Goal: Task Accomplishment & Management: Manage account settings

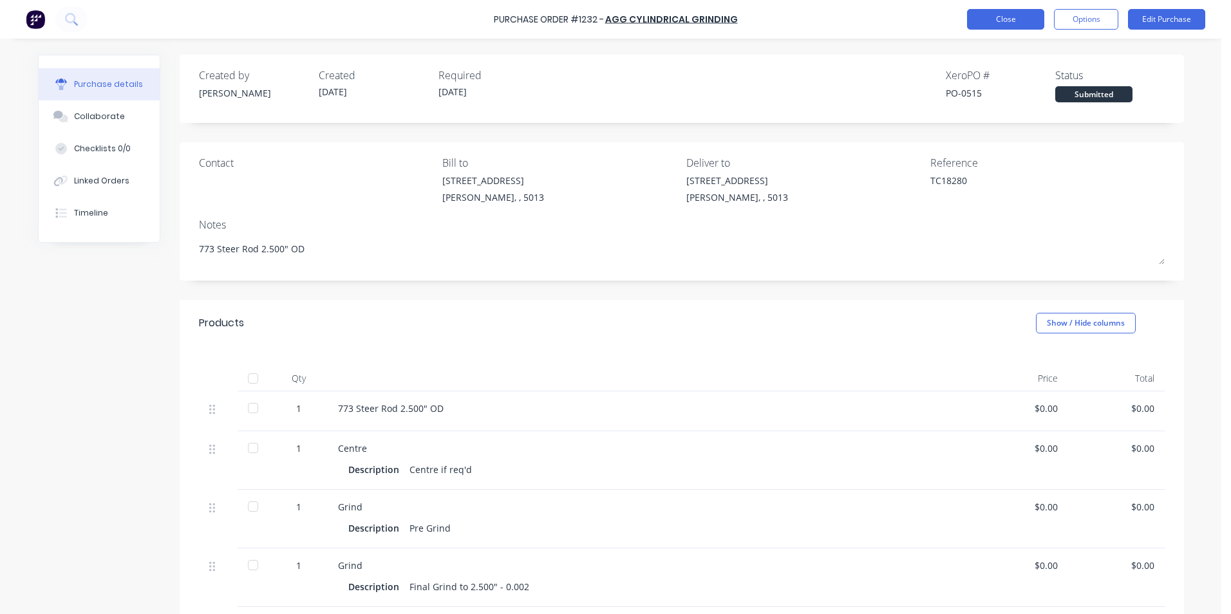
click at [984, 16] on button "Close" at bounding box center [1005, 19] width 77 height 21
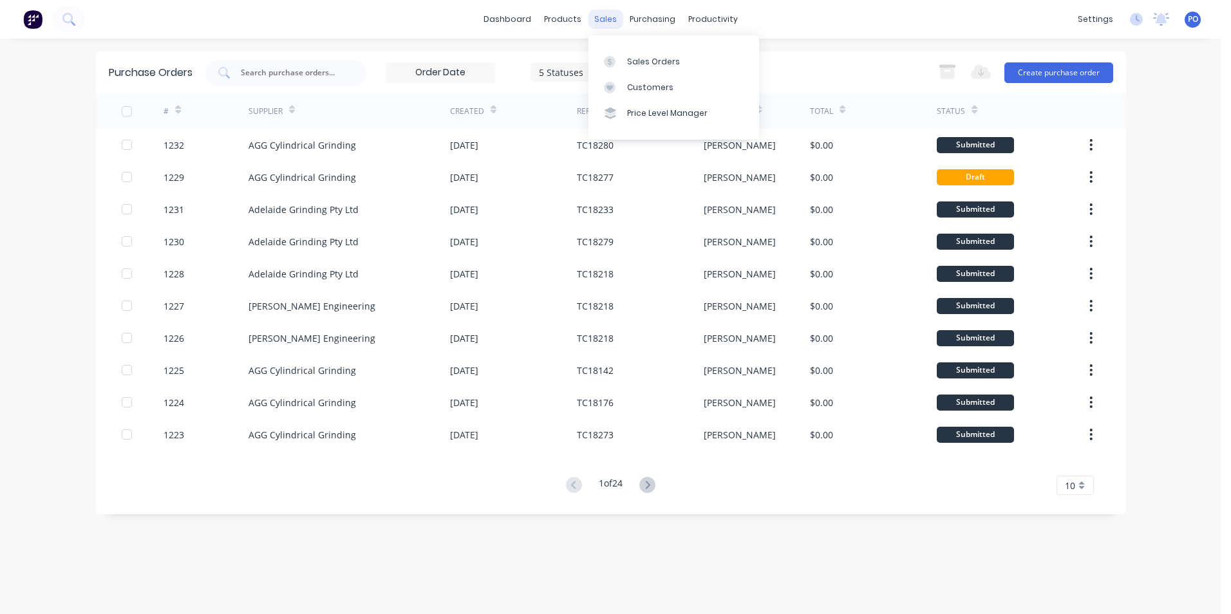
click at [611, 25] on div "sales" at bounding box center [605, 19] width 35 height 19
click at [648, 62] on div "Sales Orders" at bounding box center [653, 62] width 53 height 12
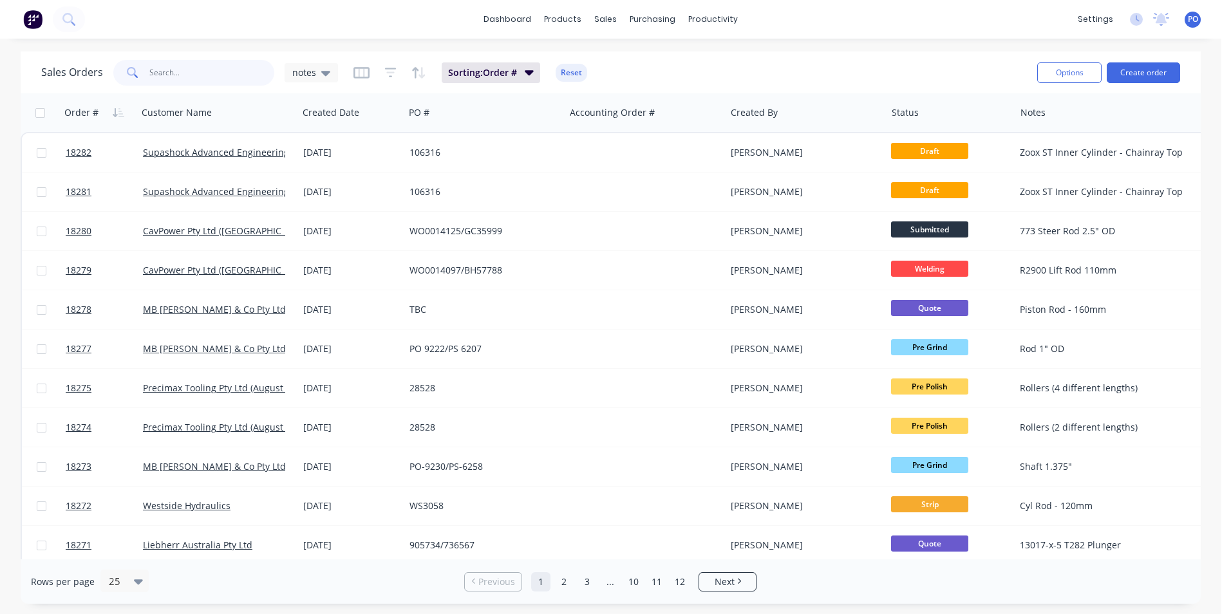
click at [184, 77] on input "text" at bounding box center [212, 73] width 126 height 26
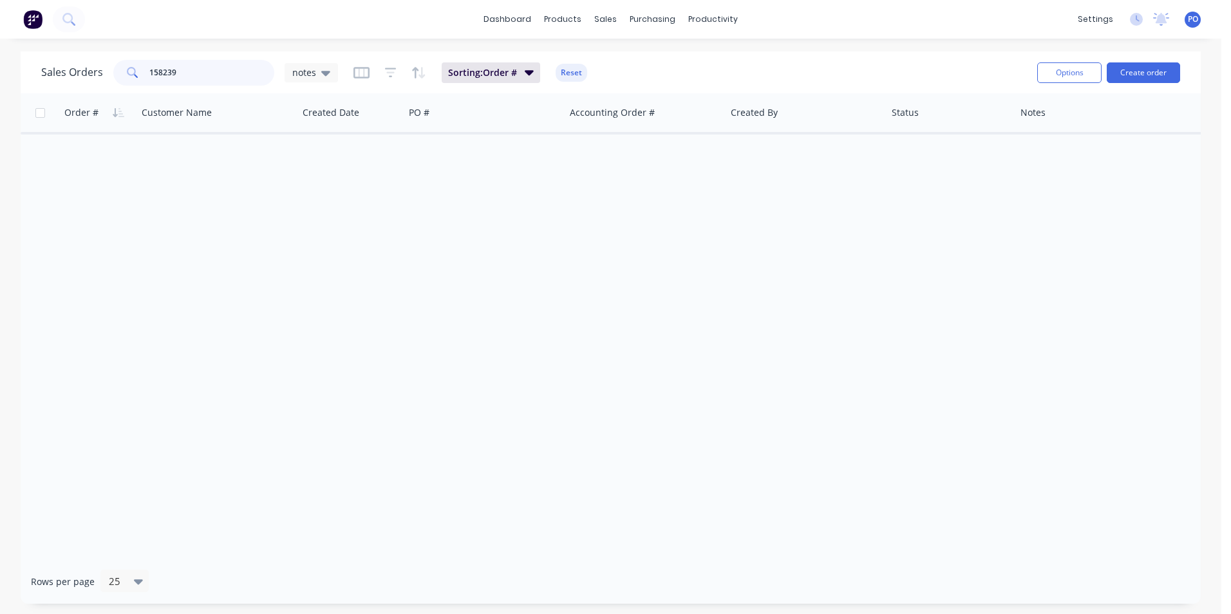
click at [156, 71] on input "158239" at bounding box center [212, 73] width 126 height 26
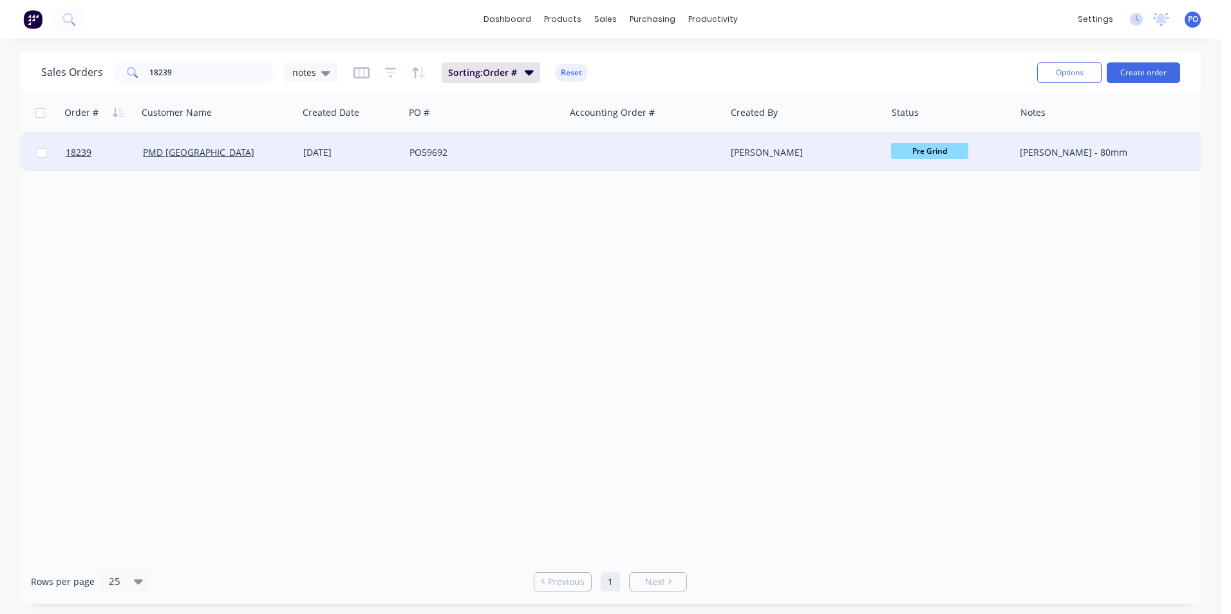
click at [955, 152] on span "Pre Grind" at bounding box center [929, 151] width 77 height 16
click at [926, 326] on button "HCP" at bounding box center [957, 326] width 133 height 24
click at [176, 71] on input "18239" at bounding box center [212, 73] width 126 height 26
type input "18241"
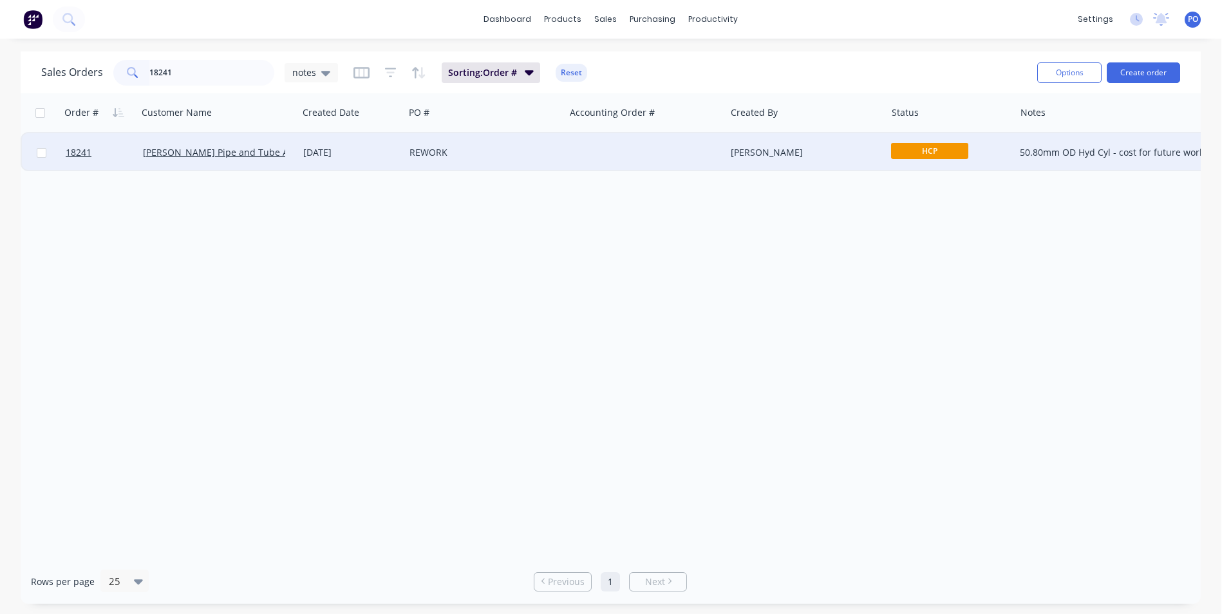
click at [965, 149] on span "HCP" at bounding box center [929, 151] width 77 height 16
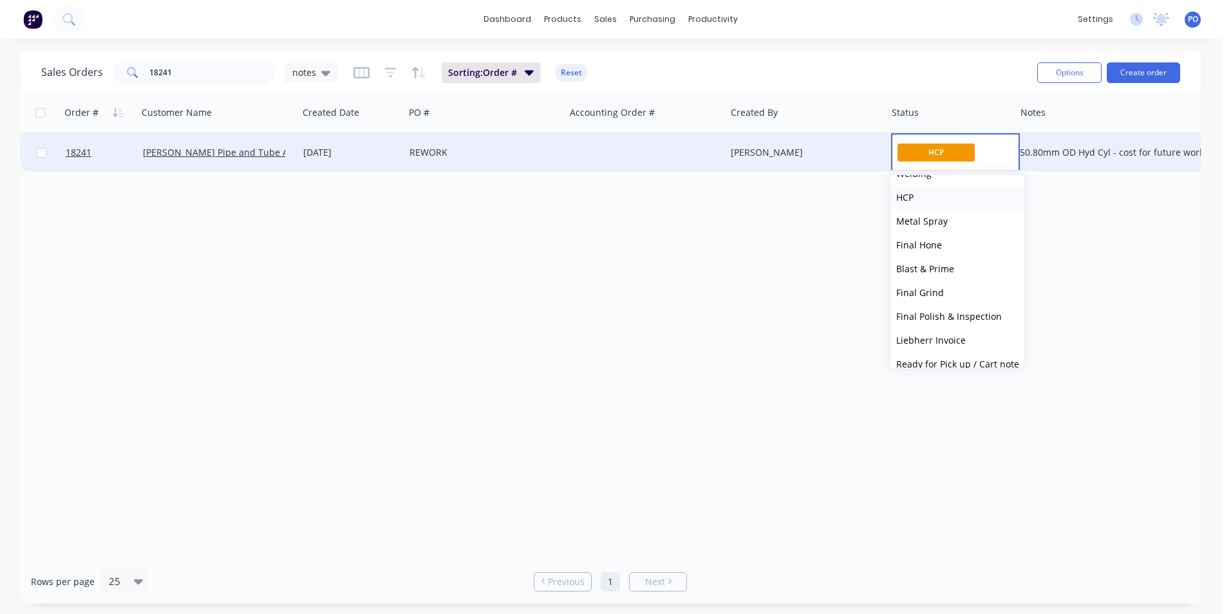
scroll to position [258, 0]
click at [942, 294] on span "Final Grind" at bounding box center [920, 292] width 48 height 12
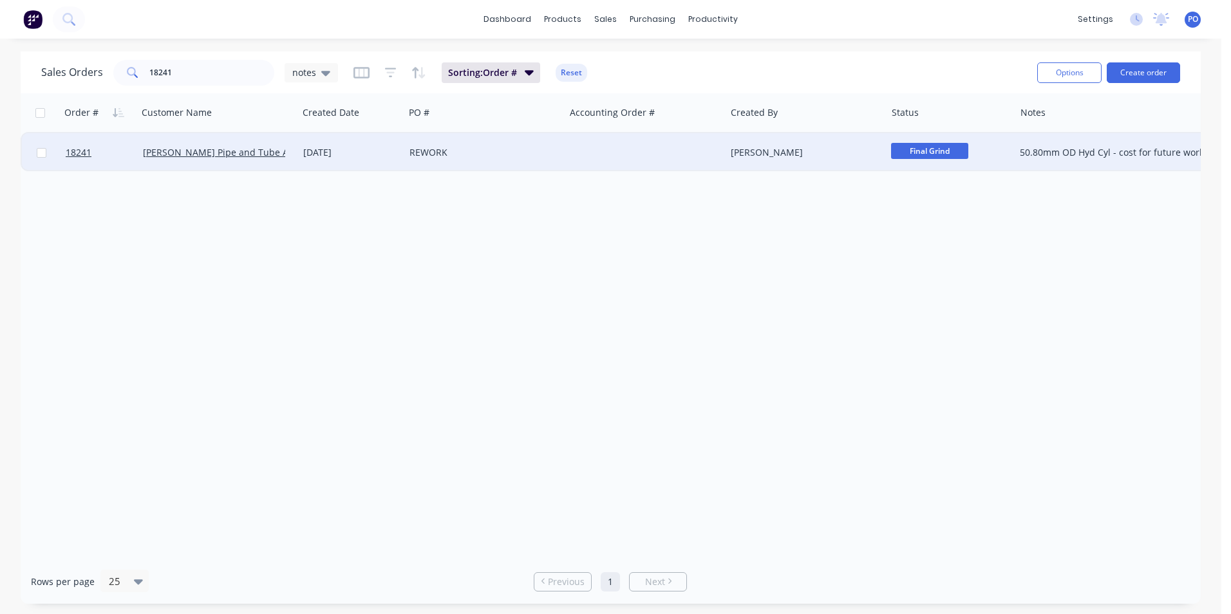
click at [960, 153] on span "Final Grind" at bounding box center [929, 151] width 77 height 16
click at [960, 317] on span "Final Polish & Inspection" at bounding box center [949, 316] width 106 height 12
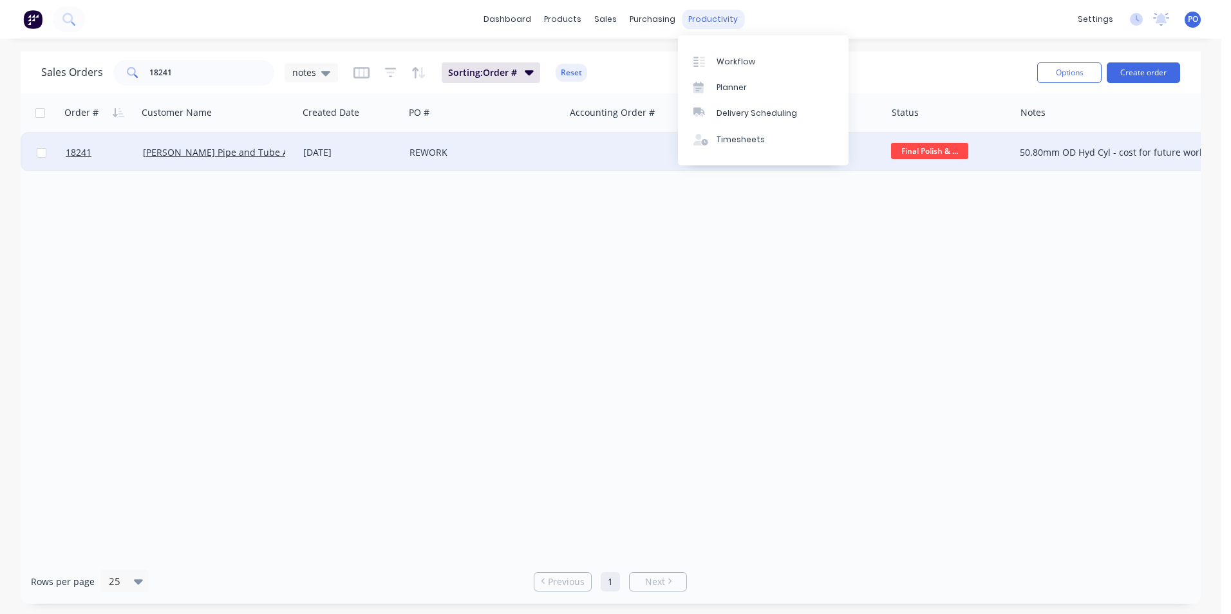
click at [716, 23] on div "productivity" at bounding box center [713, 19] width 62 height 19
click at [724, 62] on div "Workflow" at bounding box center [736, 62] width 39 height 12
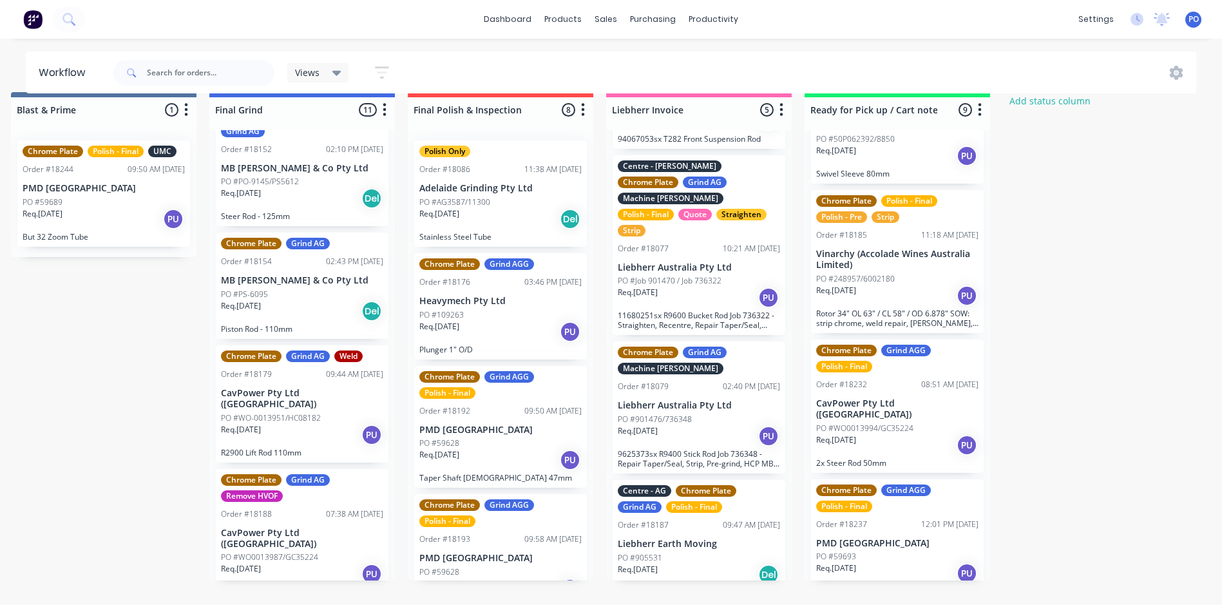
scroll to position [0, 2794]
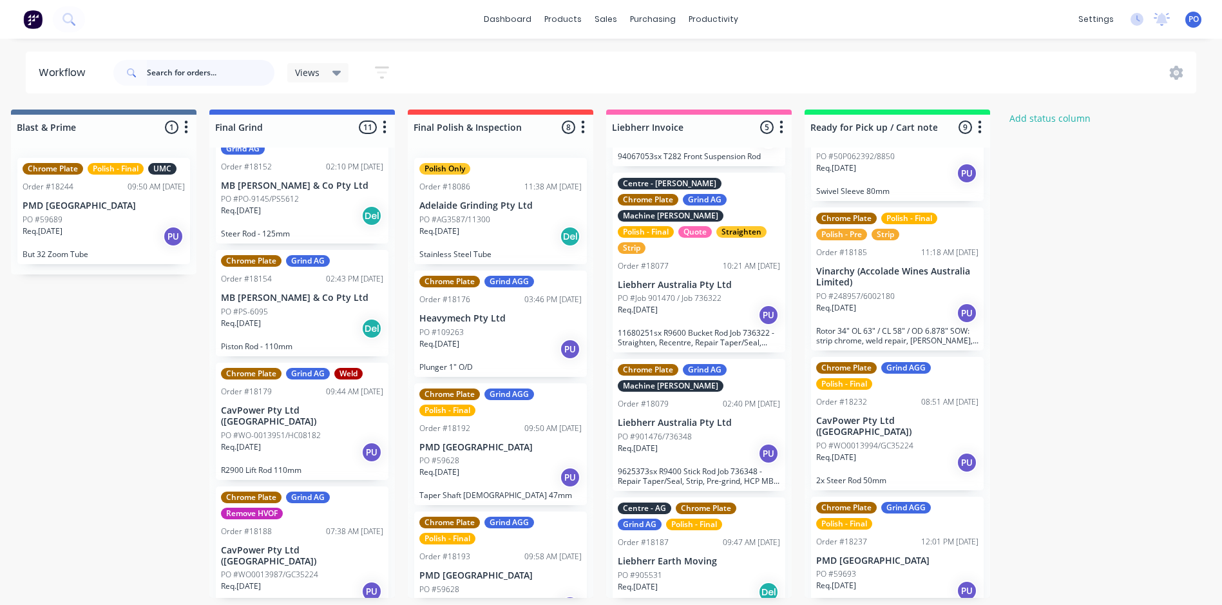
click at [229, 75] on input "text" at bounding box center [211, 73] width 128 height 26
type input "18181"
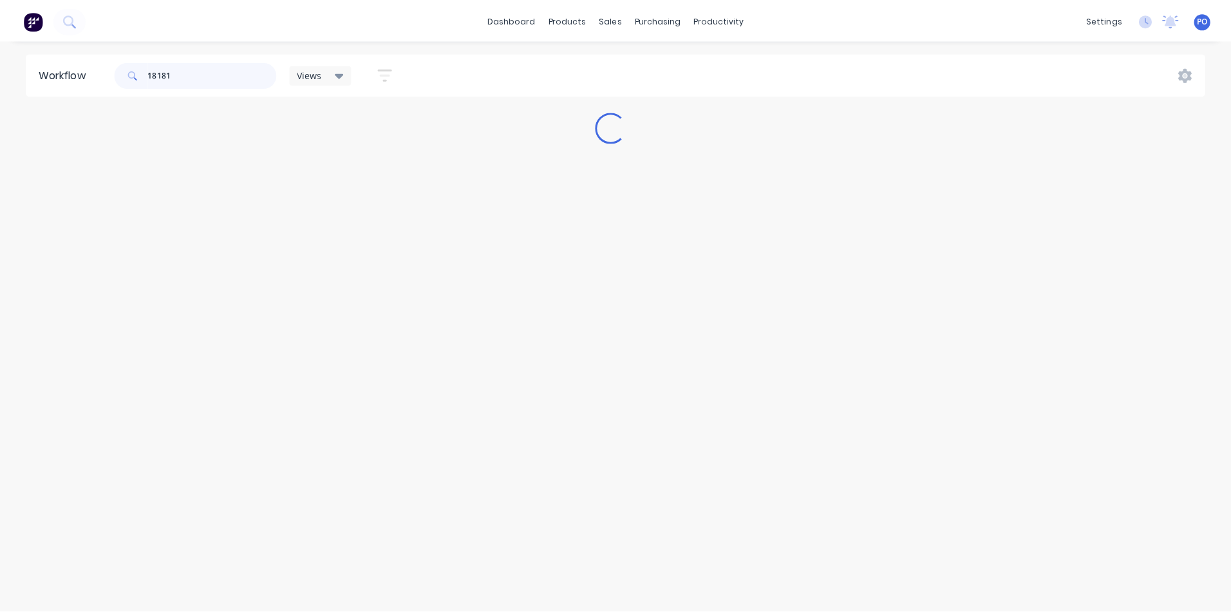
scroll to position [0, 0]
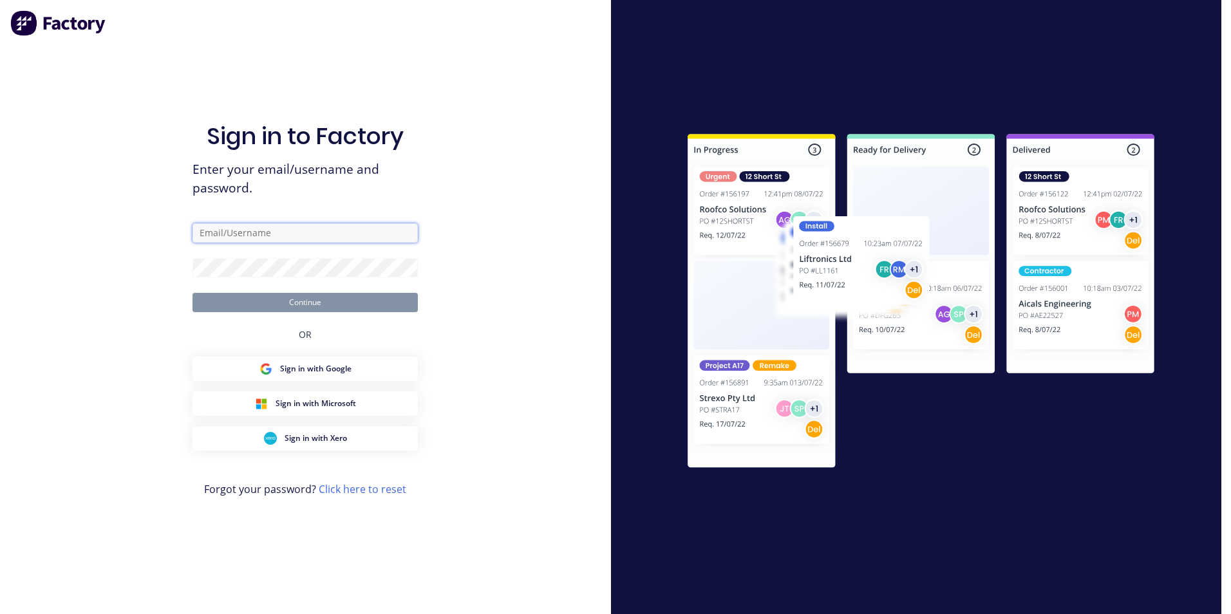
type input "[PERSON_NAME][EMAIL_ADDRESS][DOMAIN_NAME]"
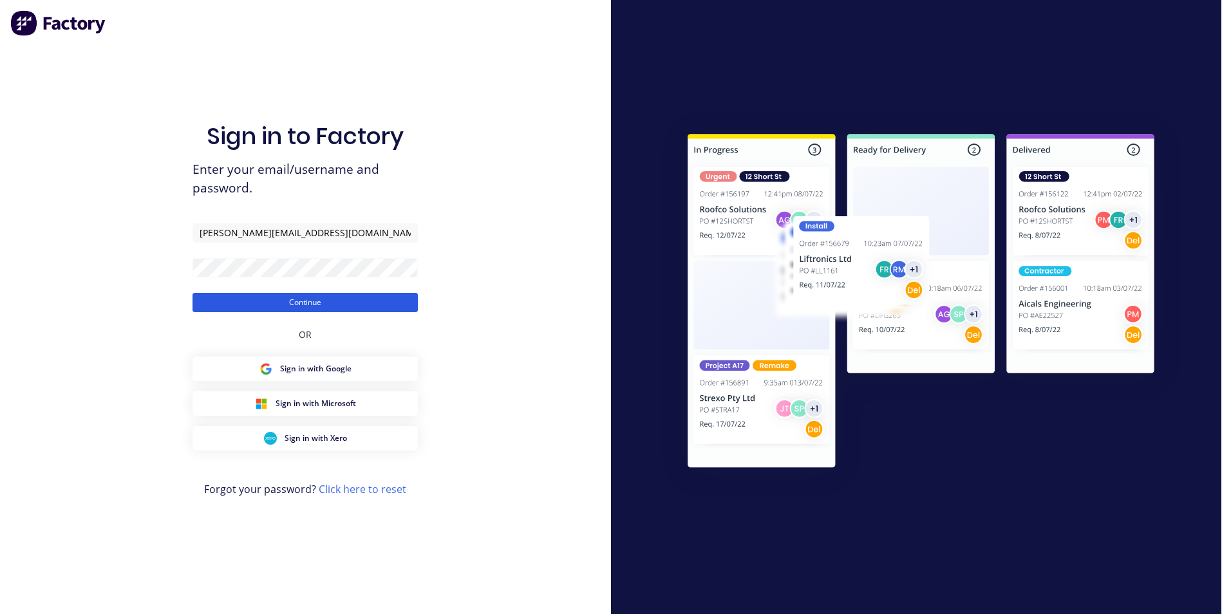
click at [345, 304] on button "Continue" at bounding box center [305, 302] width 225 height 19
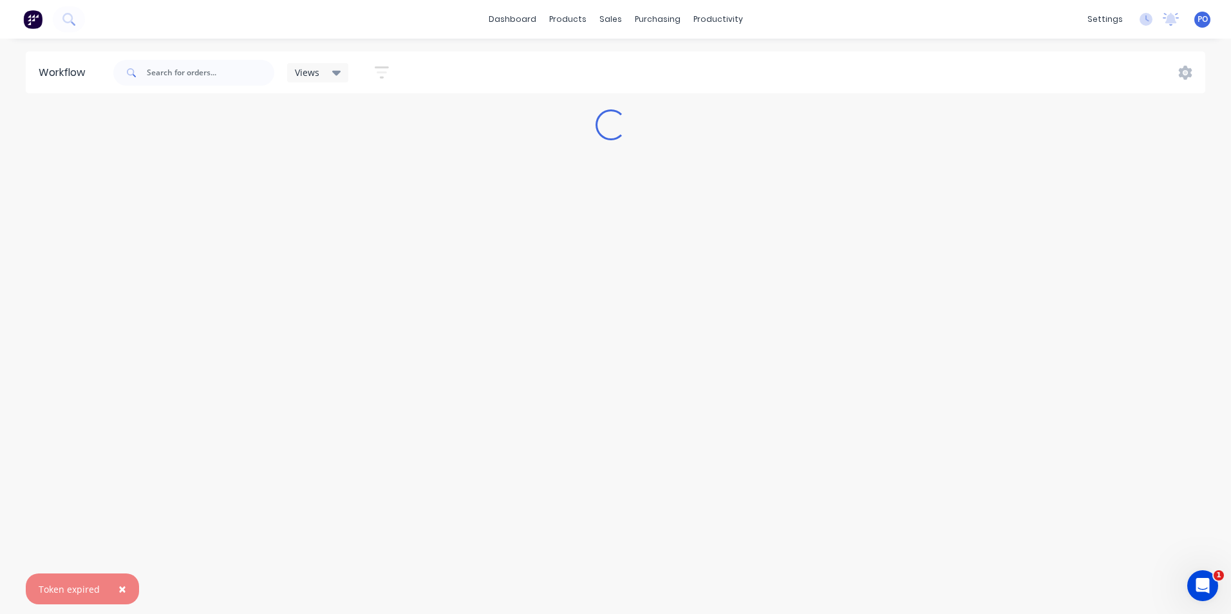
click at [119, 589] on span "×" at bounding box center [123, 589] width 8 height 18
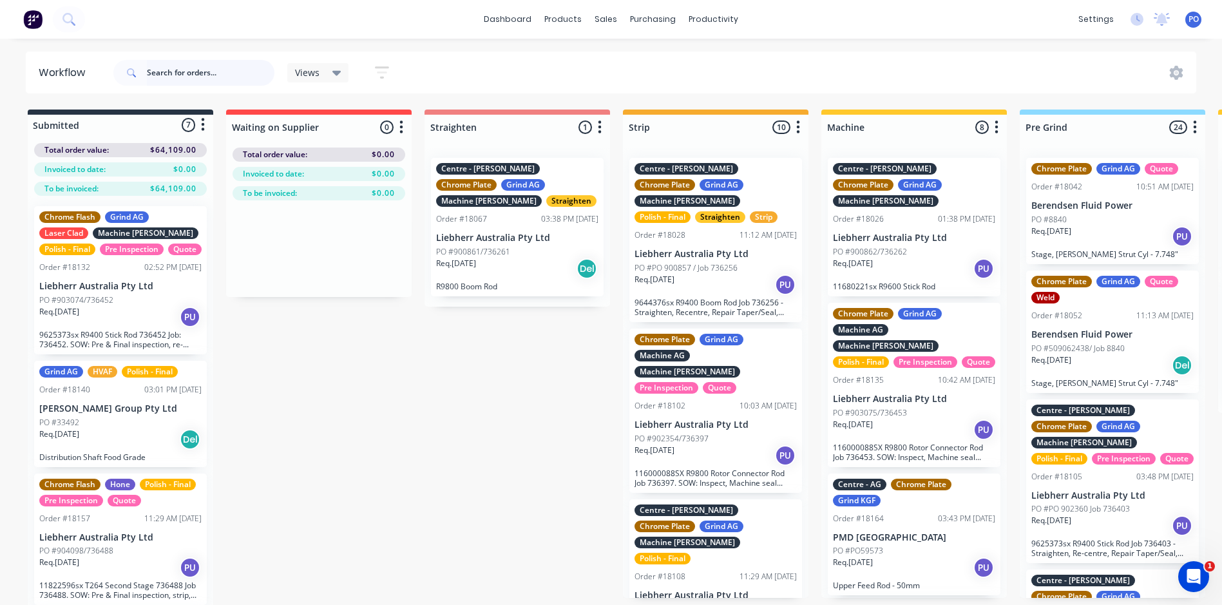
click at [175, 81] on input "text" at bounding box center [211, 73] width 128 height 26
type input "18181"
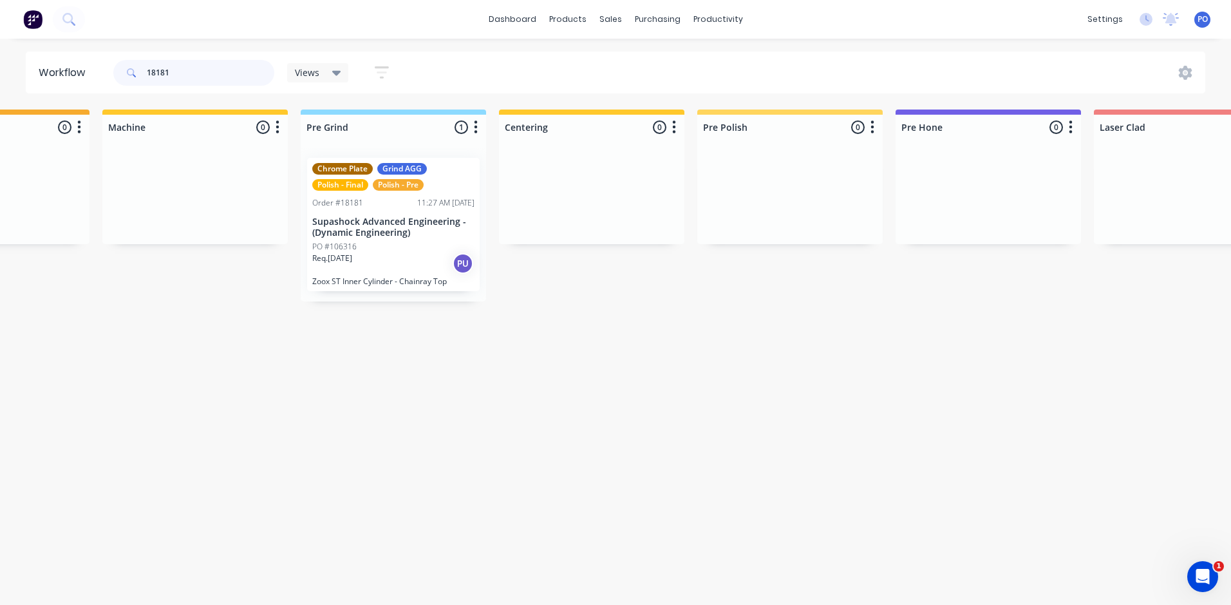
scroll to position [0, 746]
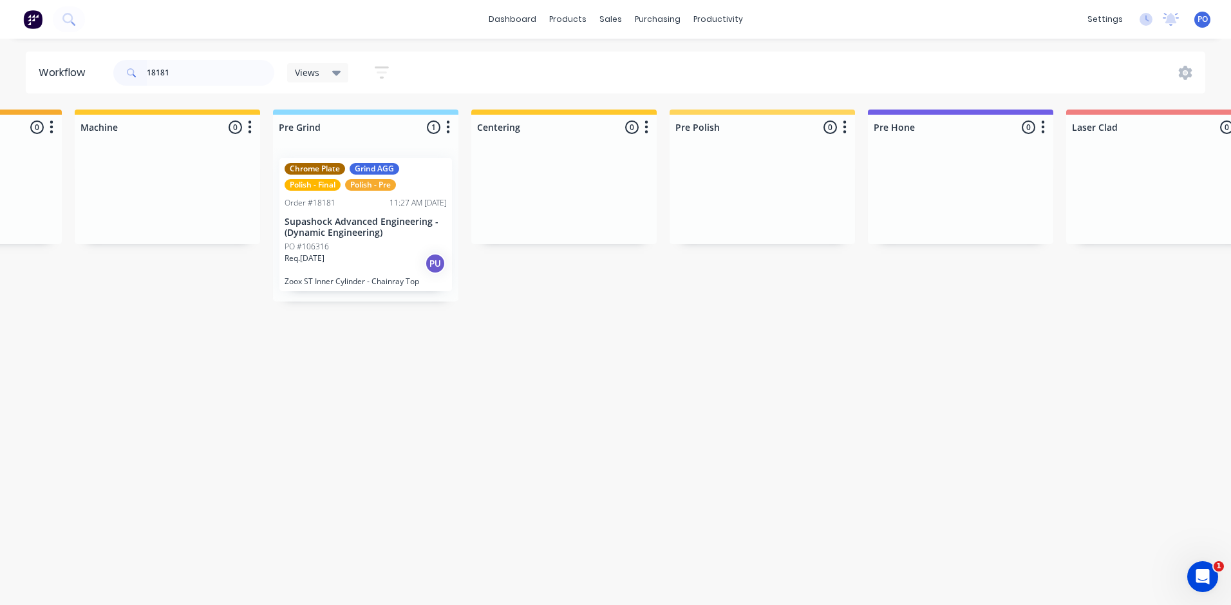
click at [393, 255] on div "Req. [DATE] PU" at bounding box center [366, 263] width 162 height 22
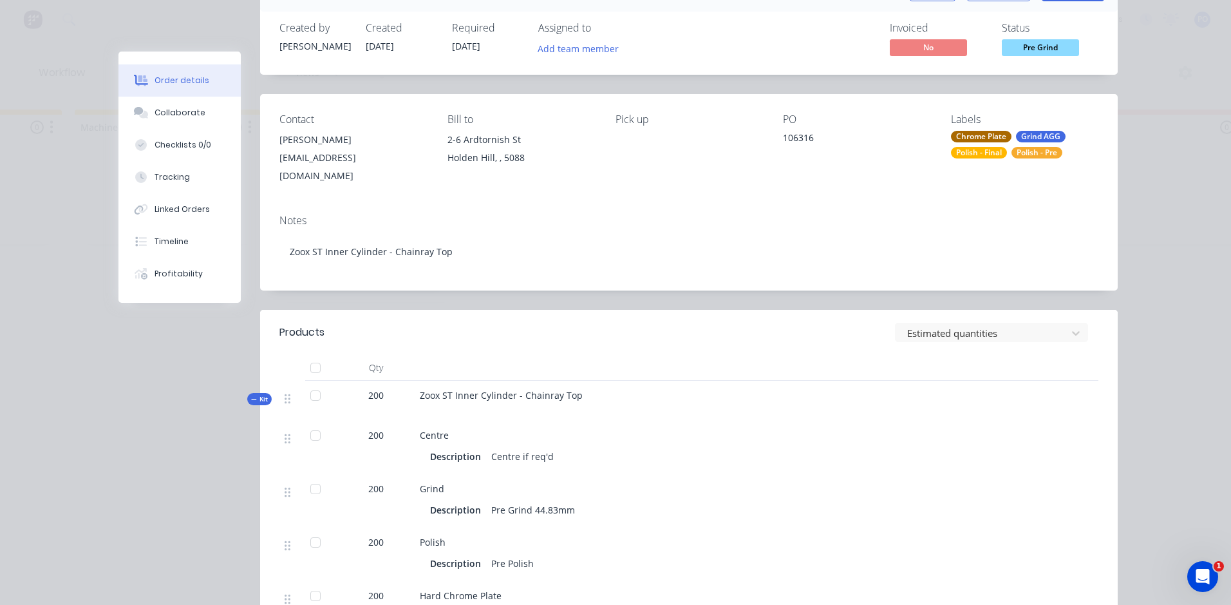
scroll to position [0, 0]
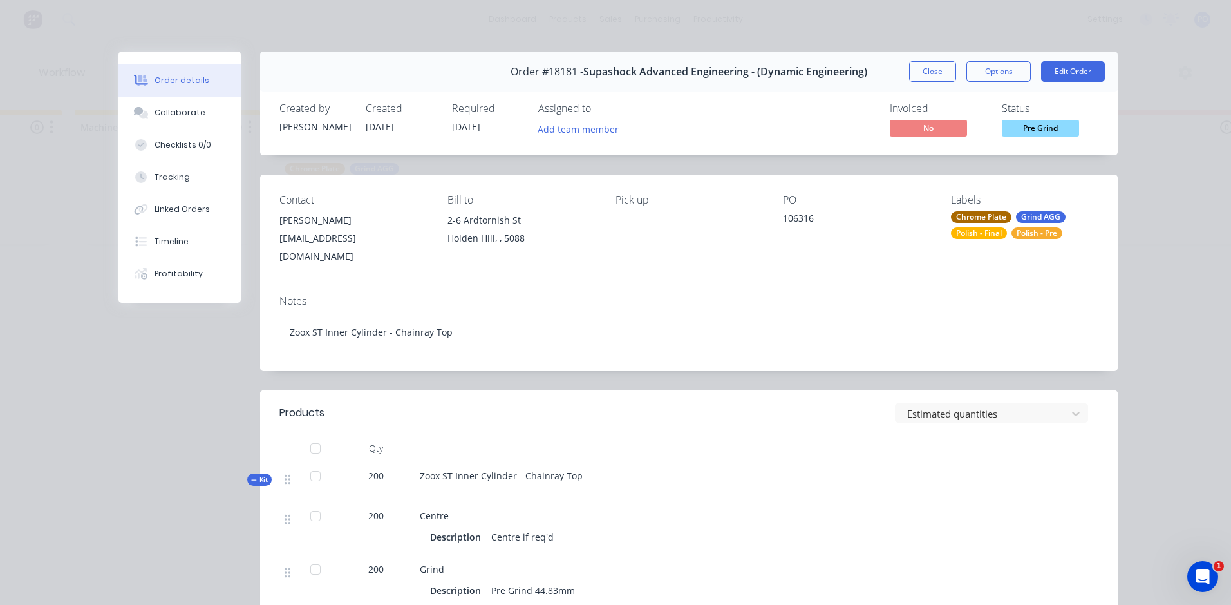
click at [810, 220] on div "106316" at bounding box center [856, 220] width 147 height 18
click at [175, 119] on button "Collaborate" at bounding box center [180, 113] width 122 height 32
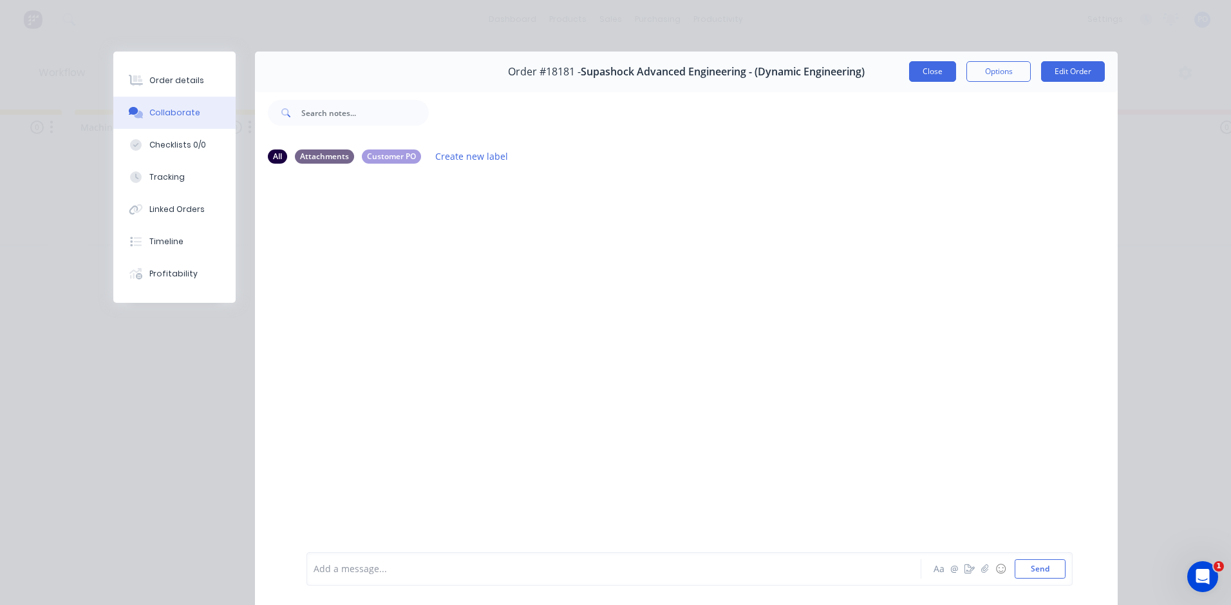
click at [933, 75] on button "Close" at bounding box center [932, 71] width 47 height 21
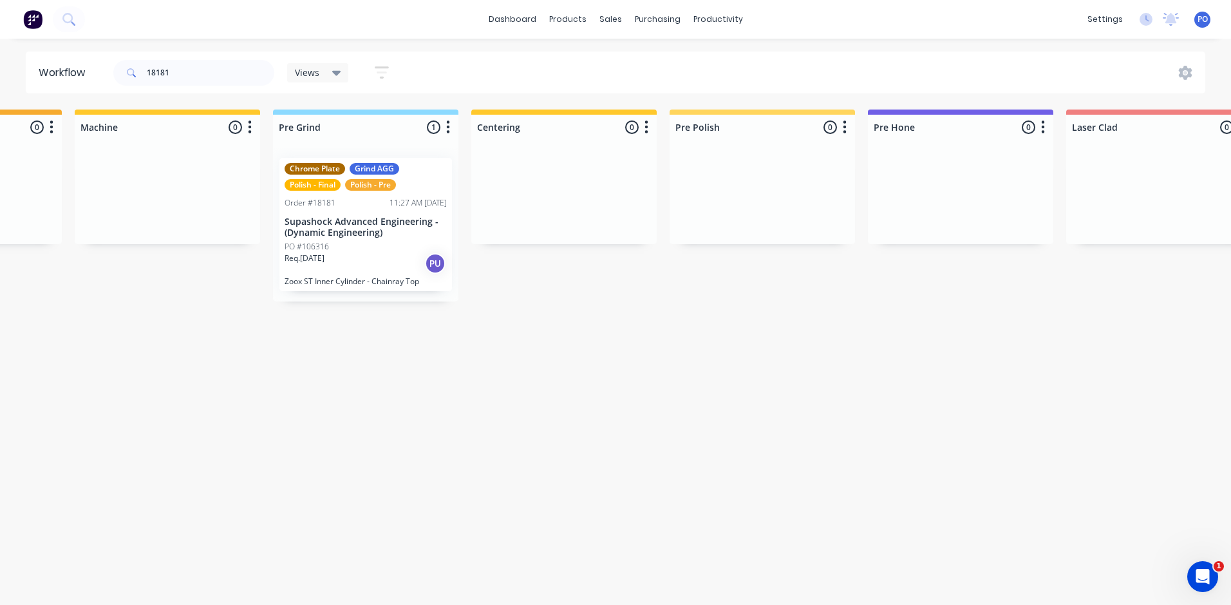
click at [394, 243] on div "PO #106316" at bounding box center [366, 247] width 162 height 12
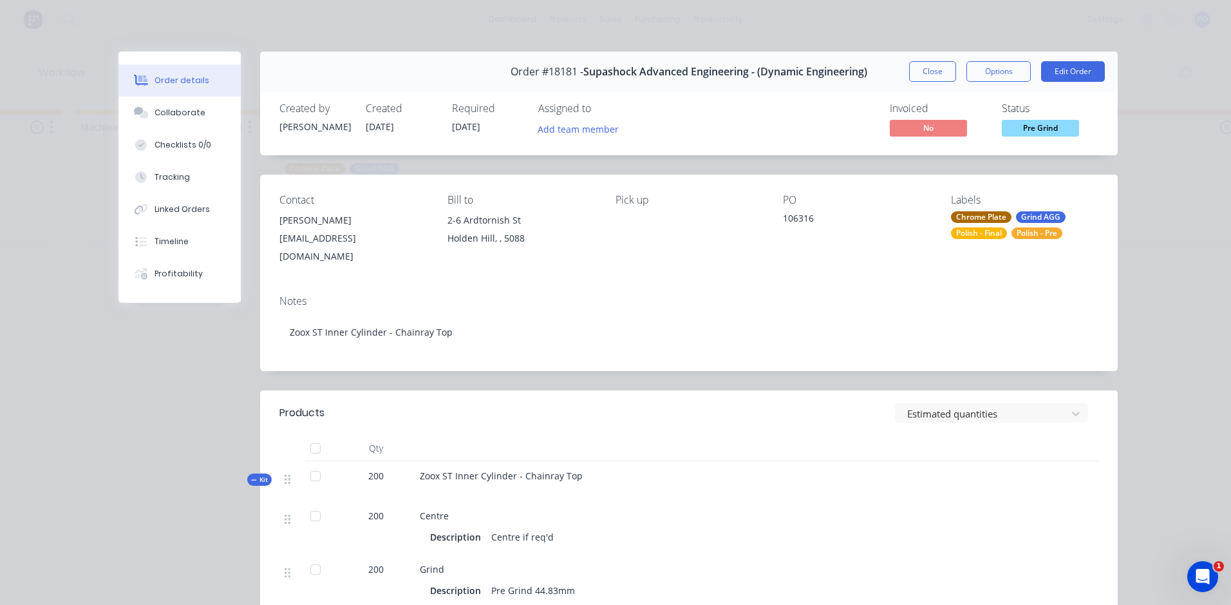
click at [572, 470] on span "Zoox ST Inner Cylinder - Chainray Top" at bounding box center [501, 476] width 163 height 12
click at [1084, 73] on button "Edit Order" at bounding box center [1073, 71] width 64 height 21
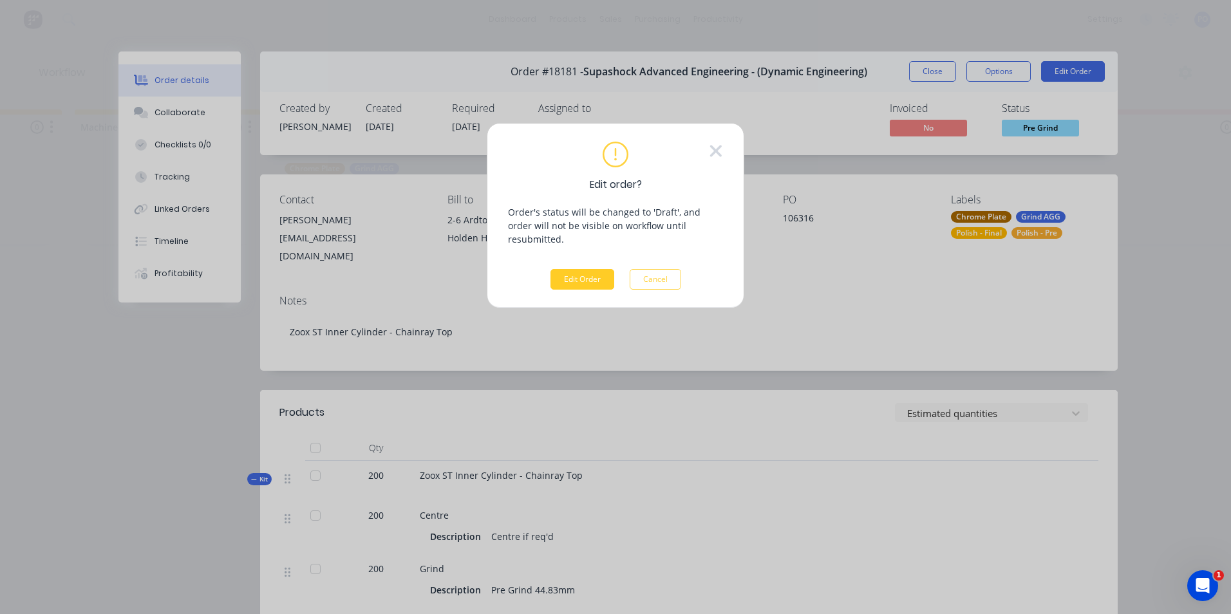
click at [612, 269] on button "Edit Order" at bounding box center [583, 279] width 64 height 21
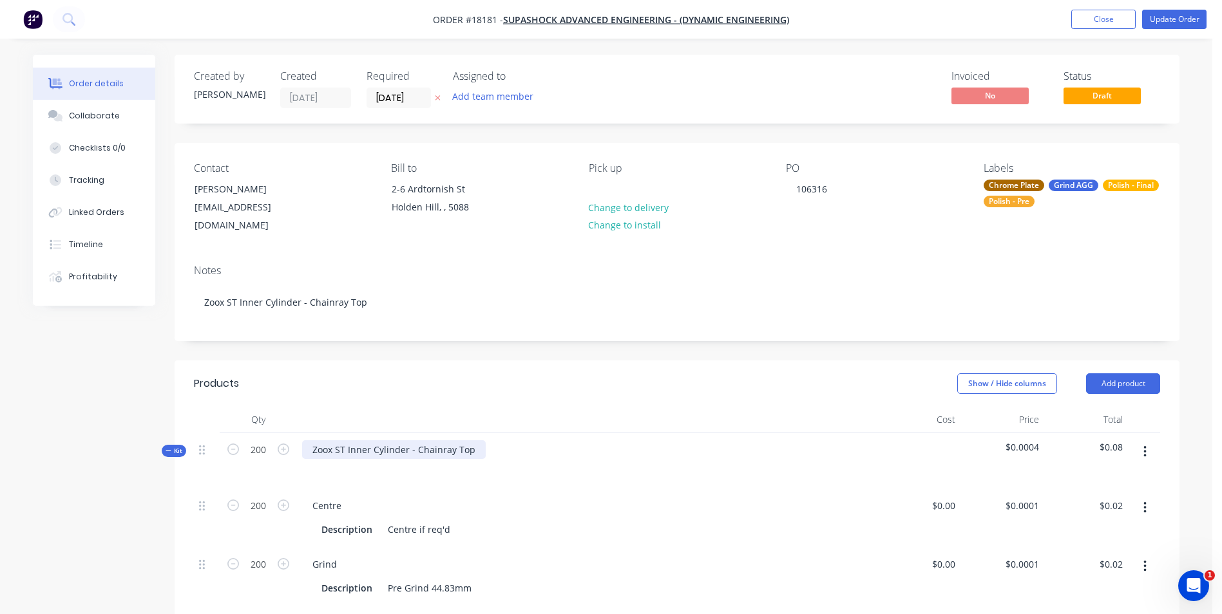
click at [471, 441] on div "Zoox ST Inner Cylinder - Chainray Top" at bounding box center [394, 450] width 184 height 19
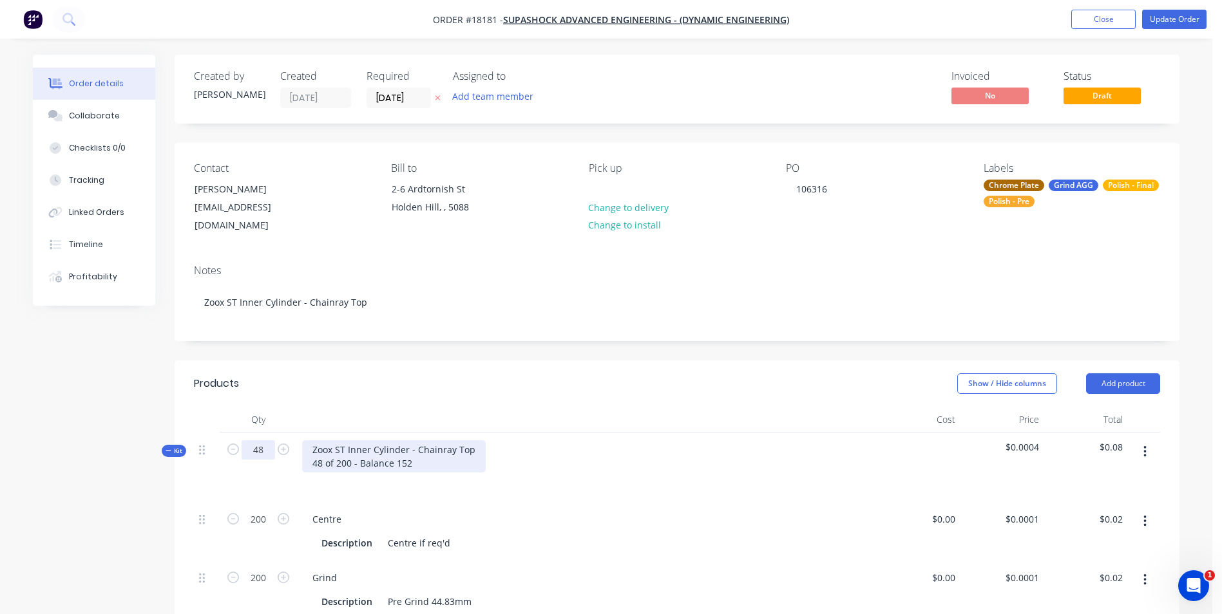
type input "48"
type input "$0.00"
type input "48"
type input "$0.00"
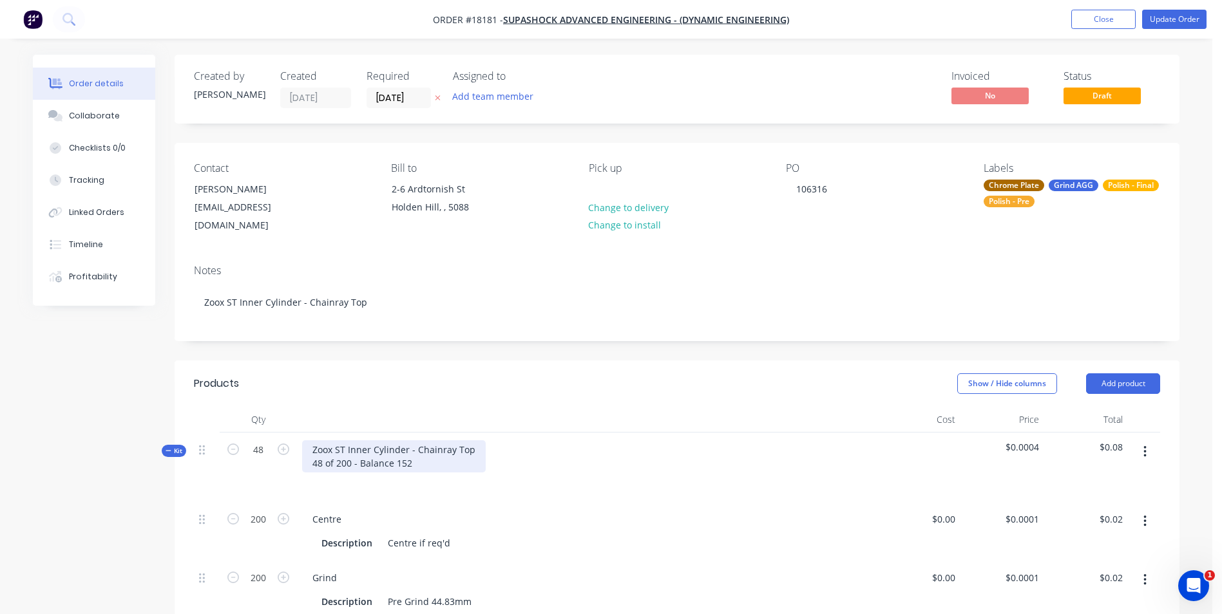
type input "48"
type input "$0.00"
type input "48"
type input "$0.00"
type input "48"
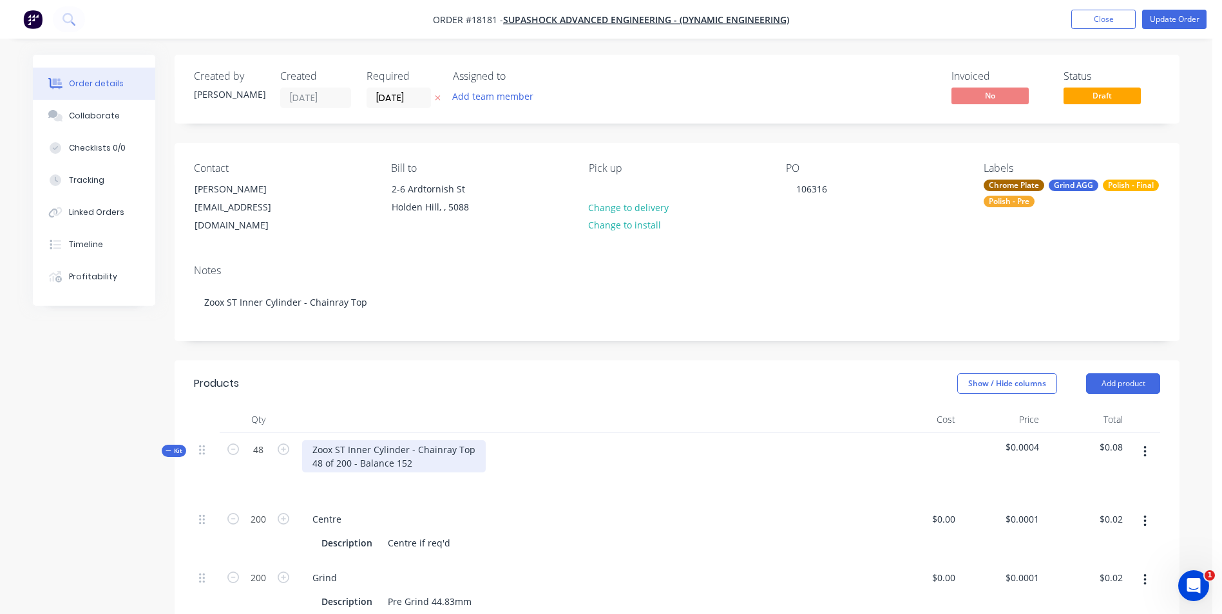
type input "48"
click at [465, 448] on div "Zoox ST Inner Cylinder - Chainray Top 48 of 200 - Balance 152" at bounding box center [394, 457] width 184 height 32
click at [830, 191] on div "106316" at bounding box center [812, 189] width 52 height 19
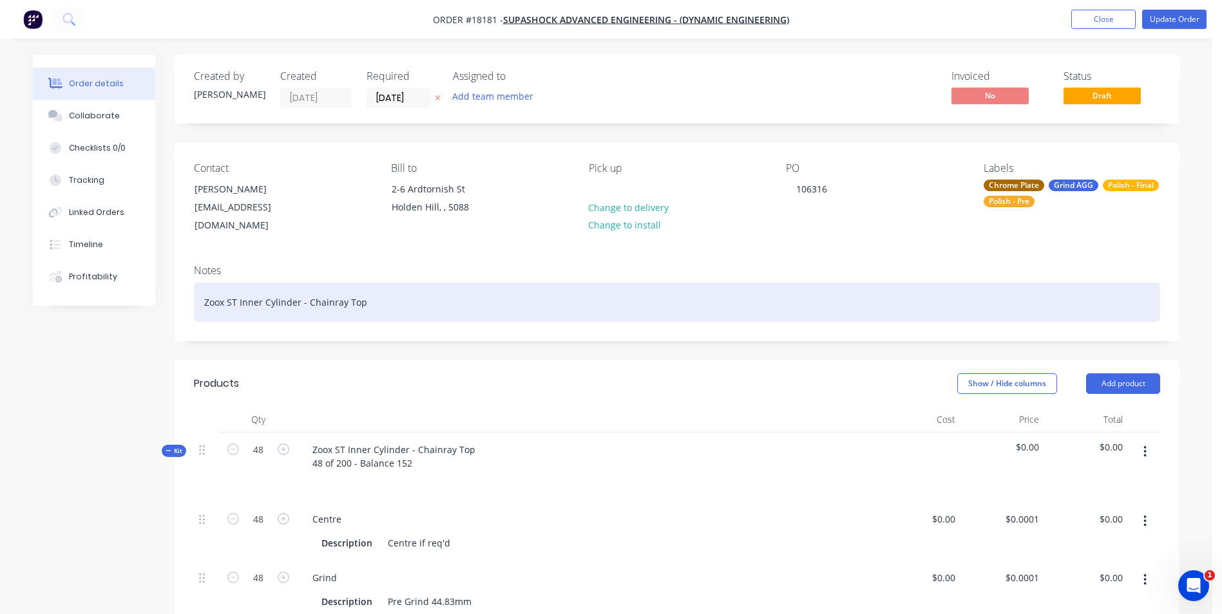
click at [372, 287] on div "Zoox ST Inner Cylinder - Chainray Top" at bounding box center [677, 302] width 966 height 39
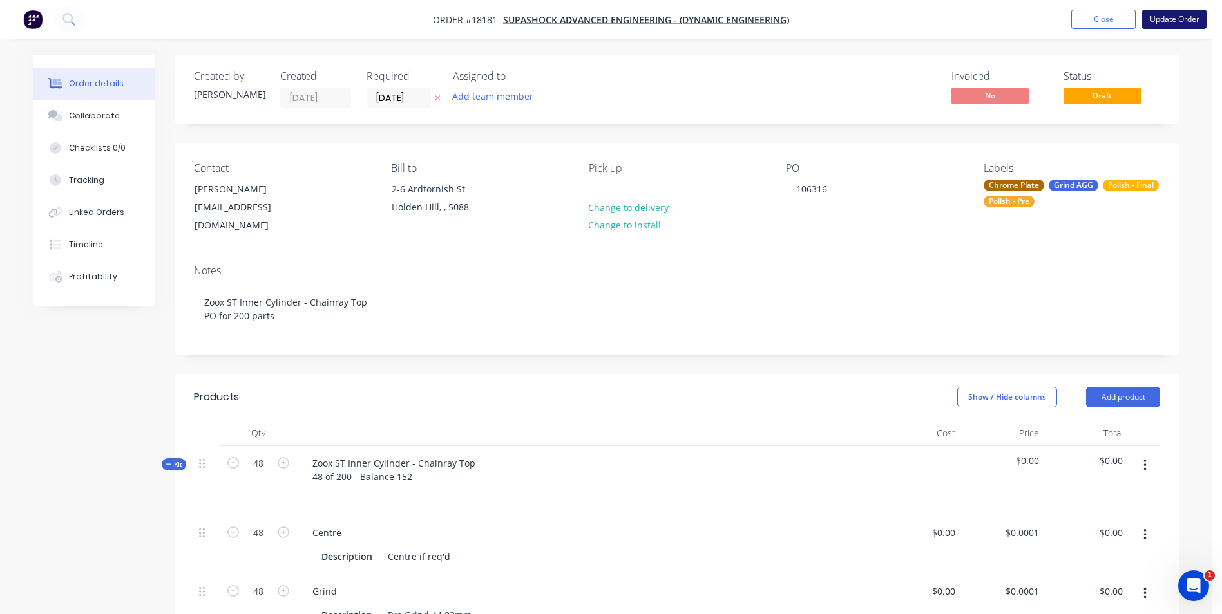
drag, startPoint x: 1157, startPoint y: 18, endPoint x: 1164, endPoint y: 17, distance: 7.8
click at [1158, 18] on button "Update Order" at bounding box center [1174, 19] width 64 height 19
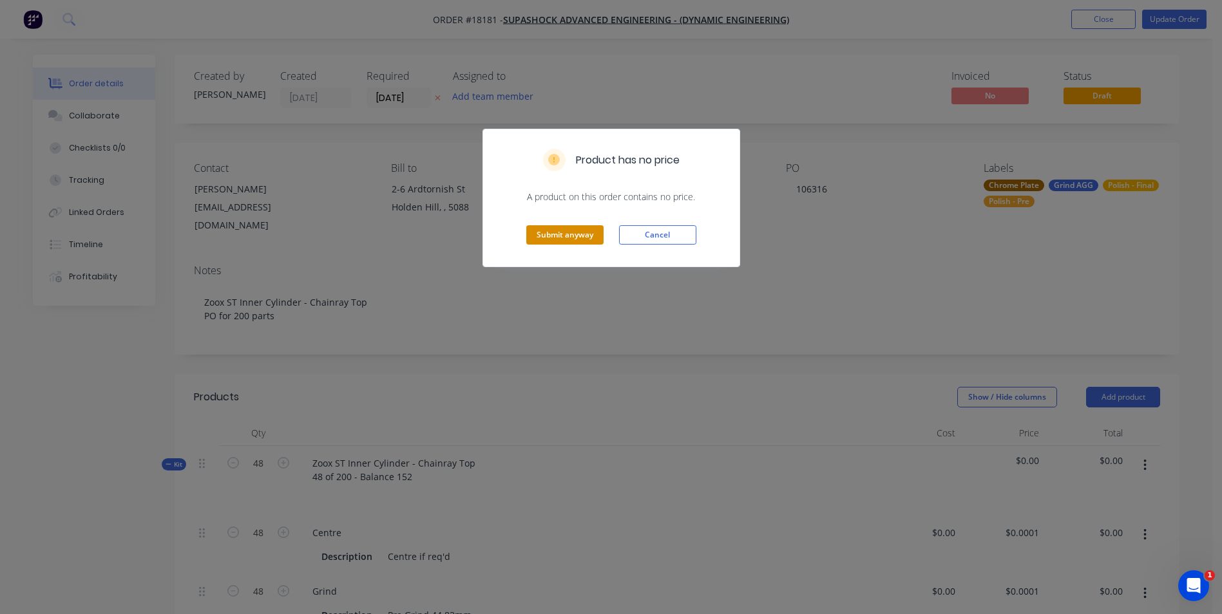
click at [576, 239] on button "Submit anyway" at bounding box center [564, 234] width 77 height 19
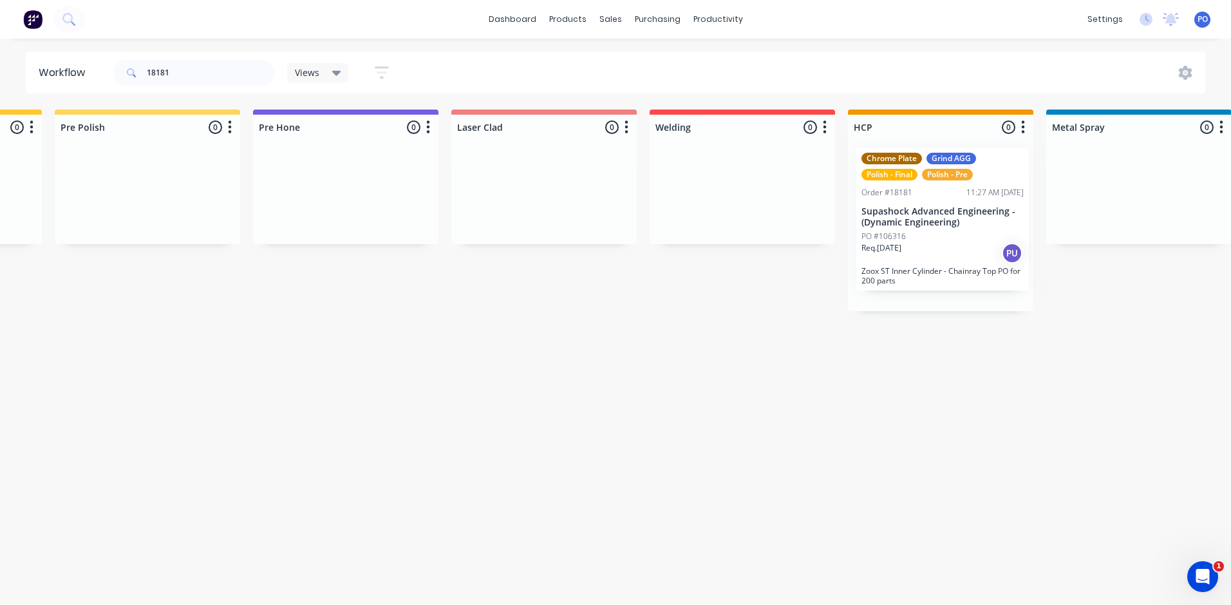
scroll to position [0, 1367]
drag, startPoint x: 1115, startPoint y: 258, endPoint x: 953, endPoint y: 245, distance: 163.4
click at [953, 245] on div "Submitted 0 Status colour #273444 hex #273444 Save Cancel Summaries Total order…" at bounding box center [632, 210] width 4016 height 202
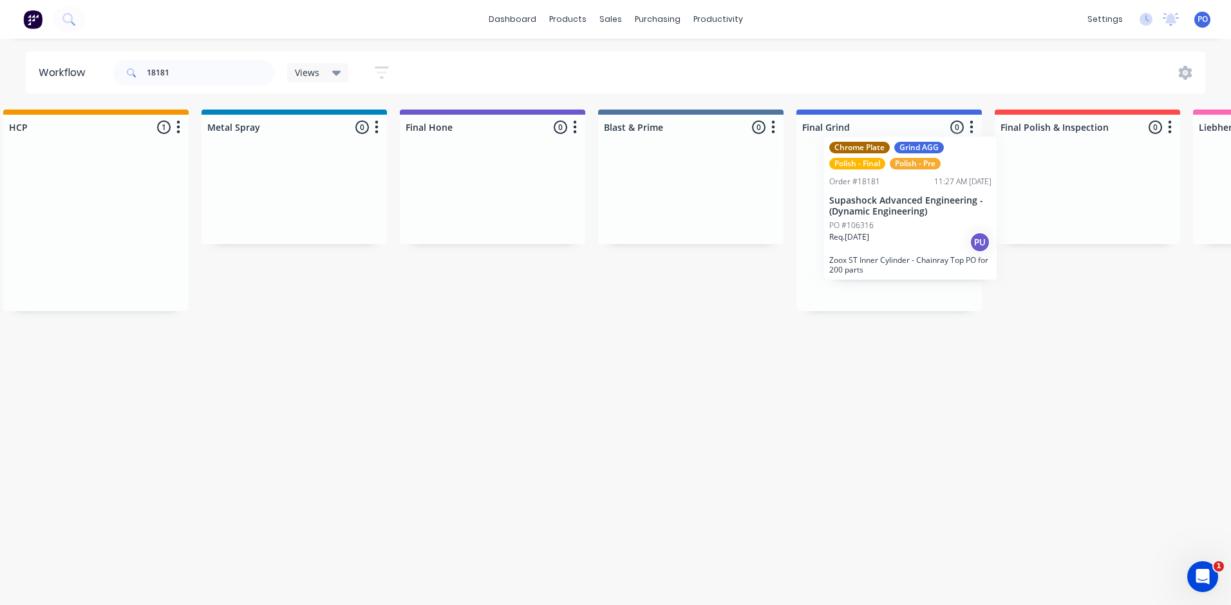
scroll to position [0, 2207]
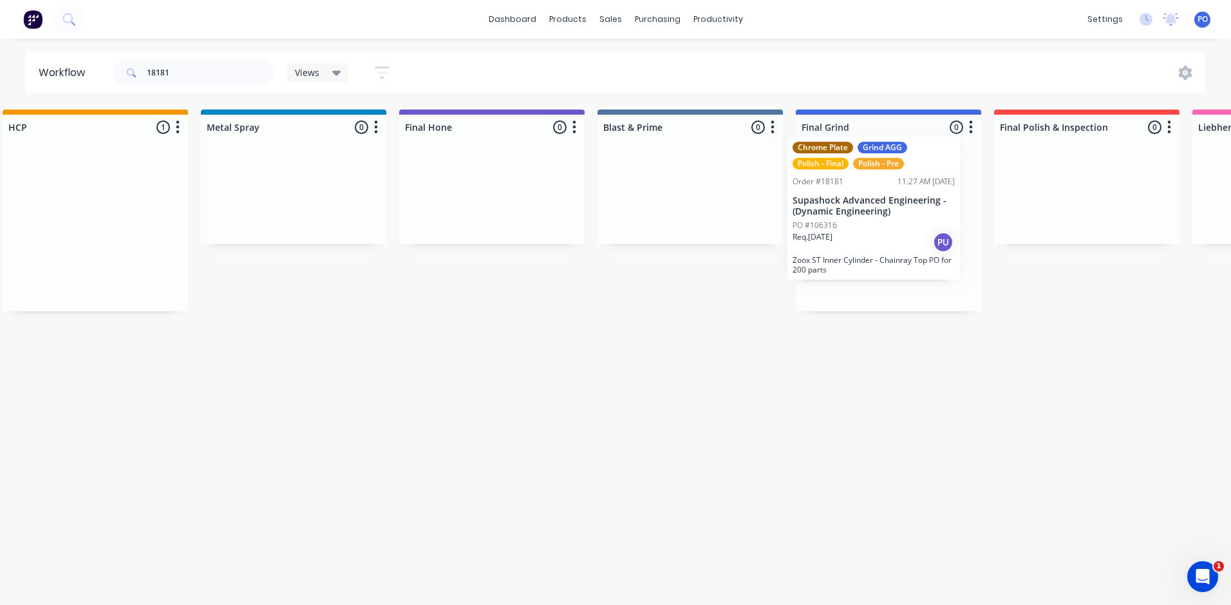
drag, startPoint x: 974, startPoint y: 254, endPoint x: 916, endPoint y: 228, distance: 63.1
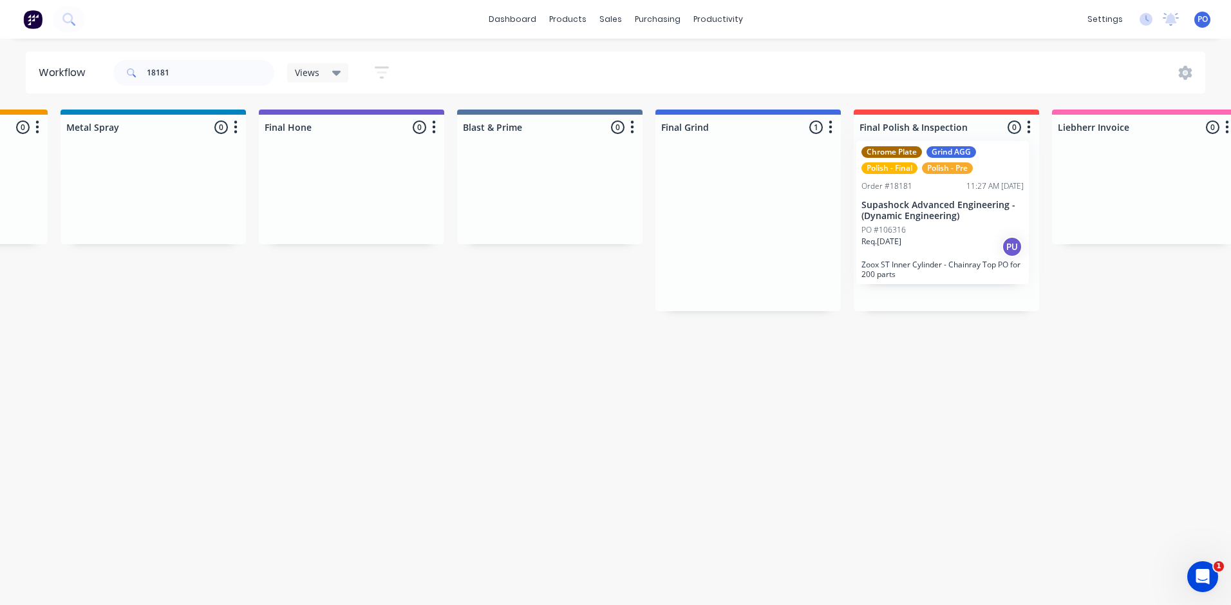
drag, startPoint x: 913, startPoint y: 245, endPoint x: 971, endPoint y: 225, distance: 61.9
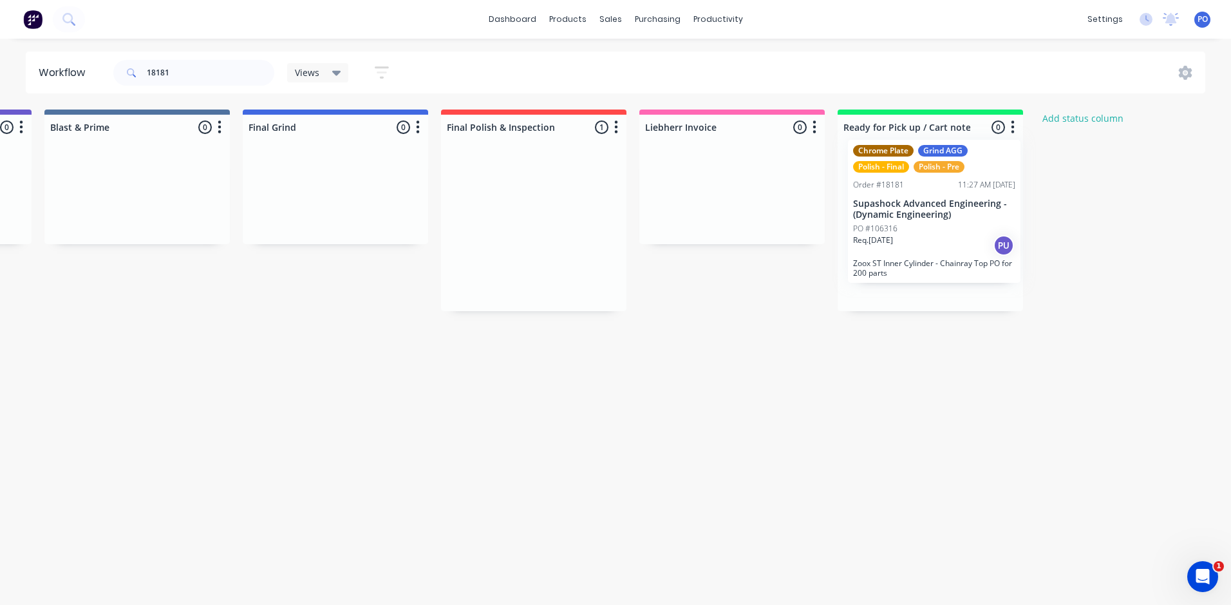
scroll to position [0, 2764]
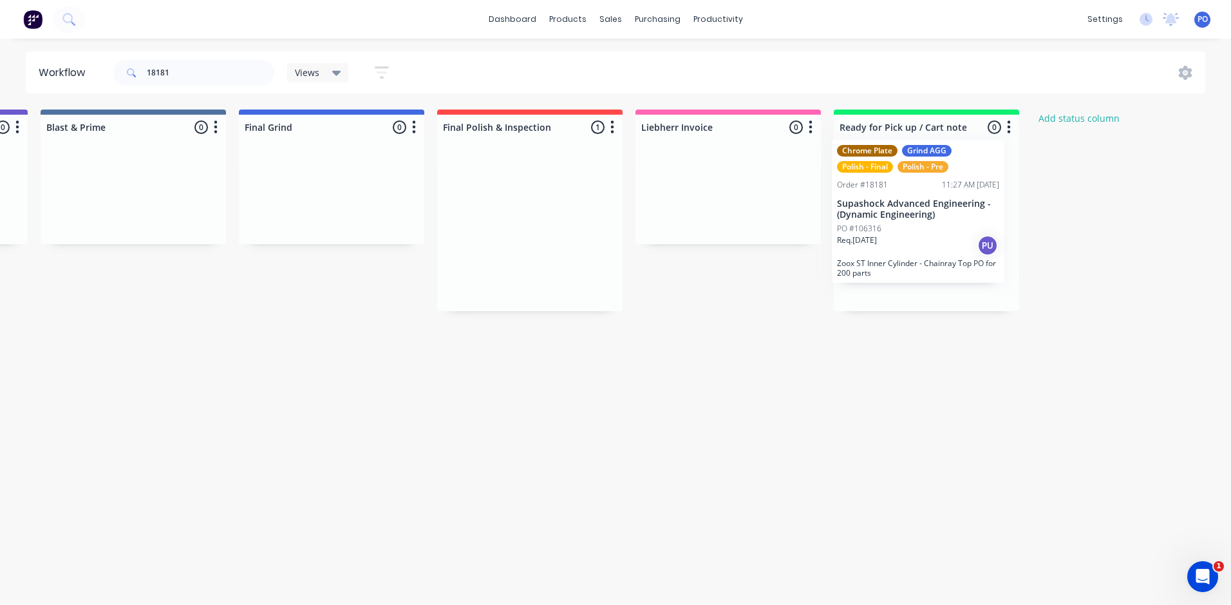
drag, startPoint x: 981, startPoint y: 252, endPoint x: 953, endPoint y: 223, distance: 40.6
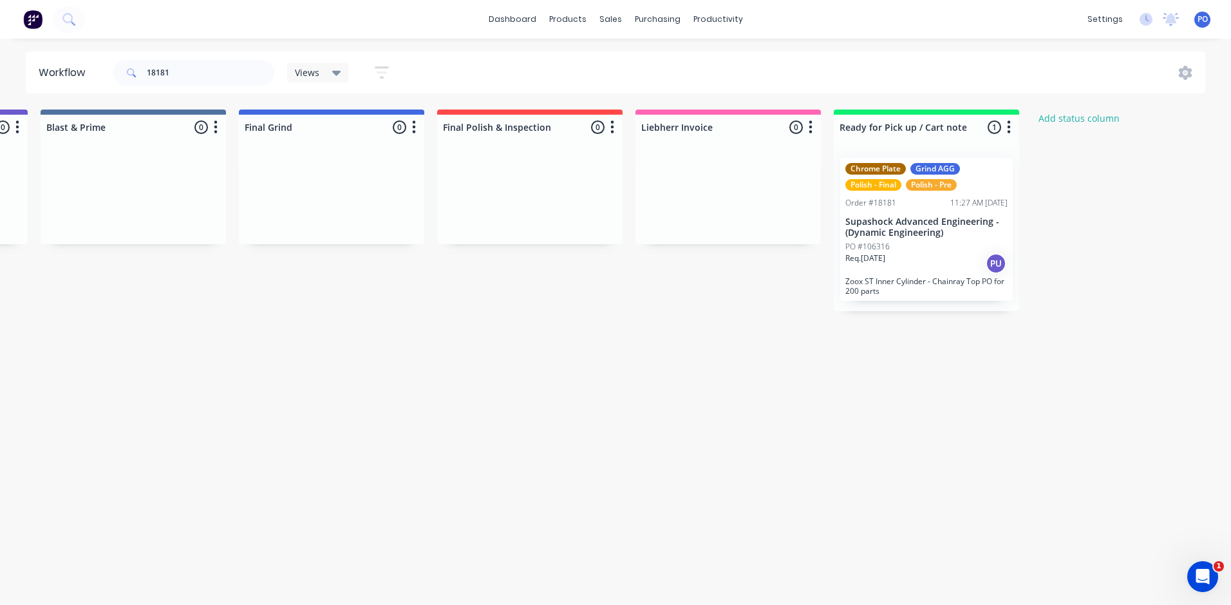
click at [928, 245] on div "PO #106316" at bounding box center [927, 247] width 162 height 12
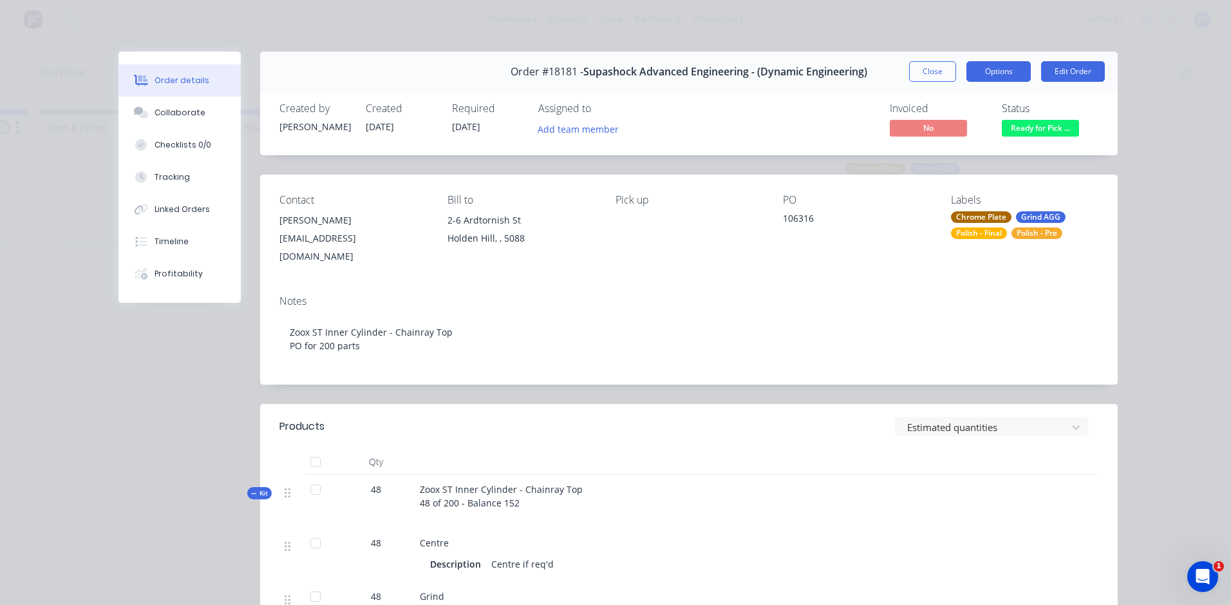
click at [1009, 75] on button "Options" at bounding box center [999, 71] width 64 height 21
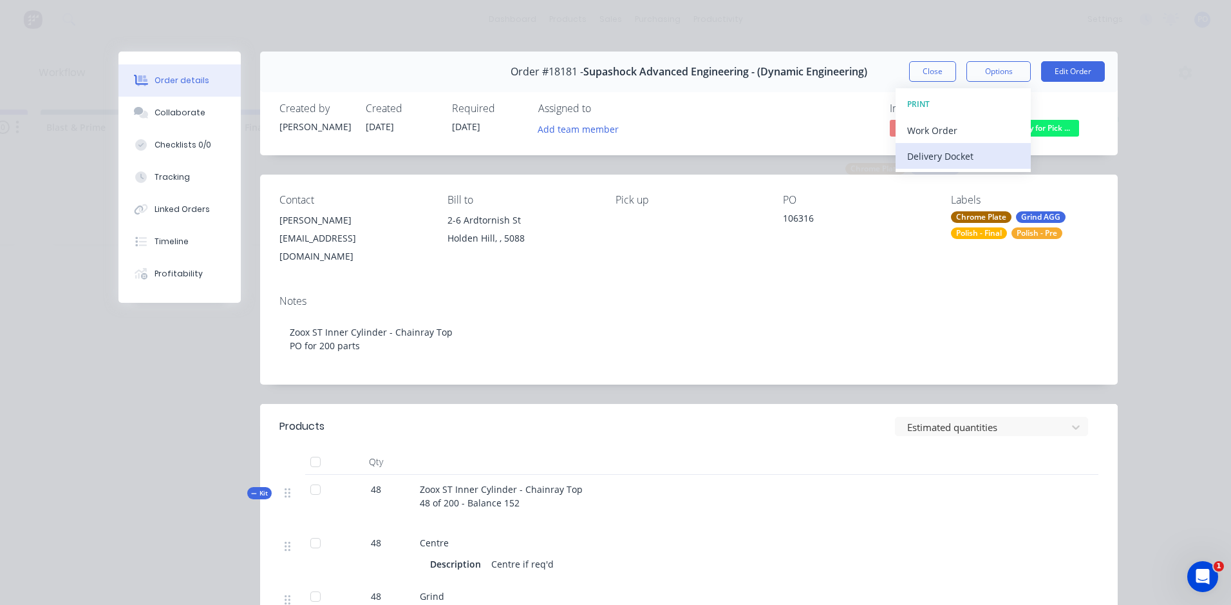
click at [928, 149] on div "Delivery Docket" at bounding box center [963, 156] width 112 height 19
click at [970, 153] on div "Standard" at bounding box center [963, 156] width 112 height 19
click at [1152, 172] on div "Order details Collaborate Checklists 0/0 Tracking Linked Orders Timeline Profit…" at bounding box center [615, 302] width 1231 height 605
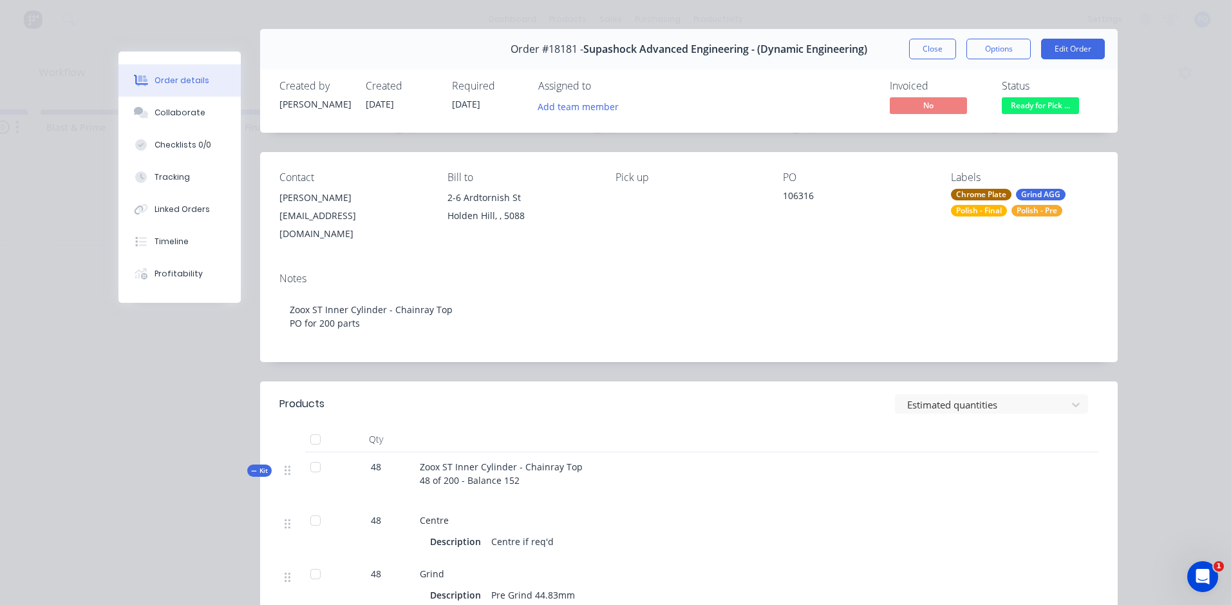
scroll to position [0, 0]
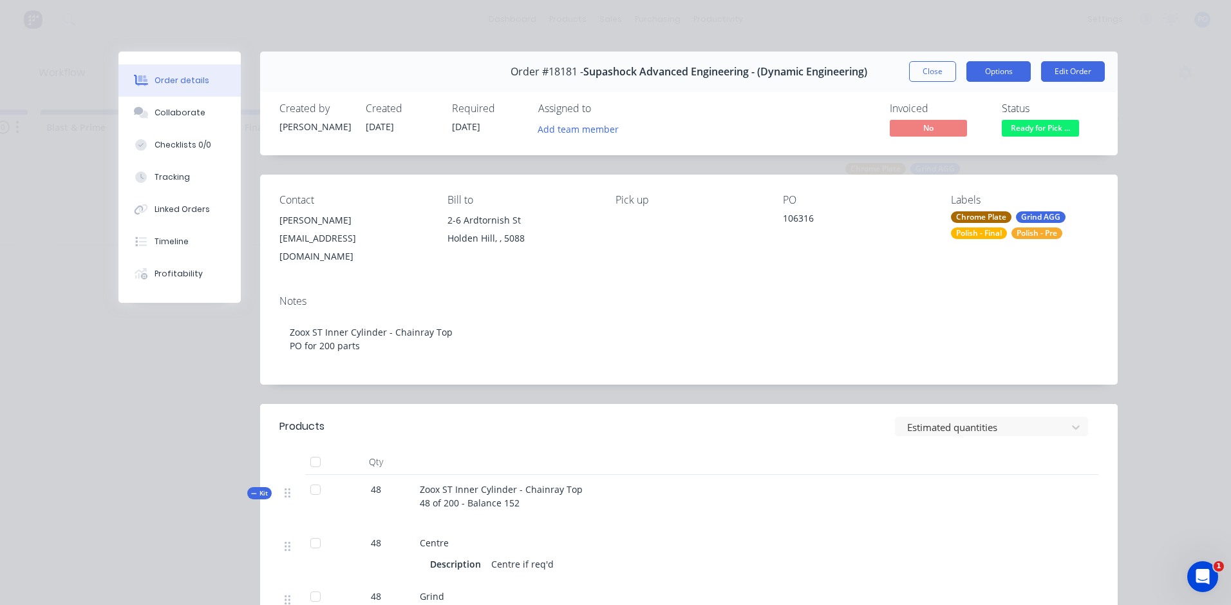
click at [1001, 73] on button "Options" at bounding box center [999, 71] width 64 height 21
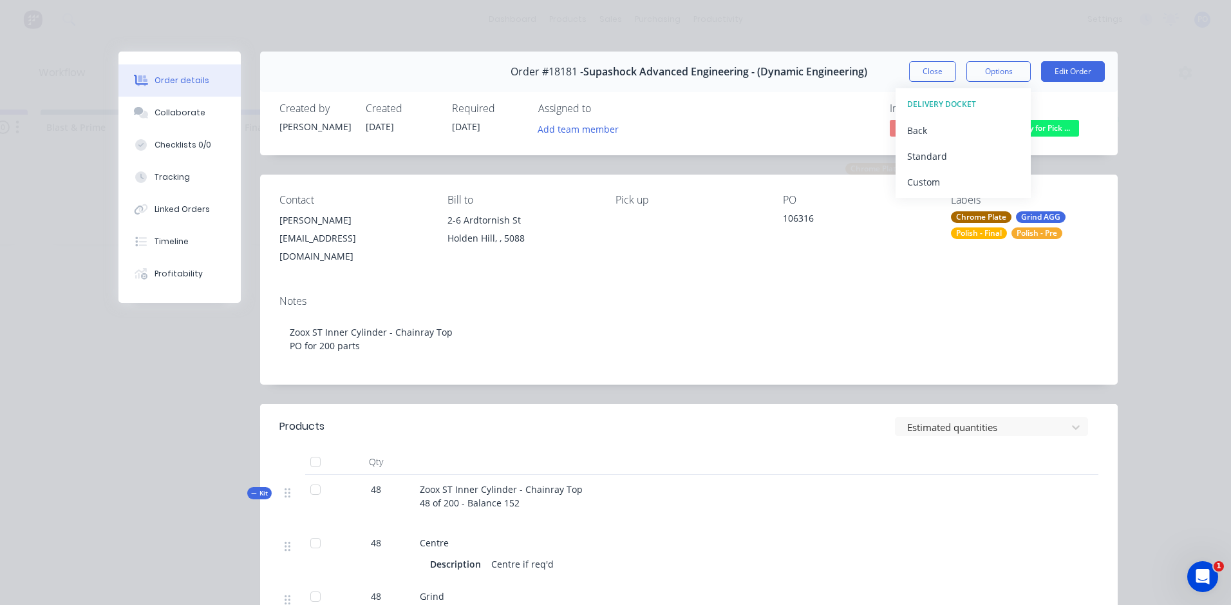
click at [1139, 104] on div "Order details Collaborate Checklists 0/0 Tracking Linked Orders Timeline Profit…" at bounding box center [615, 302] width 1231 height 605
click at [1069, 73] on button "Edit Order" at bounding box center [1073, 71] width 64 height 21
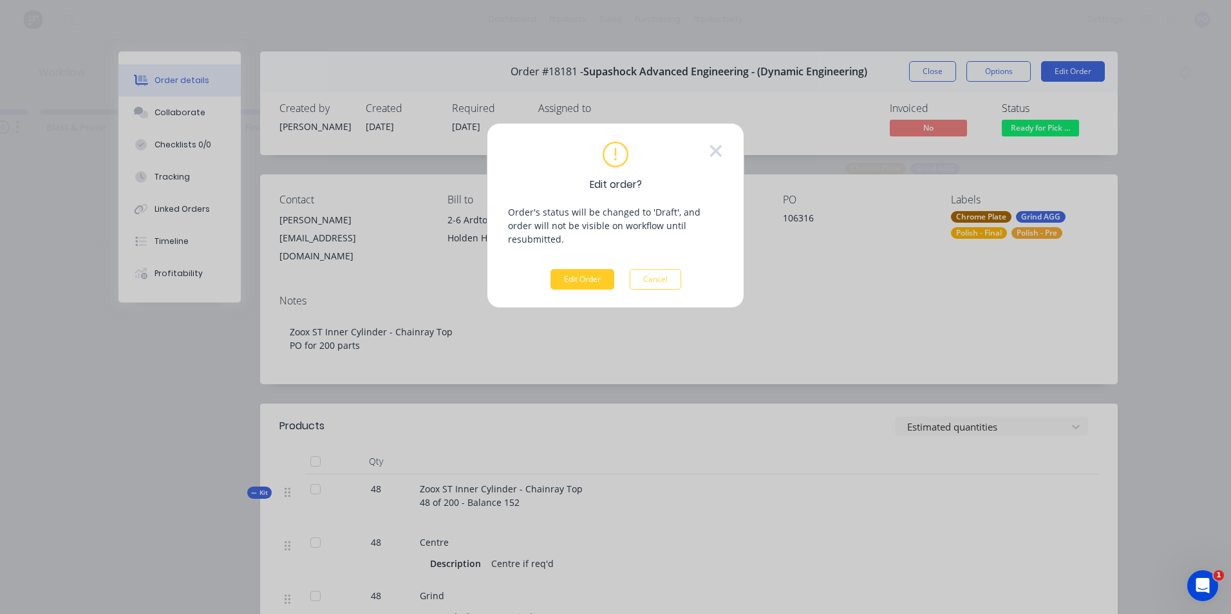
click at [580, 270] on button "Edit Order" at bounding box center [583, 279] width 64 height 21
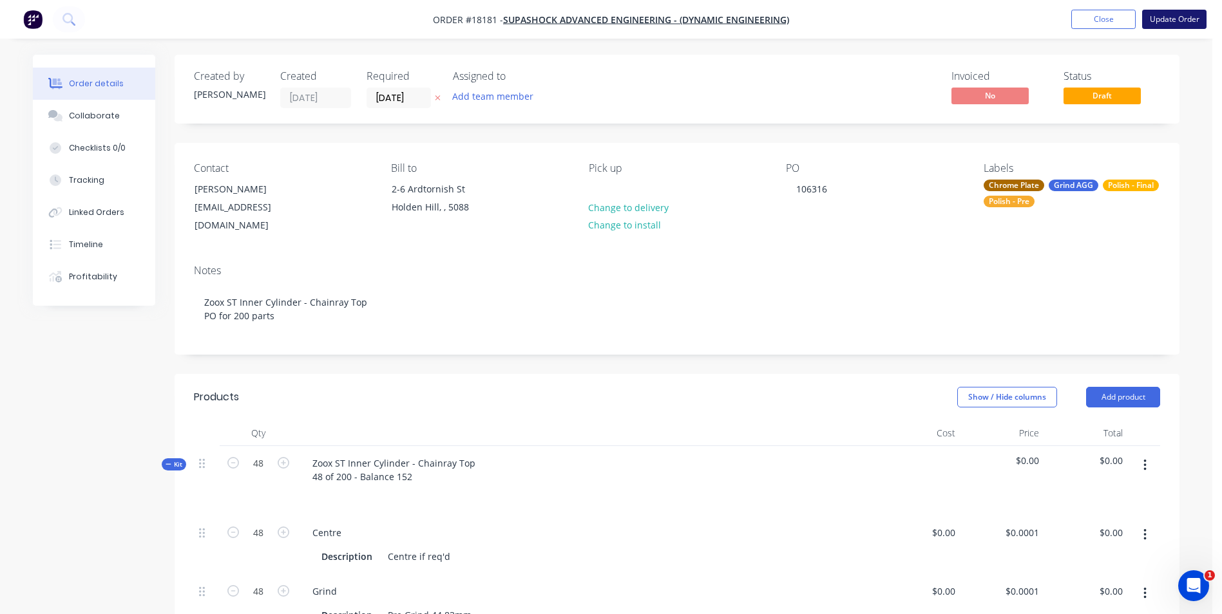
click at [1172, 22] on button "Update Order" at bounding box center [1174, 19] width 64 height 19
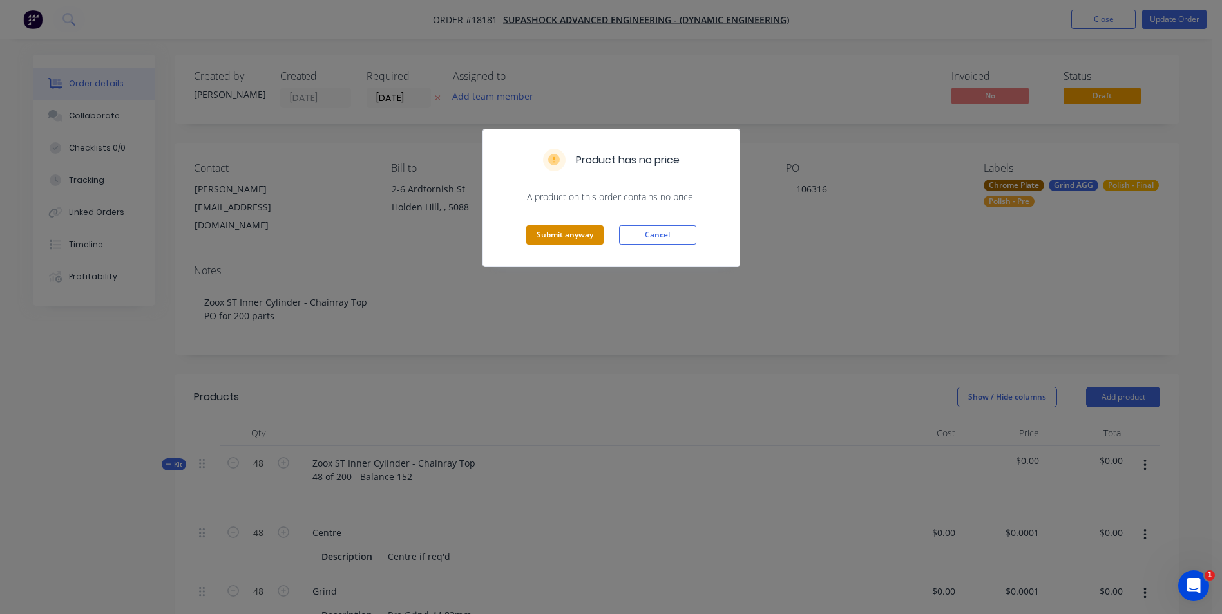
click at [589, 232] on button "Submit anyway" at bounding box center [564, 234] width 77 height 19
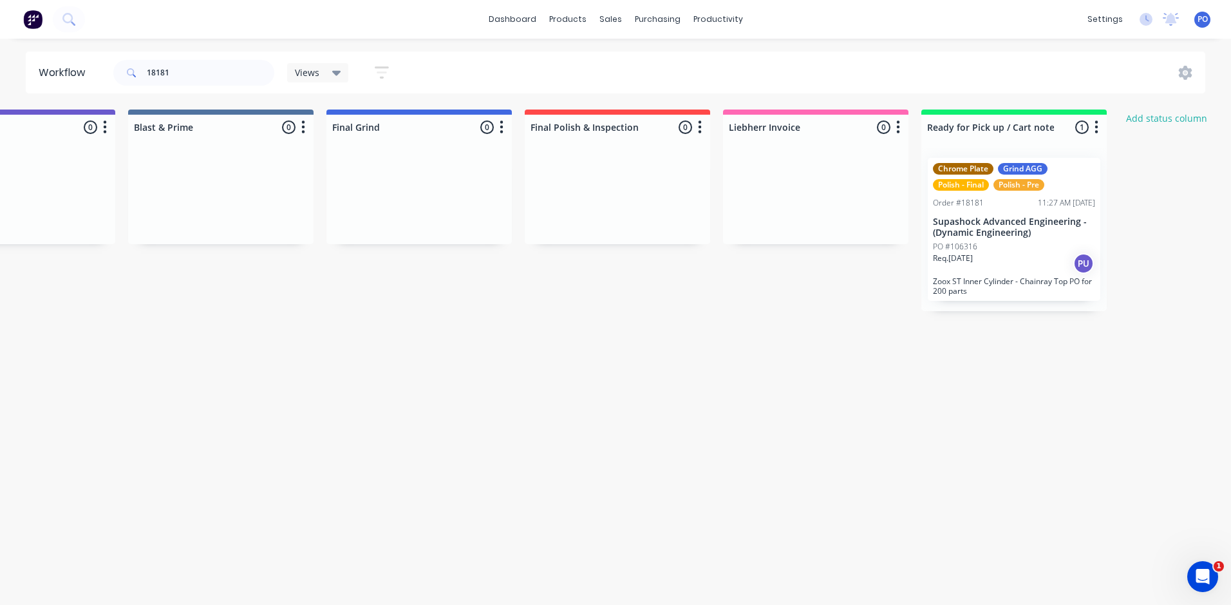
scroll to position [0, 2784]
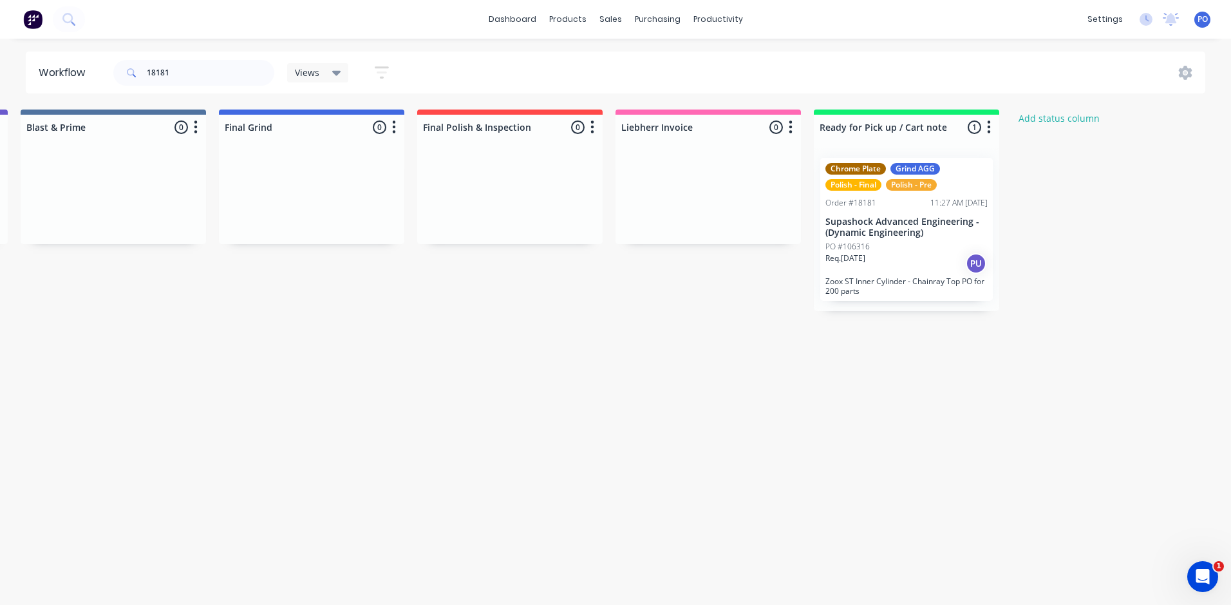
click at [922, 259] on div "Req. [DATE] PU" at bounding box center [907, 263] width 162 height 22
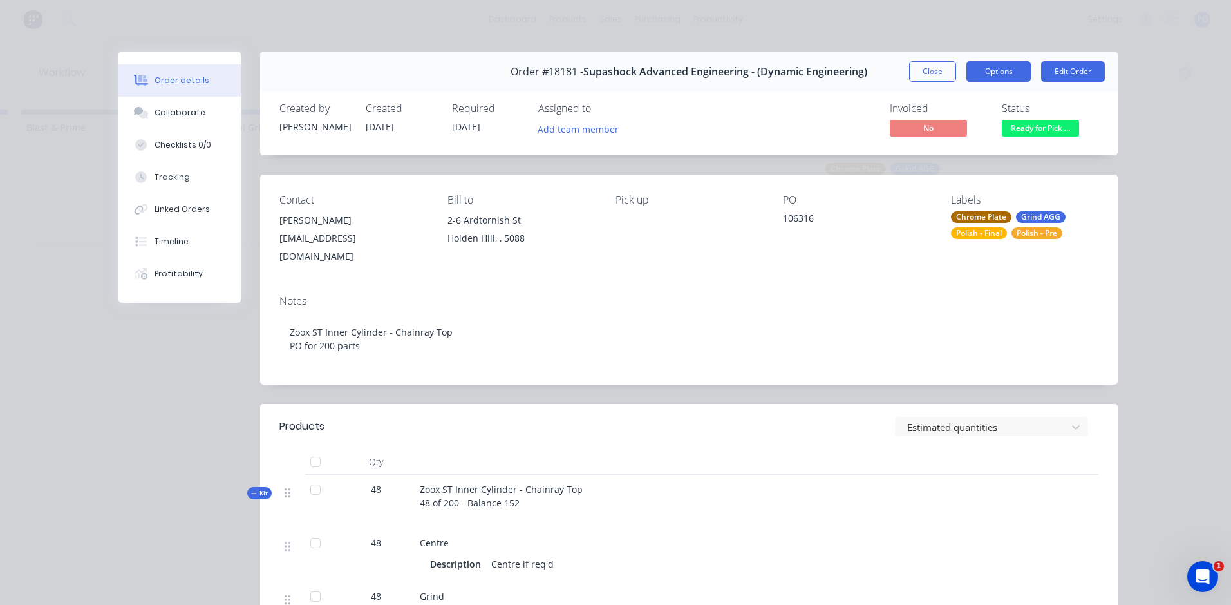
click at [996, 70] on button "Options" at bounding box center [999, 71] width 64 height 21
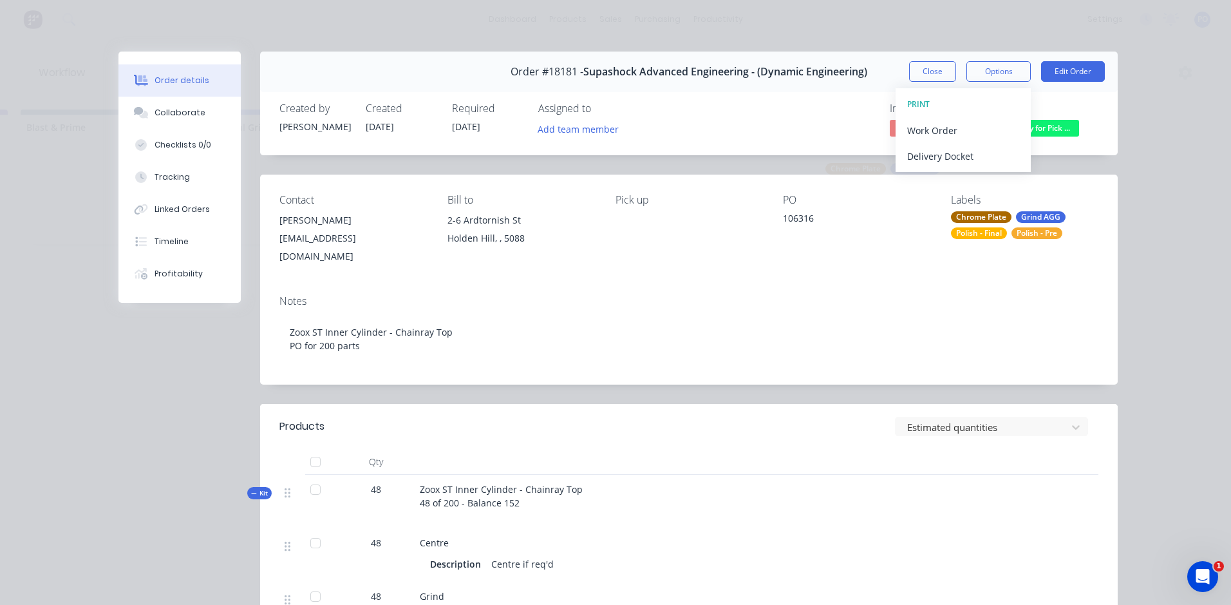
click at [1134, 94] on div "Order details Collaborate Checklists 0/0 Tracking Linked Orders Timeline Profit…" at bounding box center [615, 302] width 1231 height 605
click at [939, 75] on button "Close" at bounding box center [932, 71] width 47 height 21
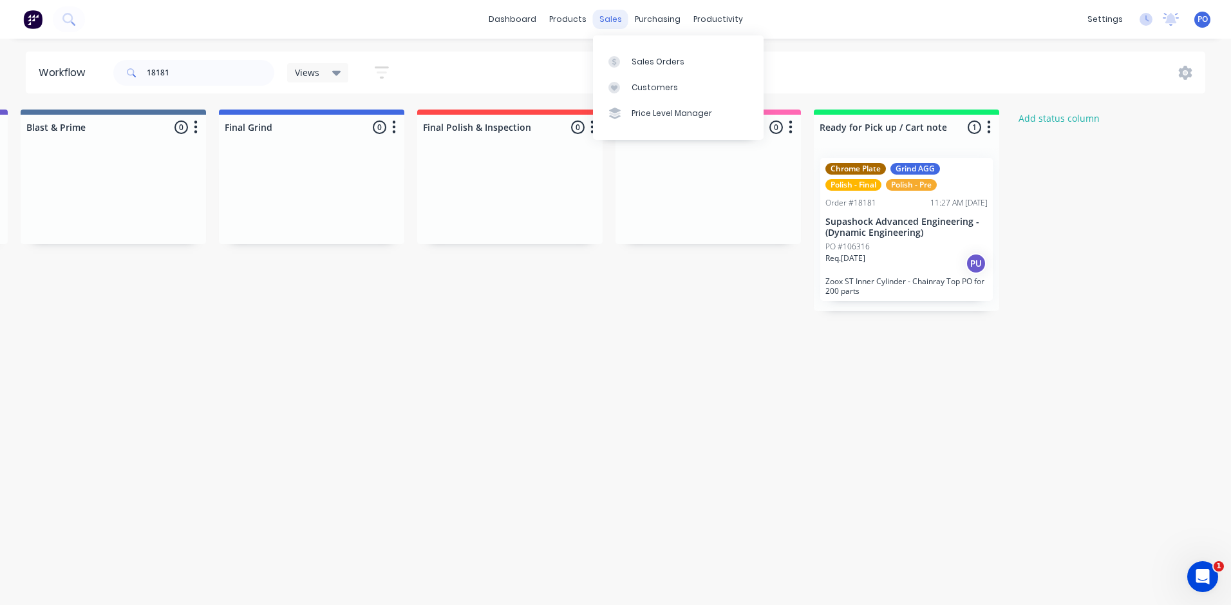
click at [611, 22] on div "sales" at bounding box center [610, 19] width 35 height 19
click at [633, 62] on div "Sales Orders" at bounding box center [658, 62] width 53 height 12
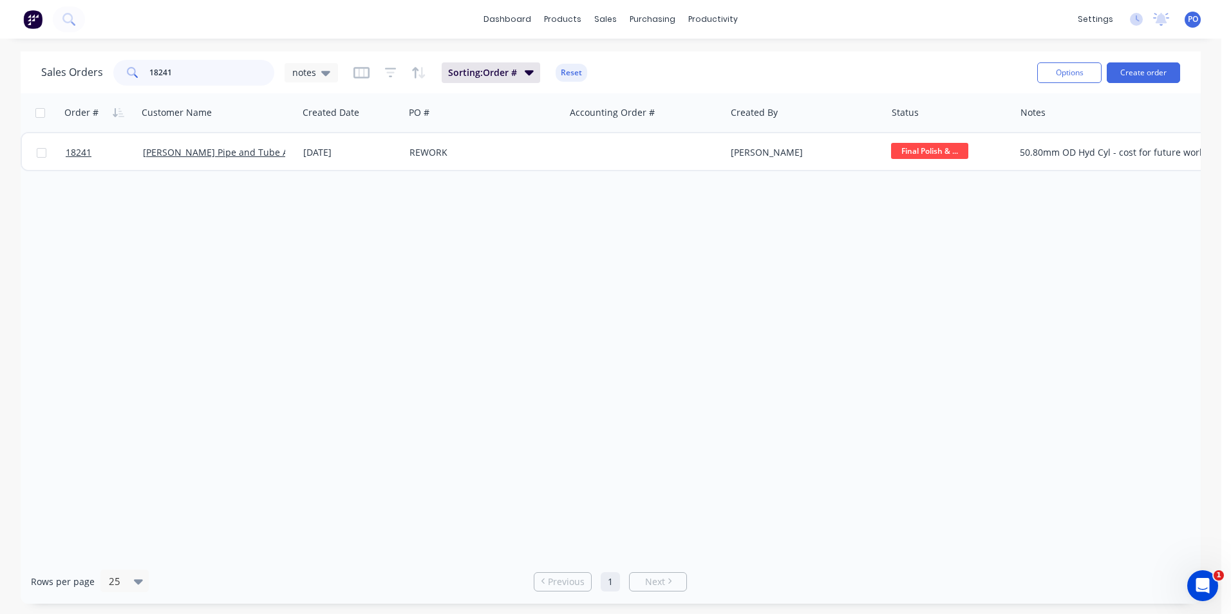
drag, startPoint x: 183, startPoint y: 72, endPoint x: 158, endPoint y: 75, distance: 24.6
click at [158, 75] on input "18241" at bounding box center [212, 73] width 126 height 26
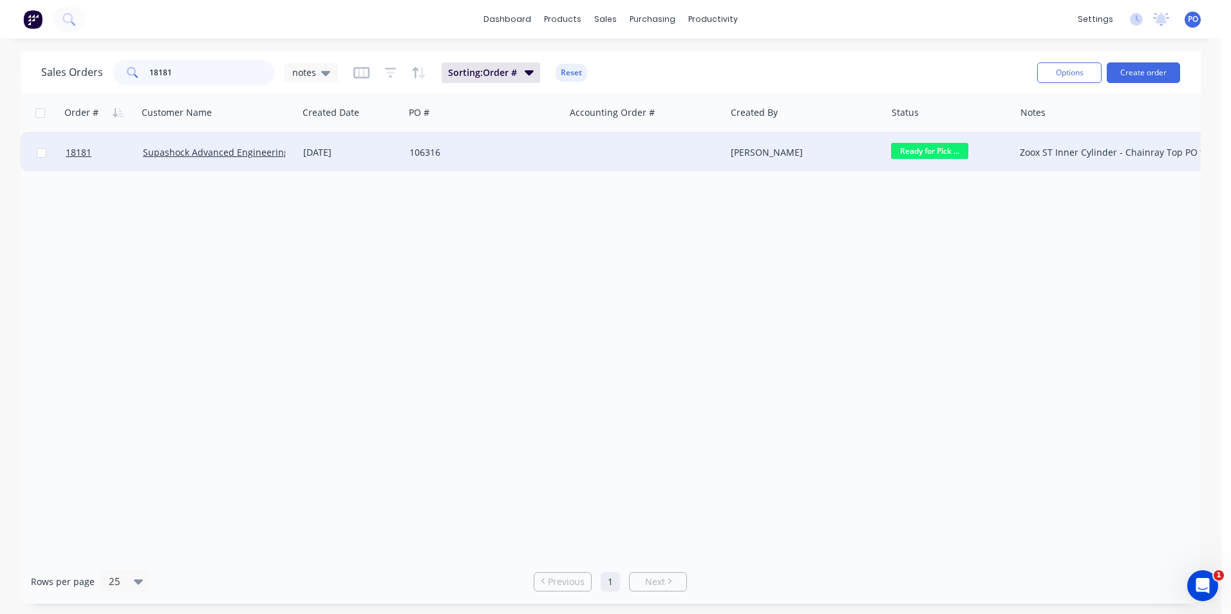
type input "18181"
click at [638, 149] on div at bounding box center [645, 152] width 160 height 39
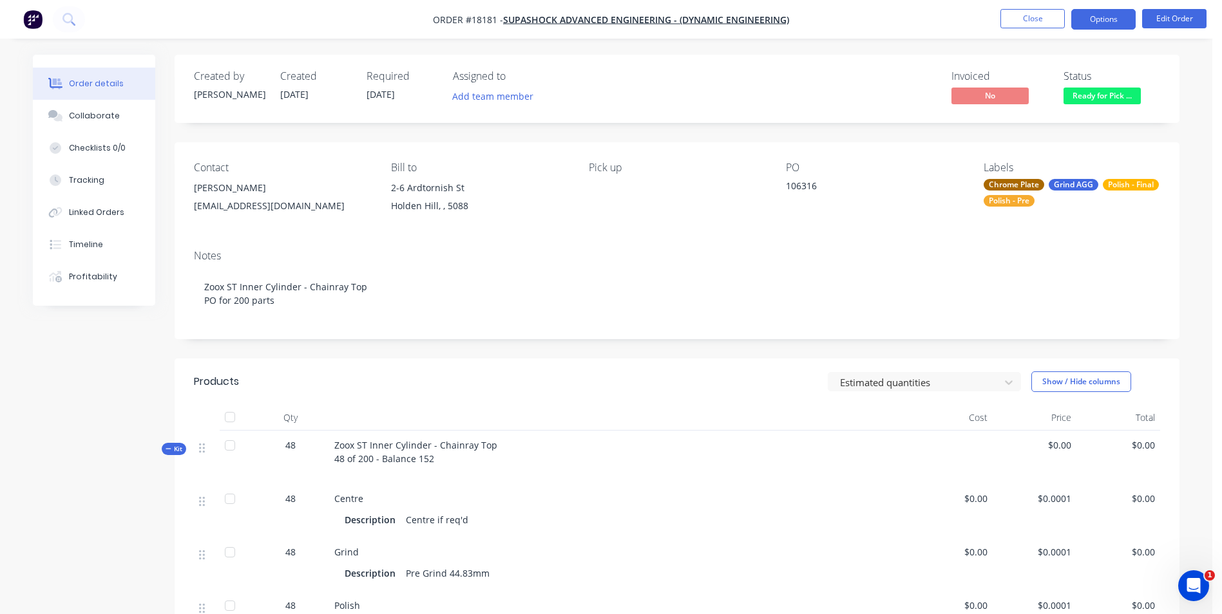
click at [1114, 24] on button "Options" at bounding box center [1103, 19] width 64 height 21
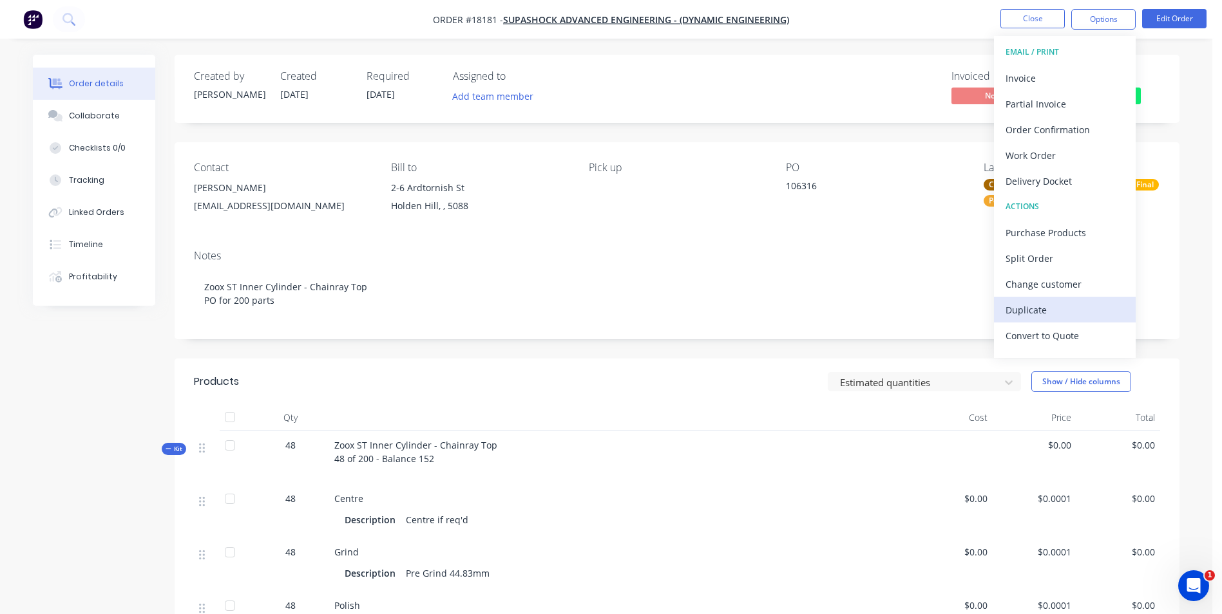
click at [1092, 314] on div "Duplicate" at bounding box center [1064, 310] width 119 height 19
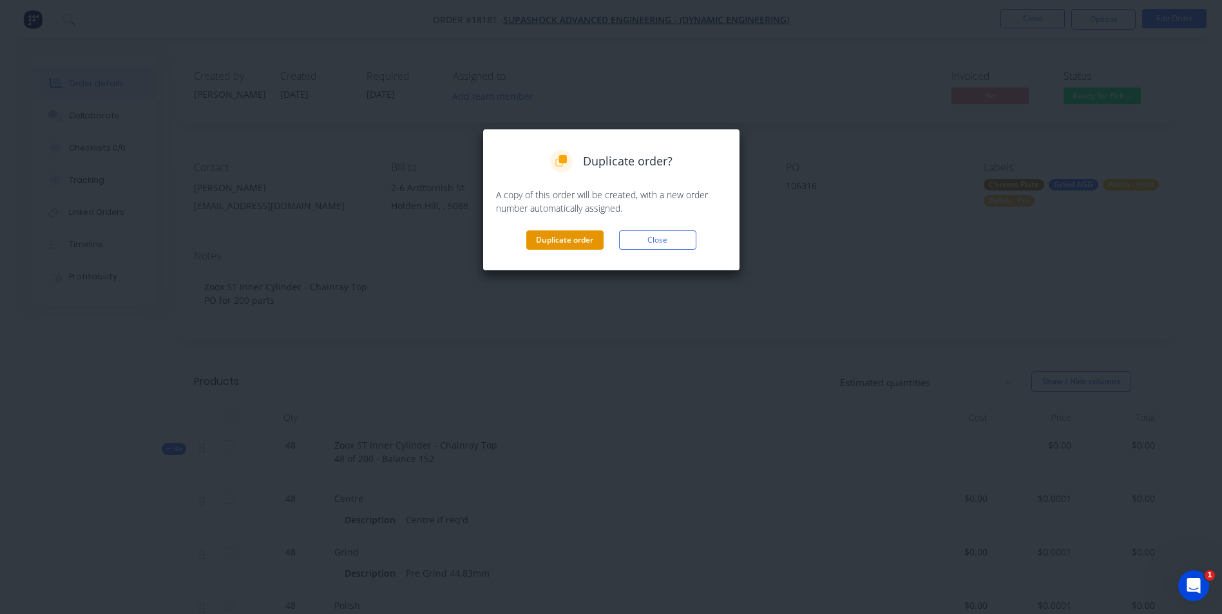
click at [560, 238] on button "Duplicate order" at bounding box center [564, 240] width 77 height 19
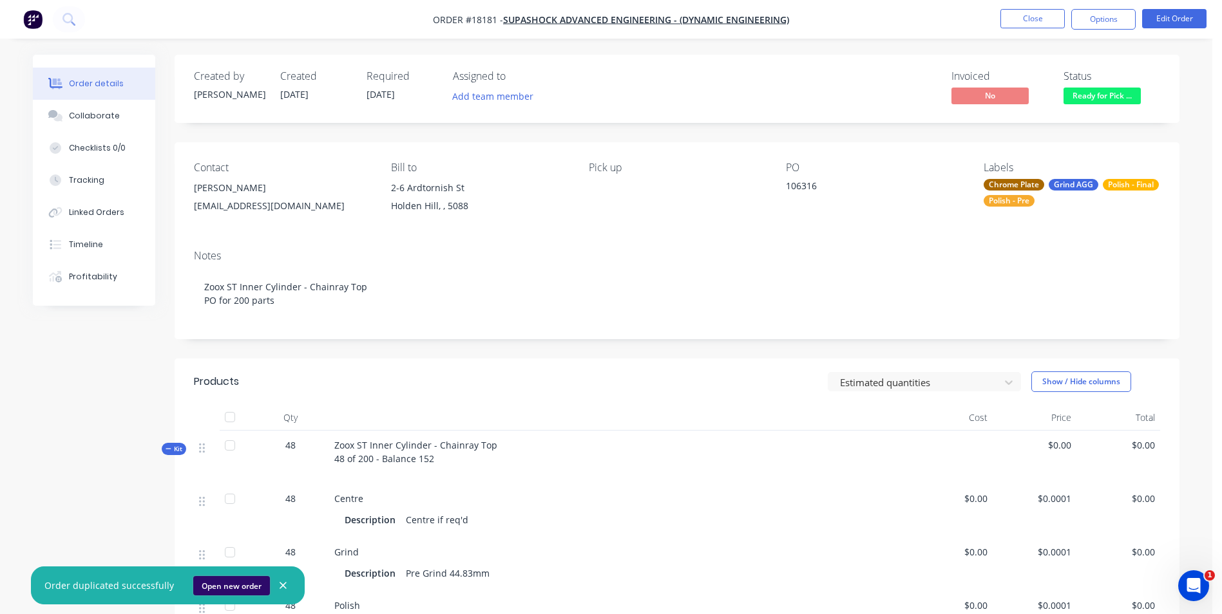
click at [223, 583] on button "Open new order" at bounding box center [231, 585] width 77 height 19
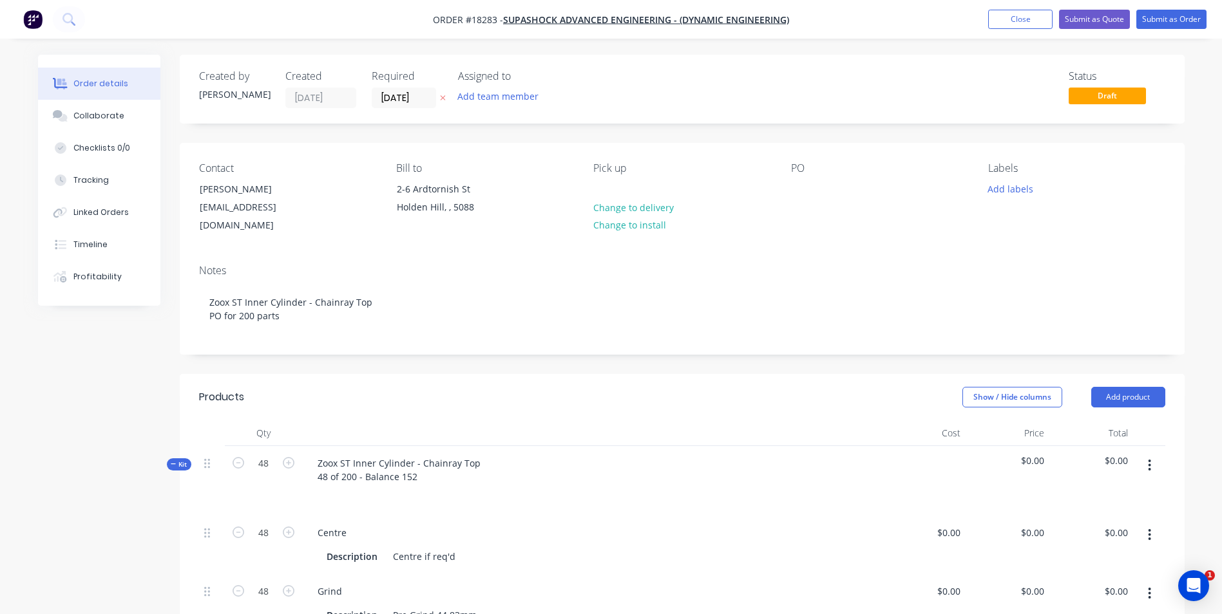
type input "$0.0001"
click at [287, 464] on icon "button" at bounding box center [289, 463] width 12 height 12
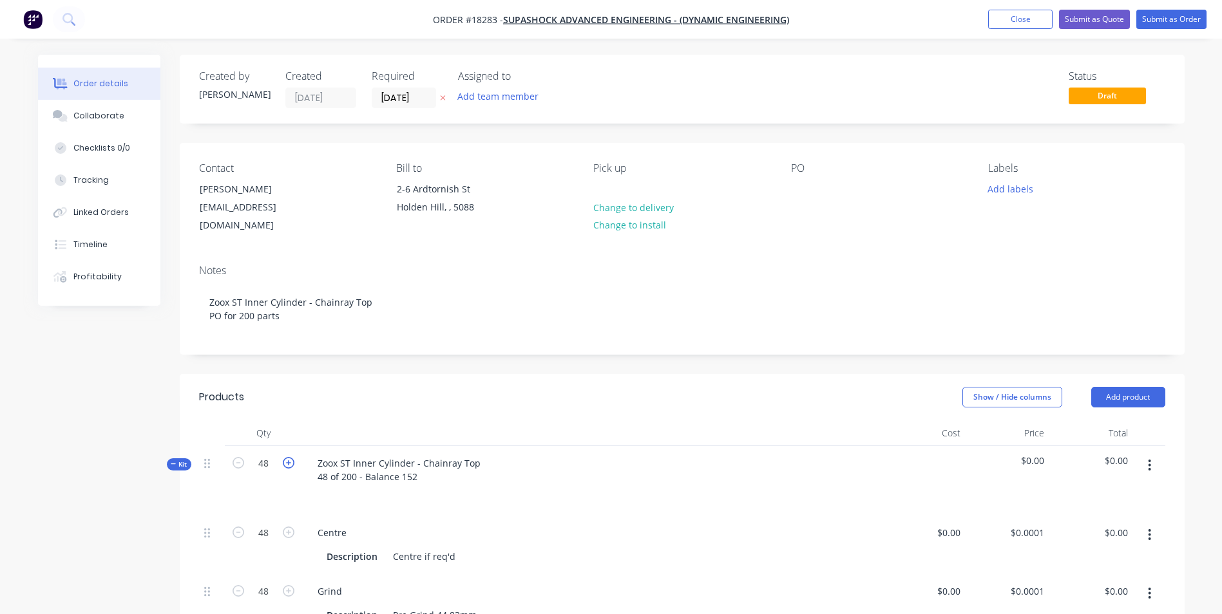
type input "49"
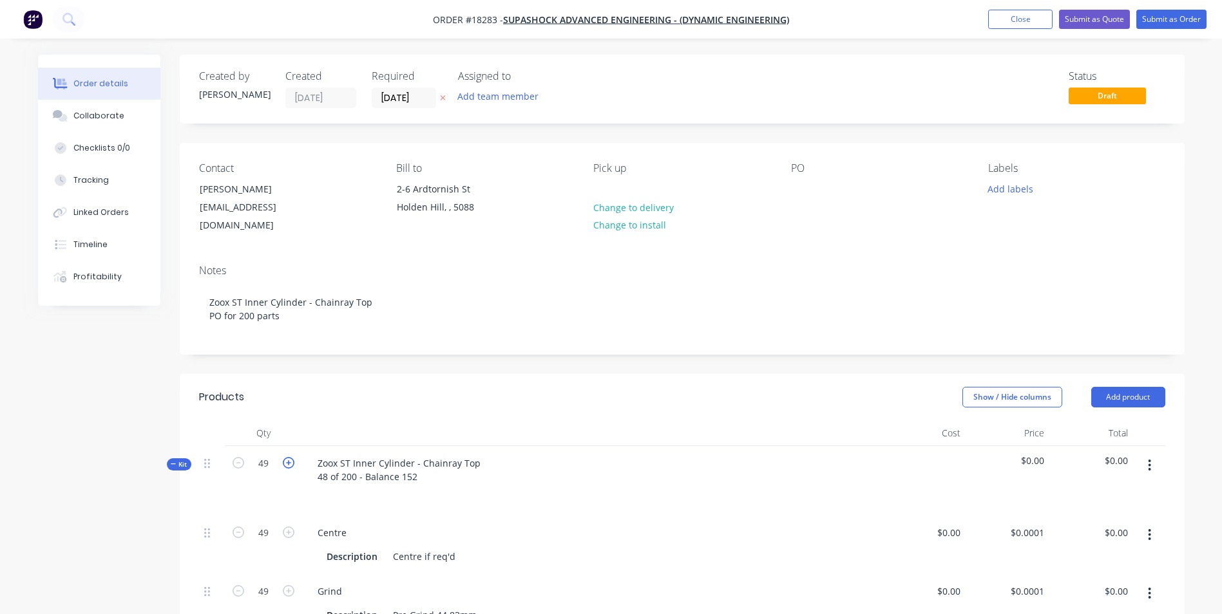
type input "49"
click at [287, 464] on icon "button" at bounding box center [289, 463] width 12 height 12
type input "50"
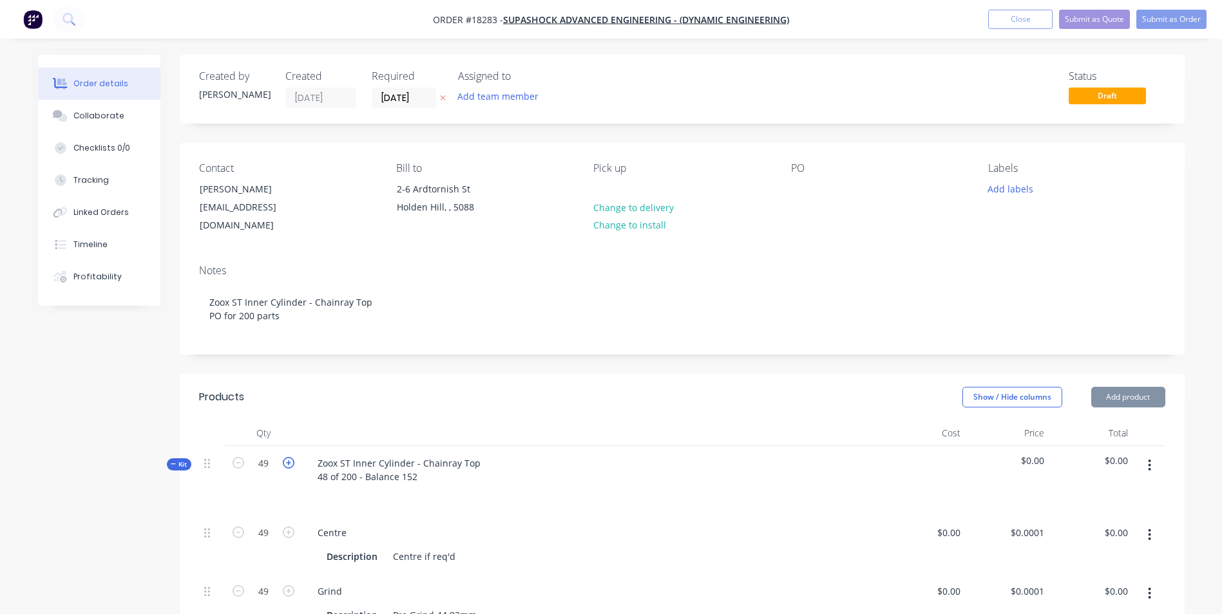
type input "$0.01"
type input "50"
type input "$0.01"
type input "50"
type input "$0.01"
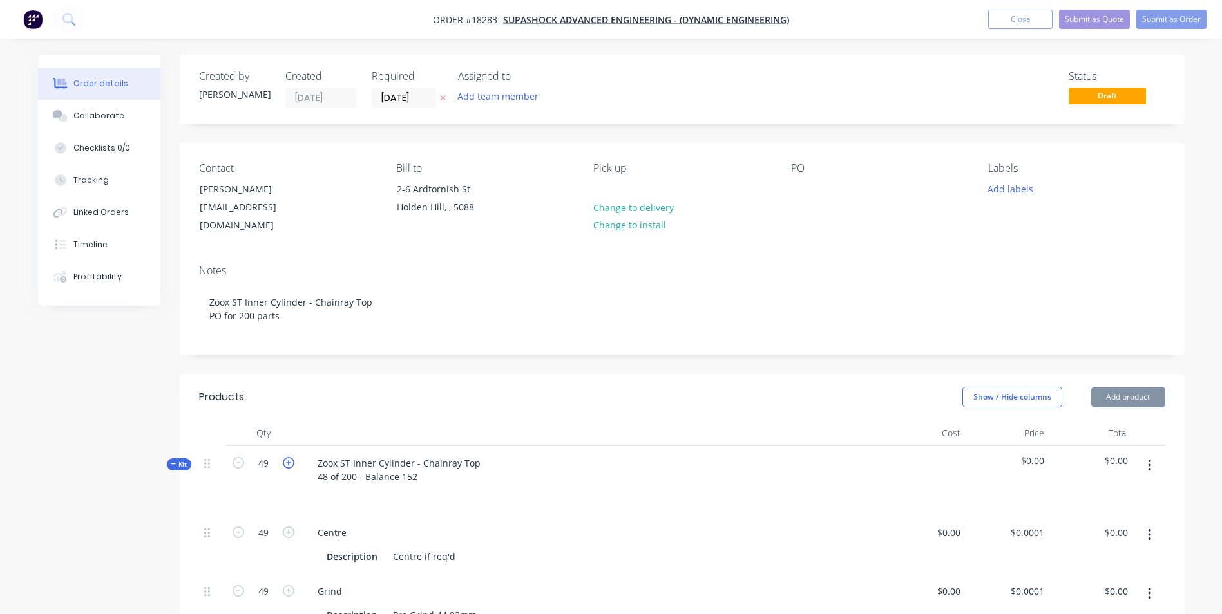
type input "50"
type input "$0.01"
type input "50"
click at [287, 464] on icon "button" at bounding box center [289, 463] width 12 height 12
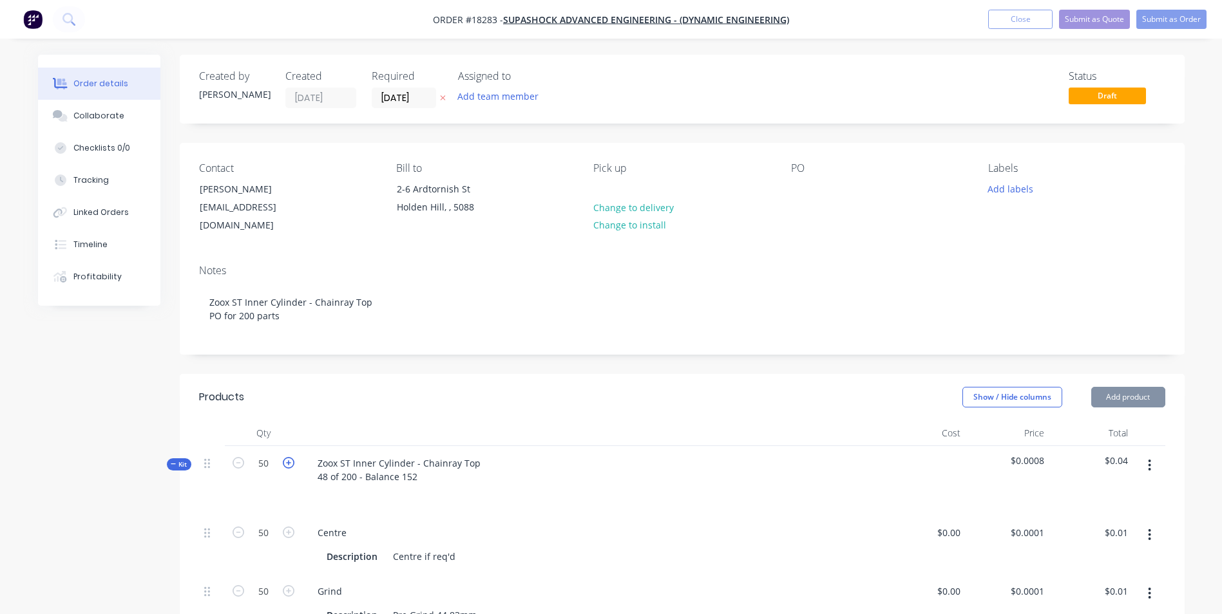
type input "51"
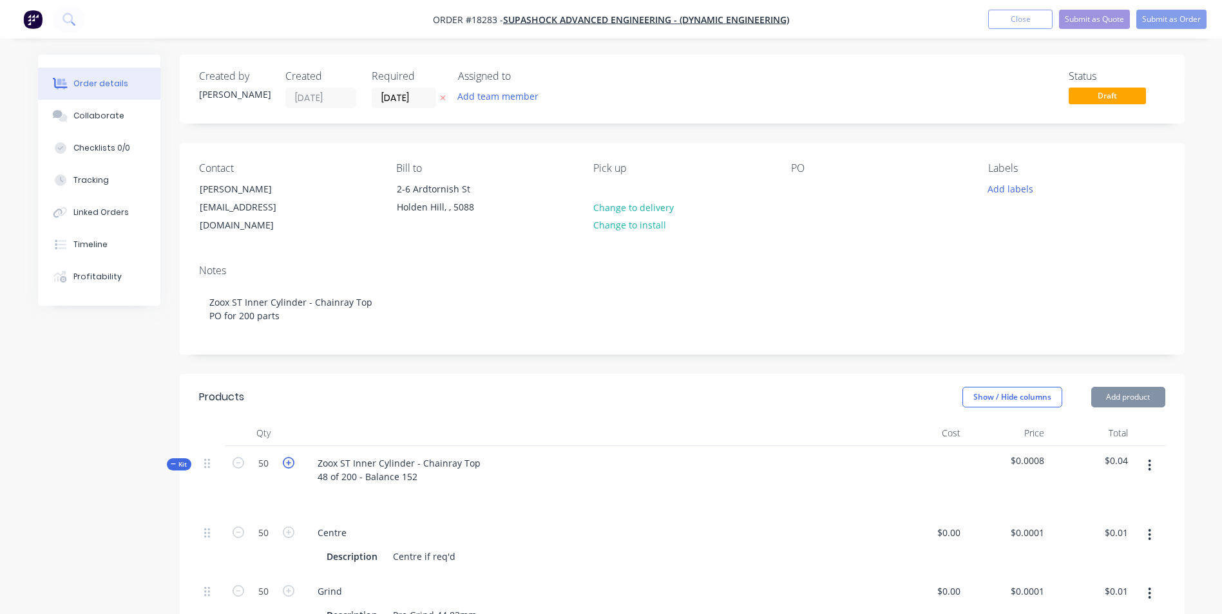
type input "51"
click at [287, 464] on icon "button" at bounding box center [289, 463] width 12 height 12
type input "52"
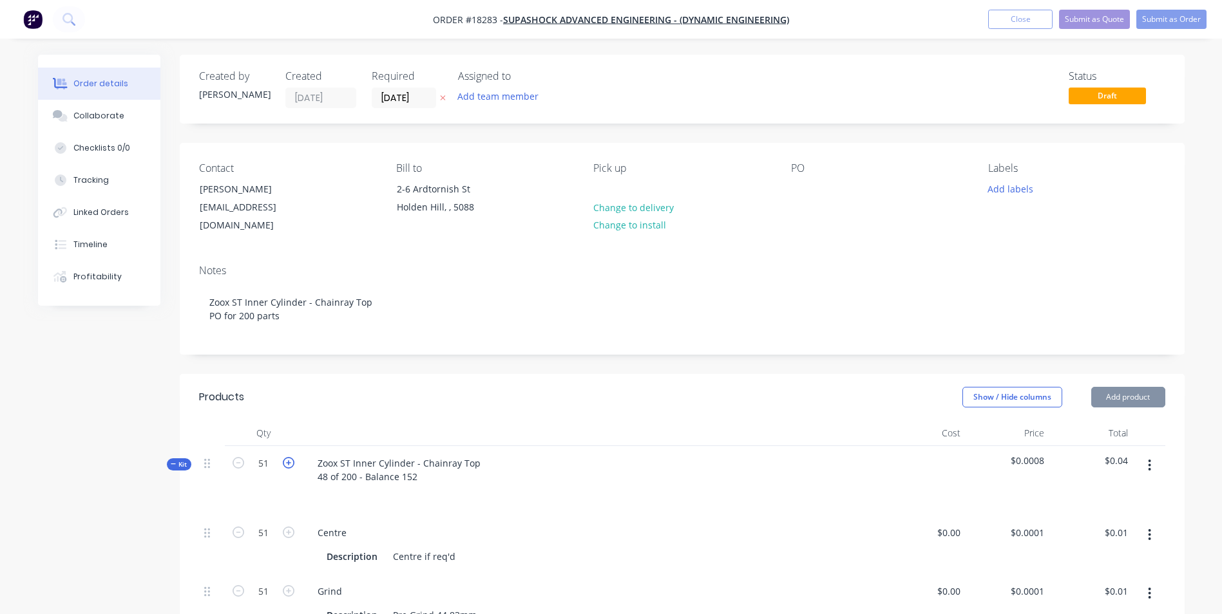
type input "52"
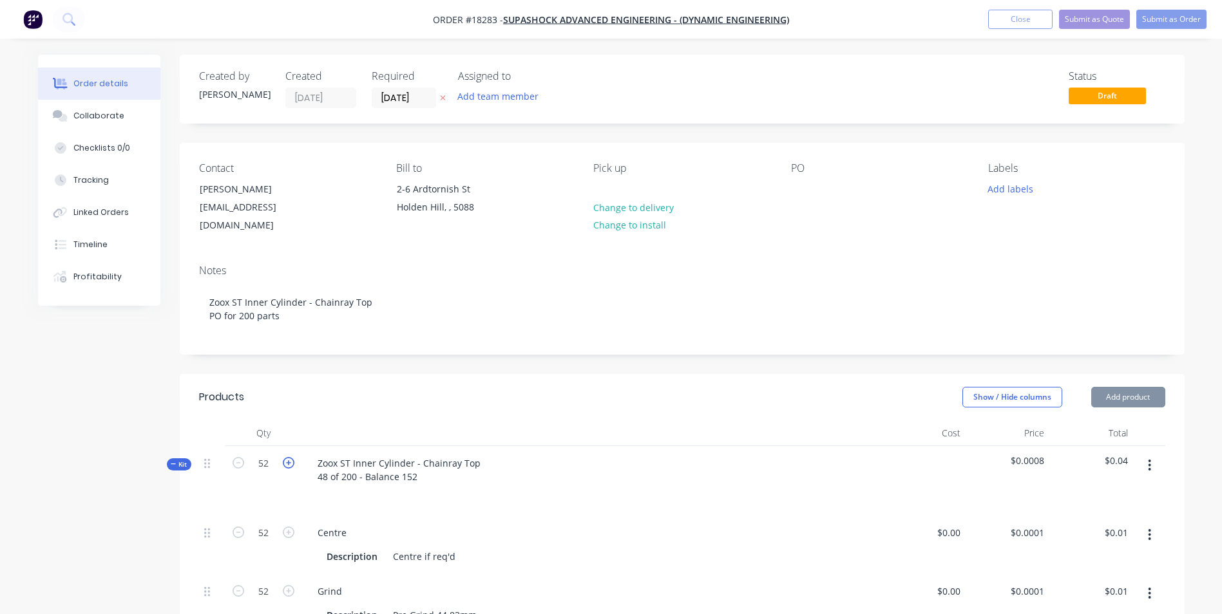
click at [287, 464] on icon "button" at bounding box center [289, 463] width 12 height 12
type input "53"
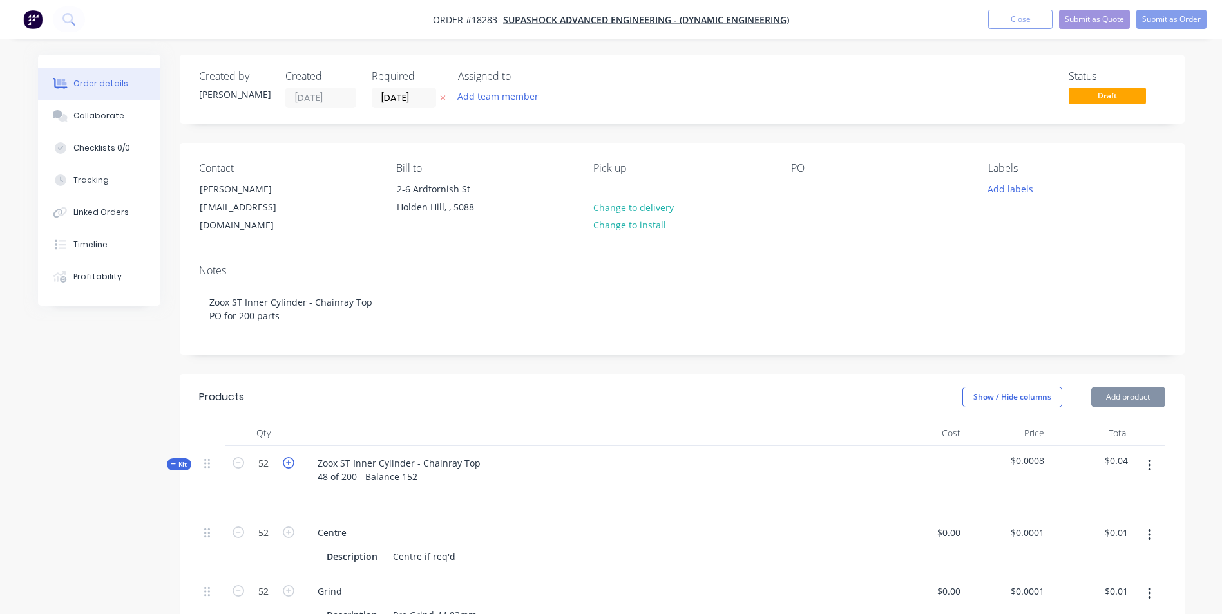
type input "53"
click at [287, 464] on icon "button" at bounding box center [289, 463] width 12 height 12
type input "54"
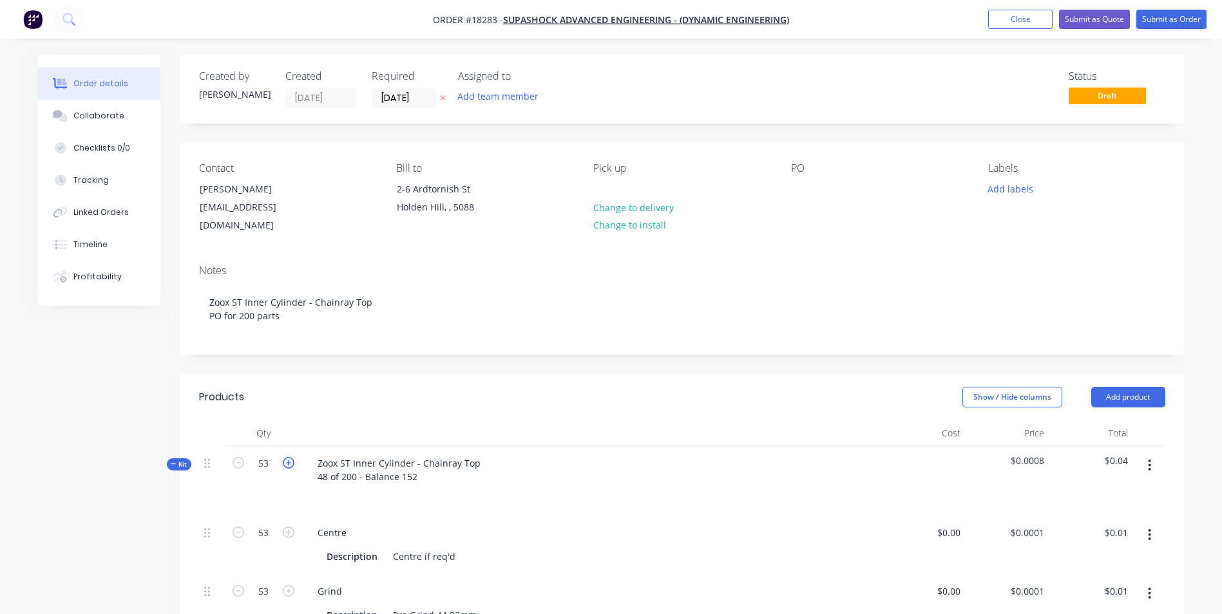
type input "54"
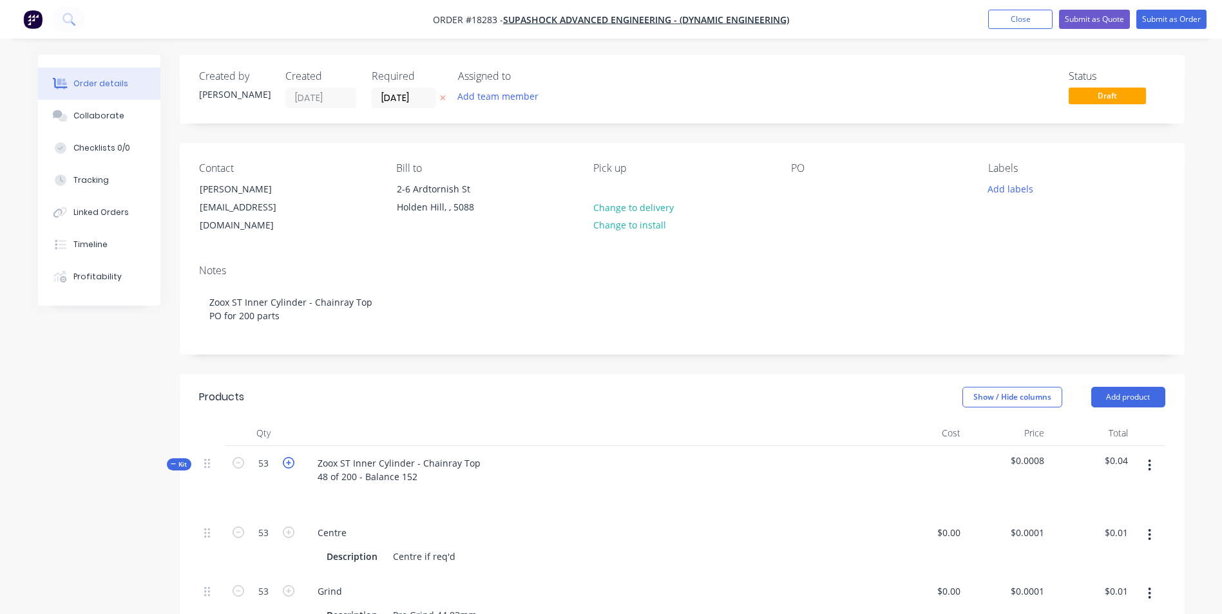
type input "54"
click at [287, 464] on icon "button" at bounding box center [289, 463] width 12 height 12
type input "55"
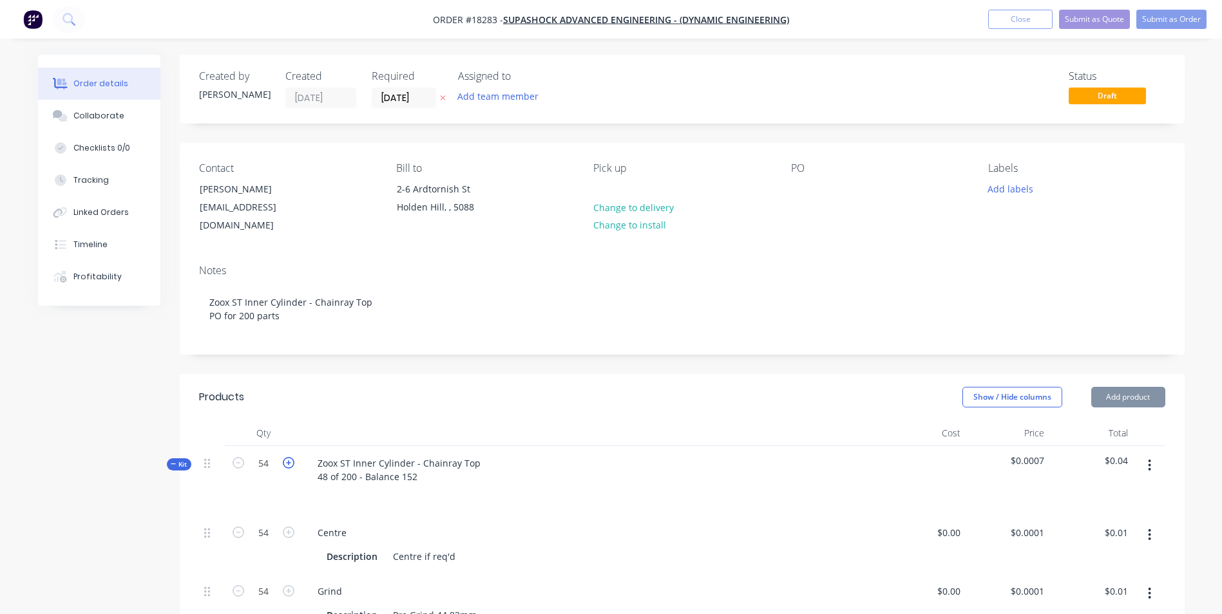
type input "55"
click at [287, 464] on icon "button" at bounding box center [289, 463] width 12 height 12
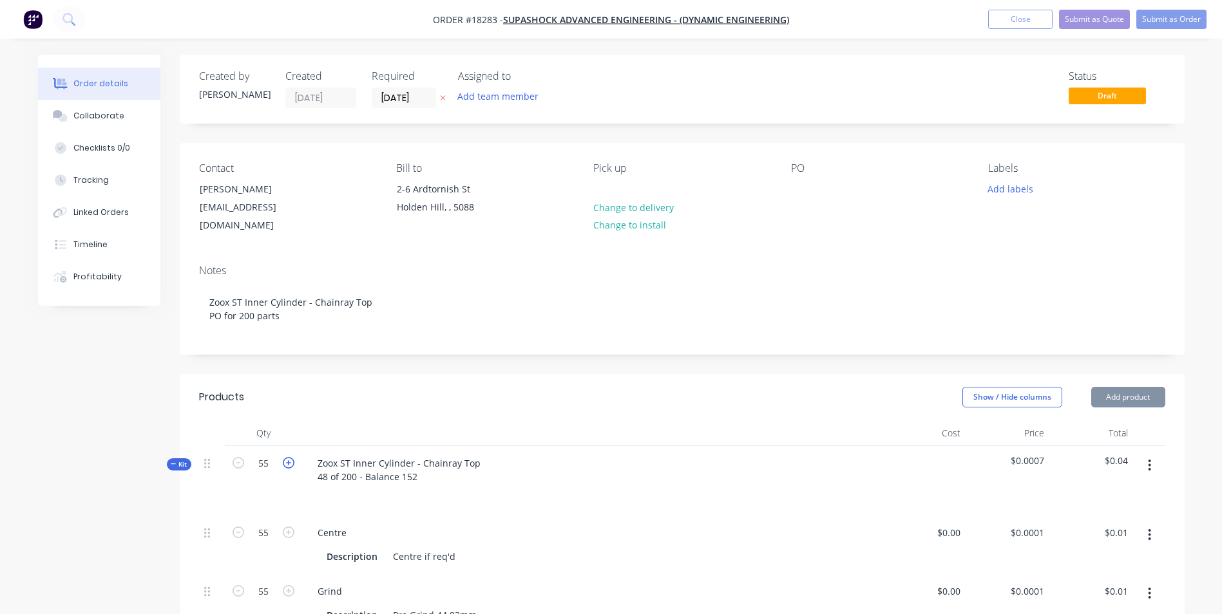
type input "56"
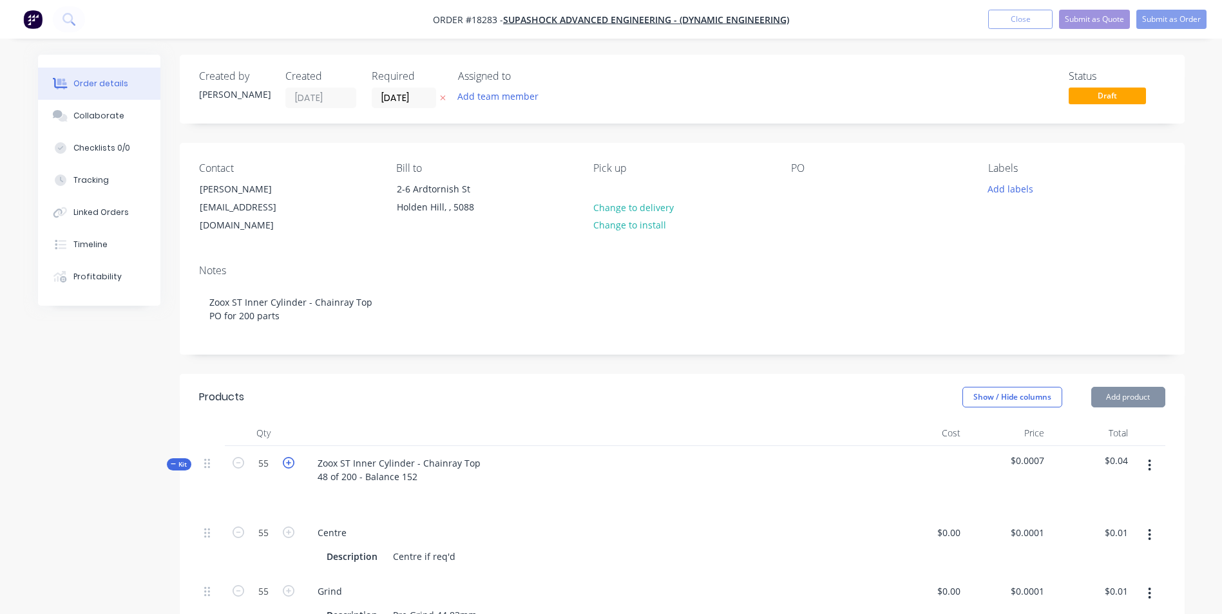
type input "56"
click at [287, 464] on icon "button" at bounding box center [289, 463] width 12 height 12
type input "57"
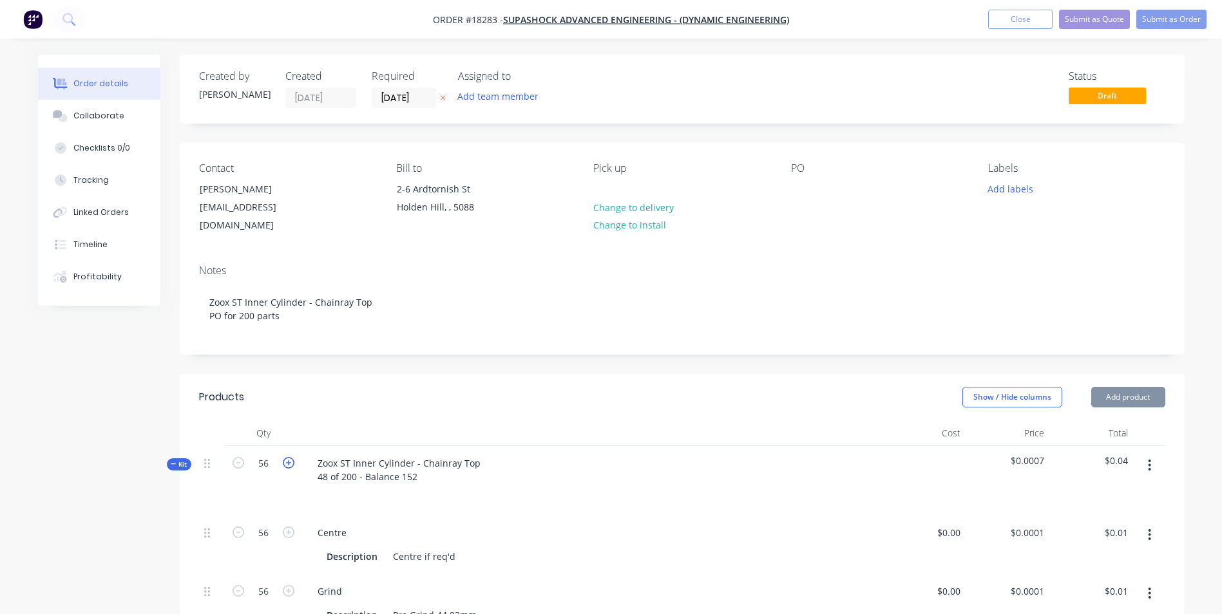
type input "57"
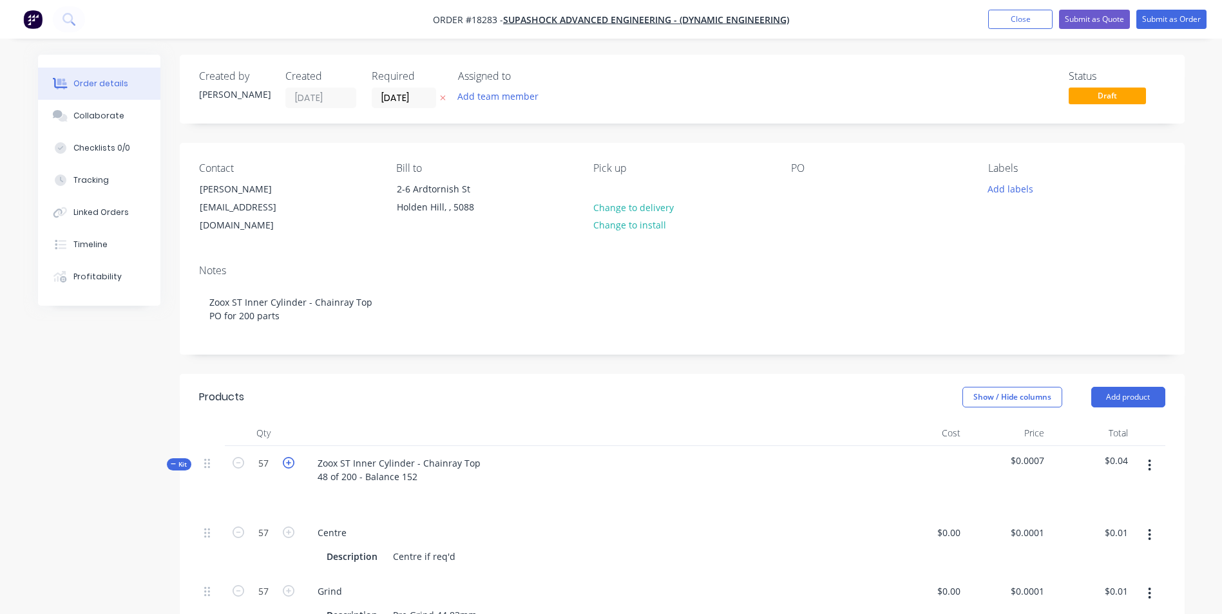
click at [287, 464] on icon "button" at bounding box center [289, 463] width 12 height 12
type input "58"
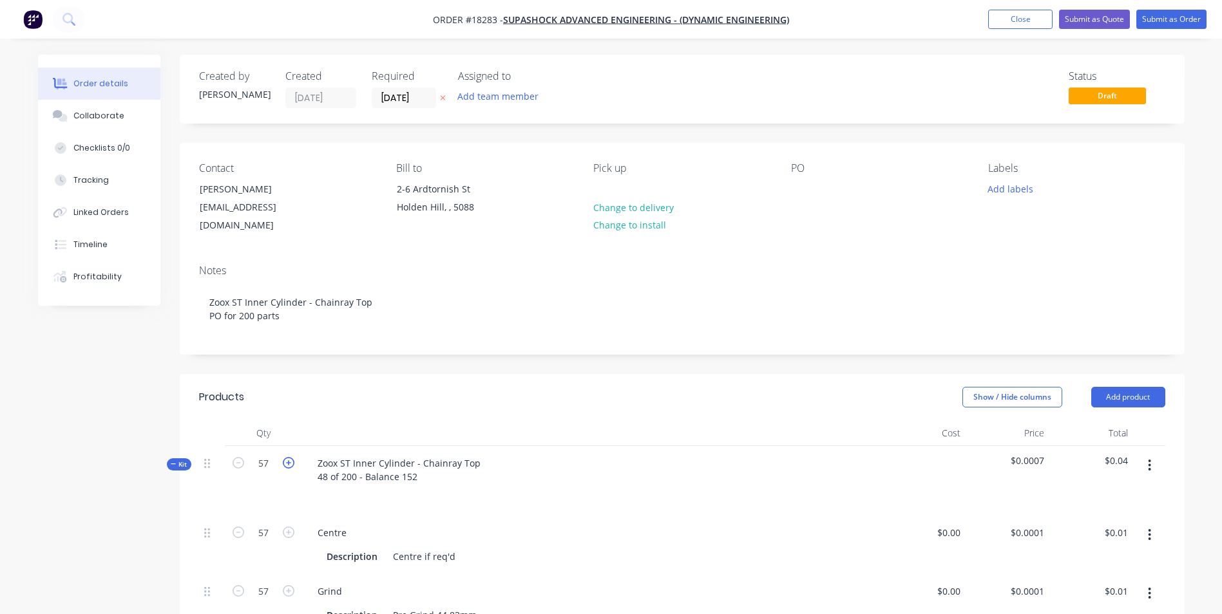
type input "58"
click at [287, 464] on icon "button" at bounding box center [289, 463] width 12 height 12
type input "59"
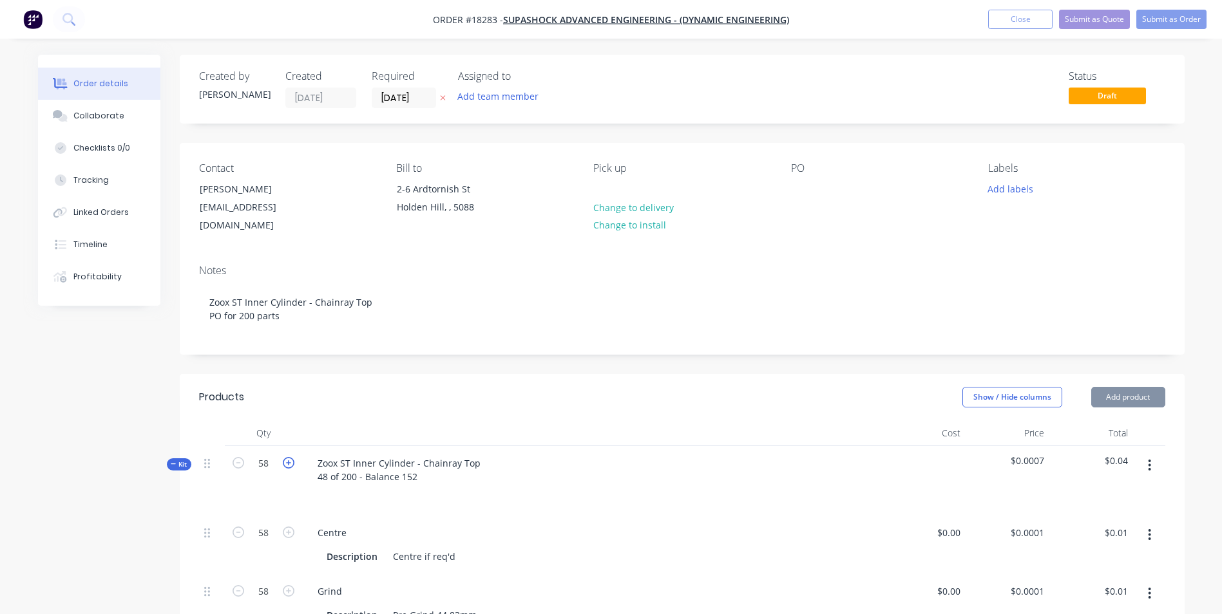
type input "59"
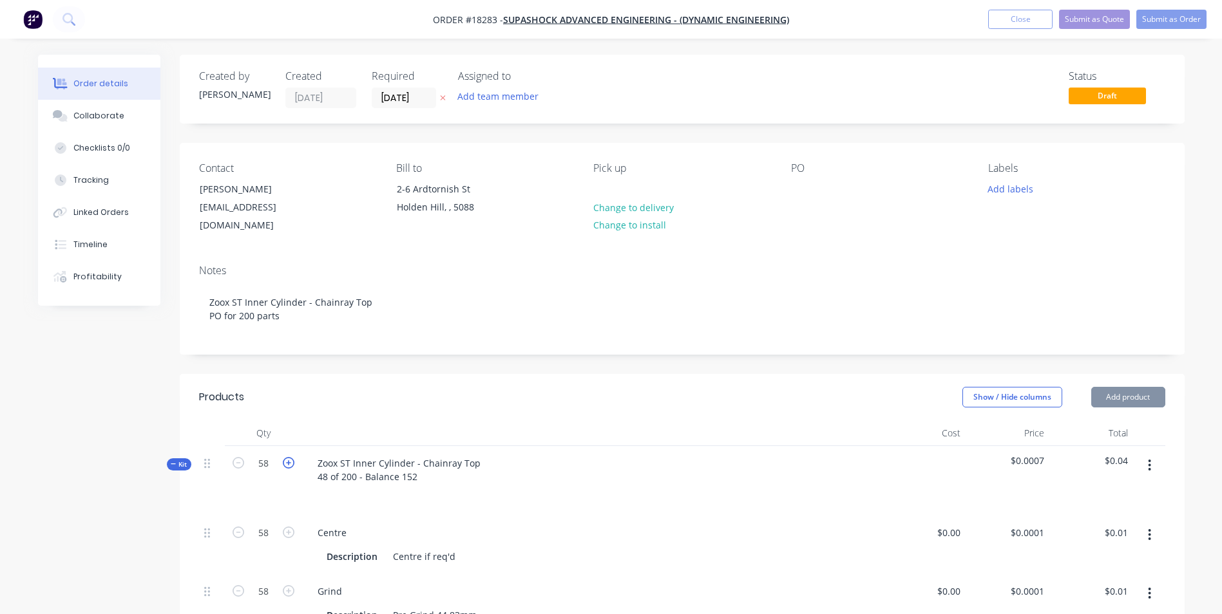
type input "59"
click at [287, 464] on icon "button" at bounding box center [289, 463] width 12 height 12
type input "60"
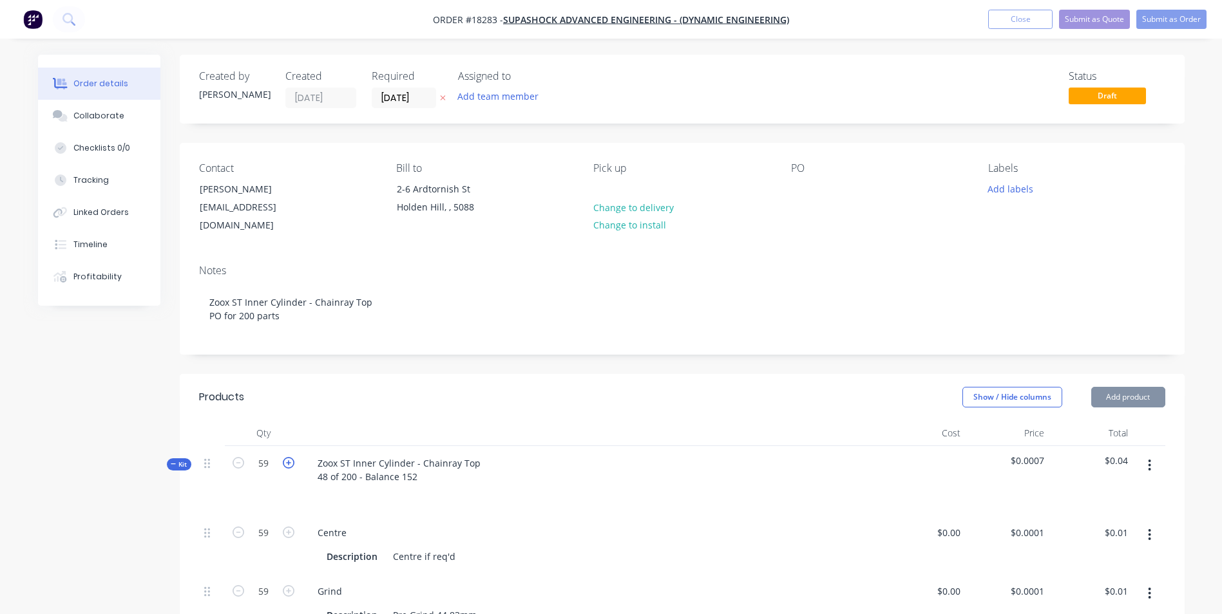
type input "60"
click at [287, 464] on icon "button" at bounding box center [289, 463] width 12 height 12
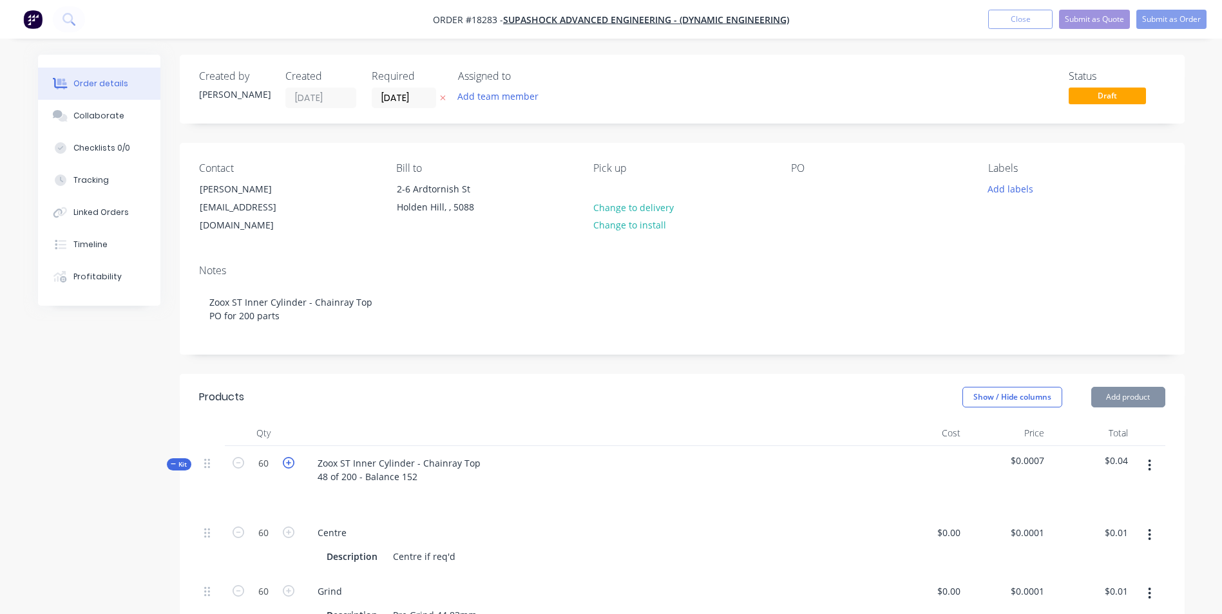
type input "61"
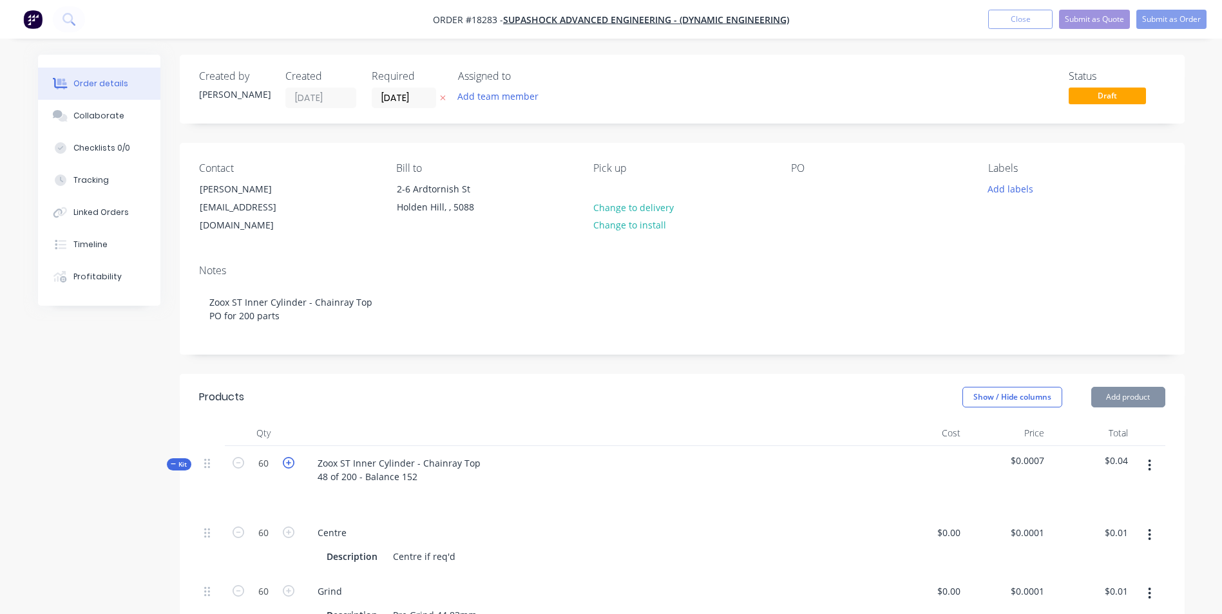
type input "61"
click at [287, 464] on icon "button" at bounding box center [289, 463] width 12 height 12
type input "62"
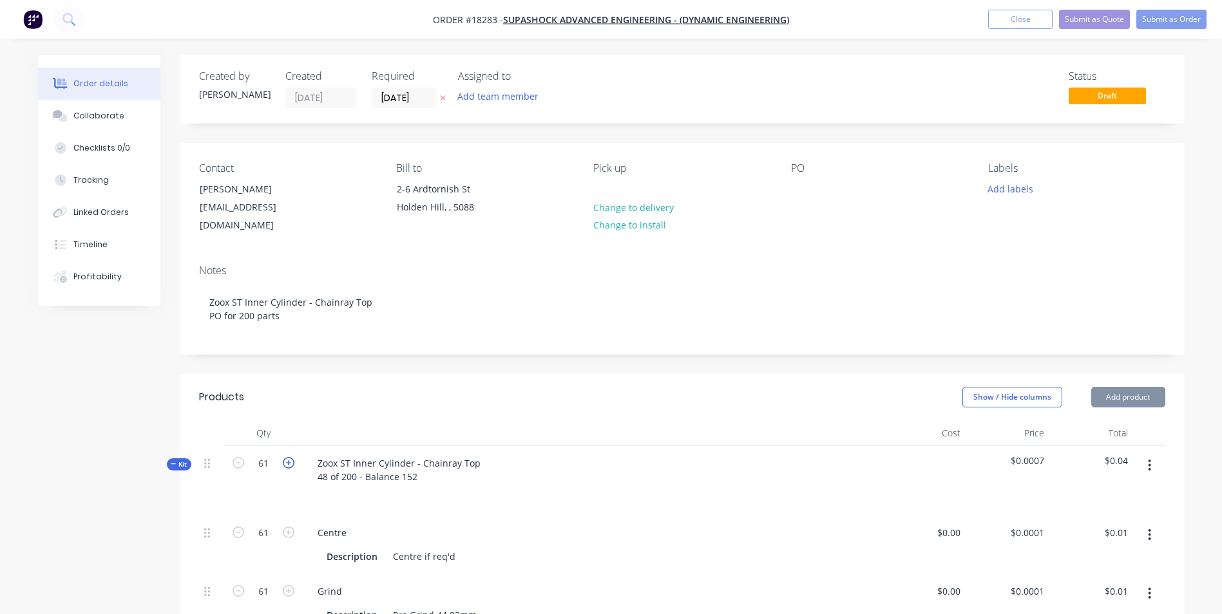
type input "62"
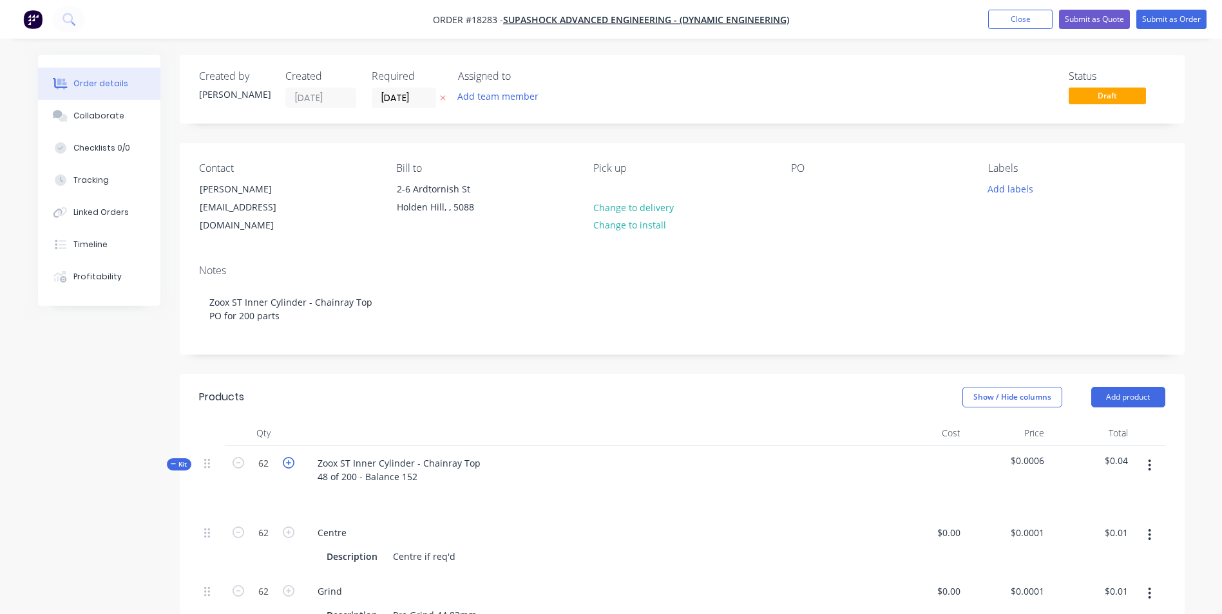
click at [287, 464] on icon "button" at bounding box center [289, 463] width 12 height 12
type input "63"
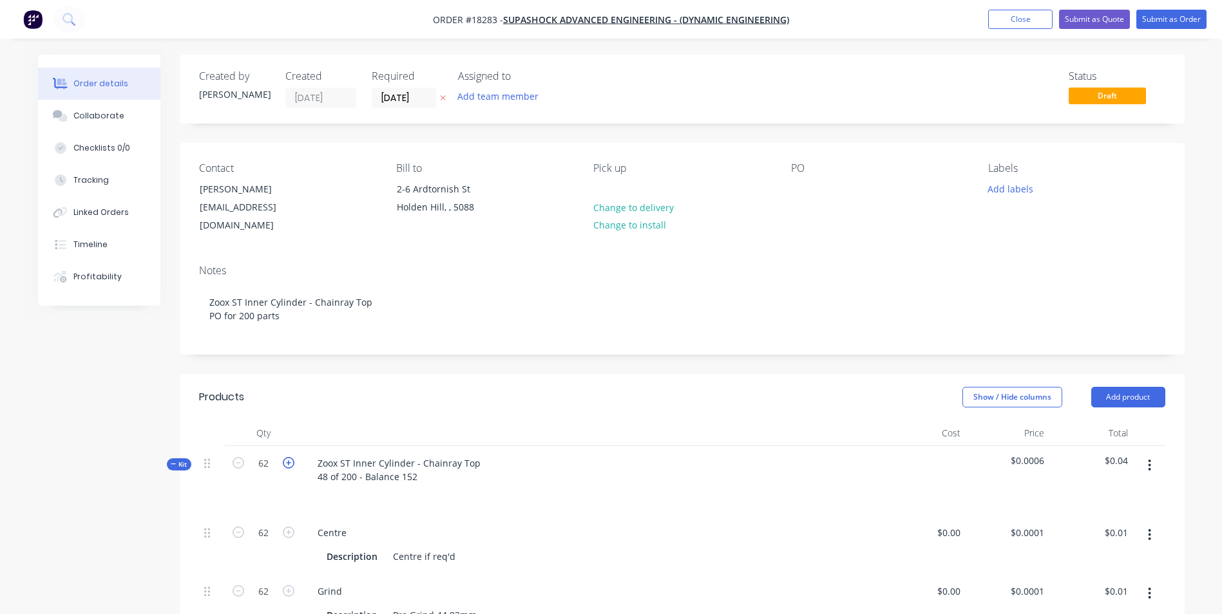
type input "63"
click at [287, 464] on icon "button" at bounding box center [289, 463] width 12 height 12
type input "64"
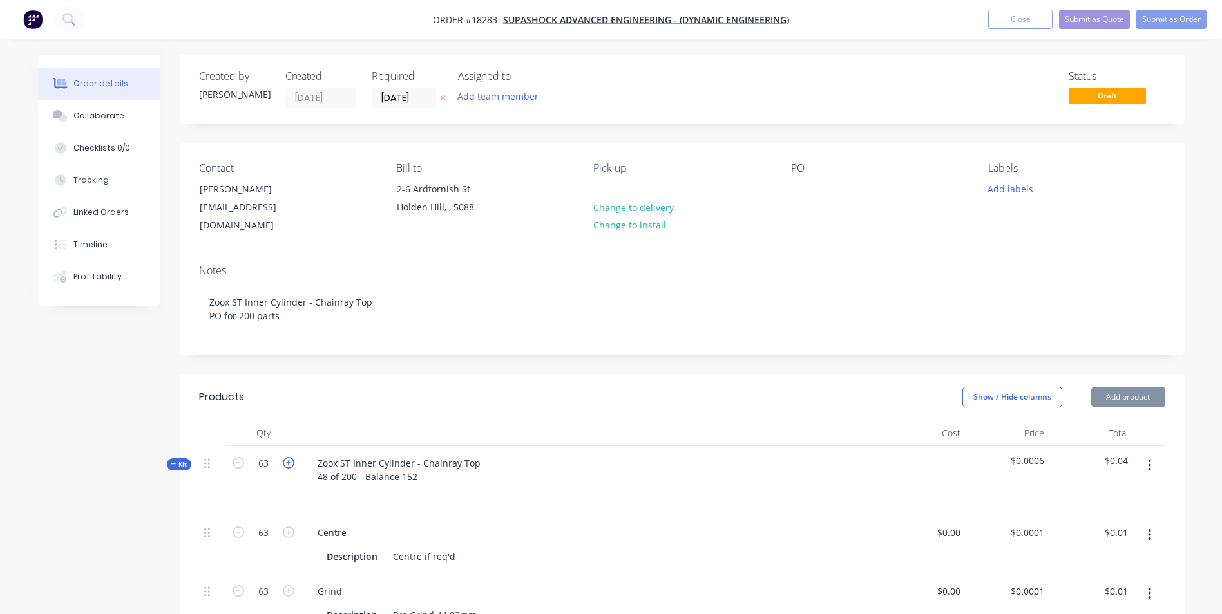
type input "64"
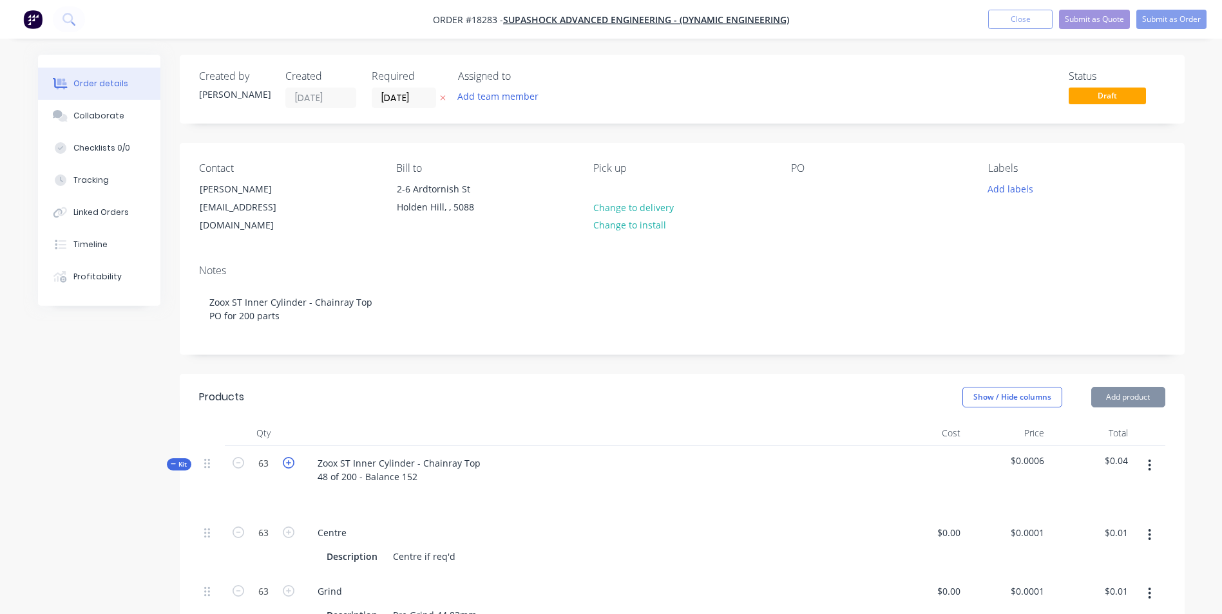
type input "64"
click at [801, 195] on div at bounding box center [801, 189] width 21 height 19
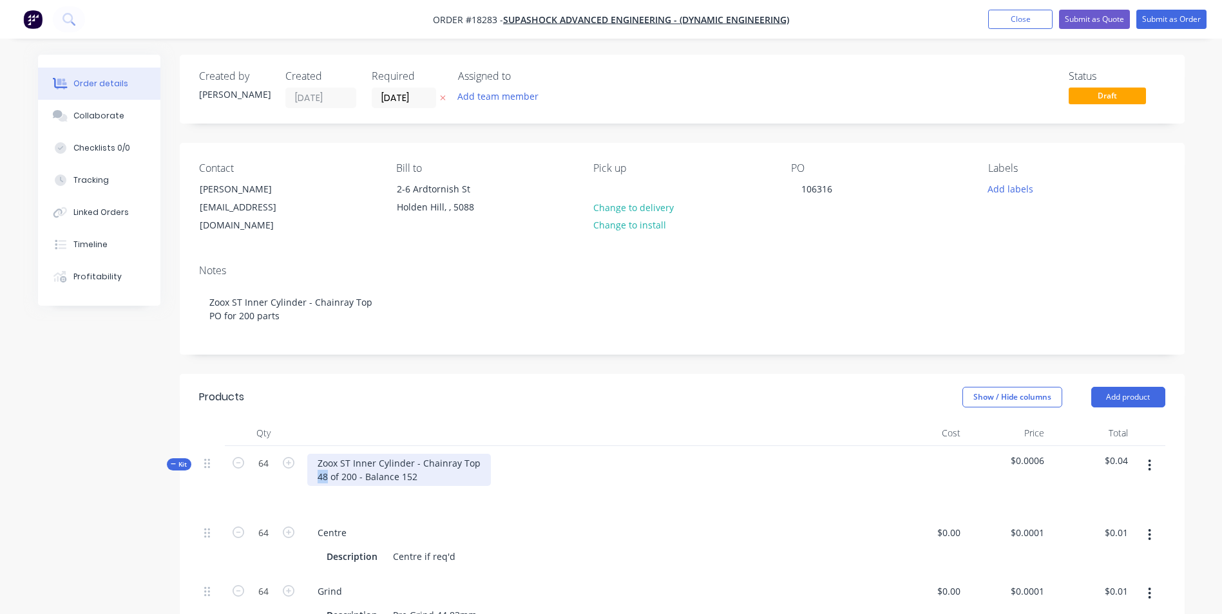
drag, startPoint x: 328, startPoint y: 475, endPoint x: 314, endPoint y: 475, distance: 14.8
click at [316, 475] on div "Zoox ST Inner Cylinder - Chainray Top 48 of 200 - Balance 152" at bounding box center [399, 470] width 184 height 32
click at [236, 464] on icon "button" at bounding box center [238, 463] width 12 height 12
type input "63"
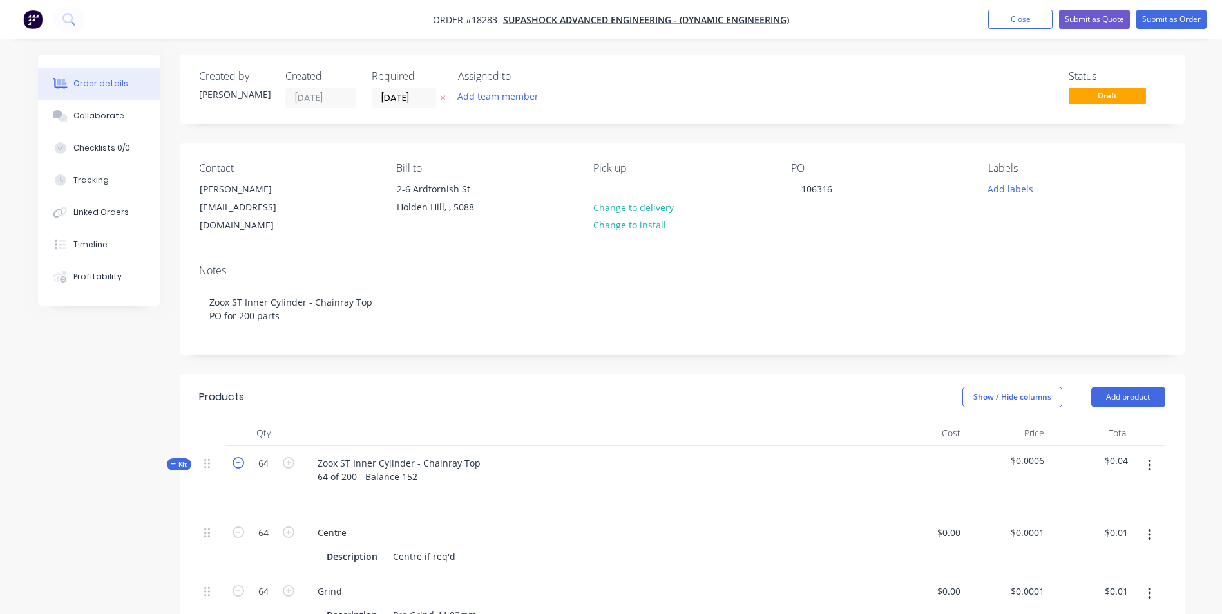
type input "63"
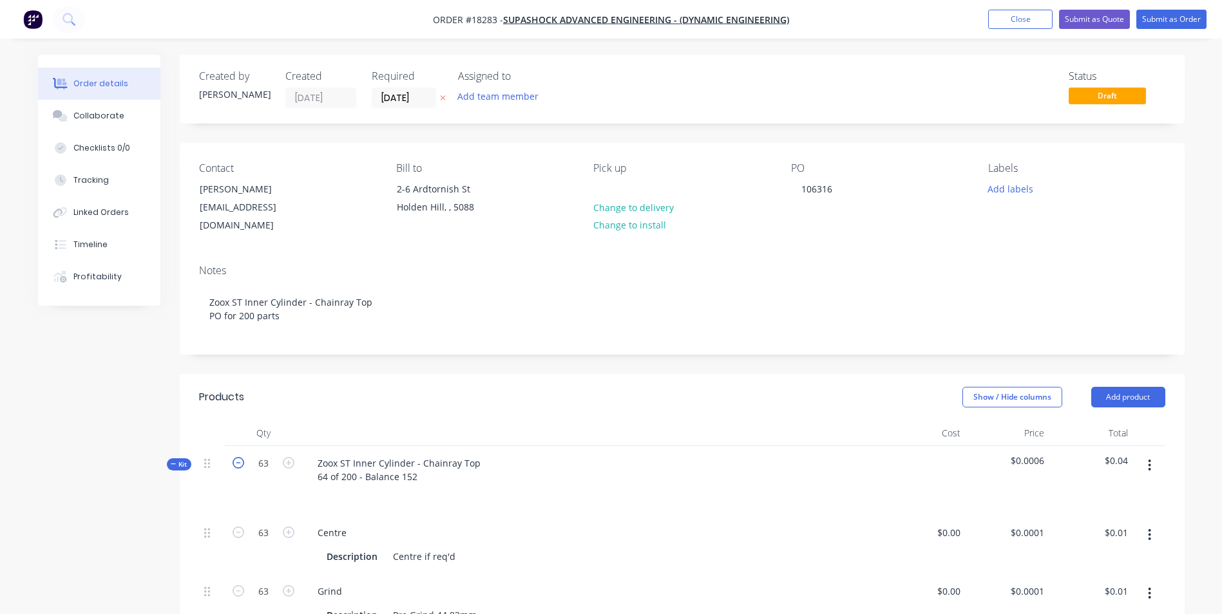
click at [236, 464] on icon "button" at bounding box center [238, 463] width 12 height 12
type input "62"
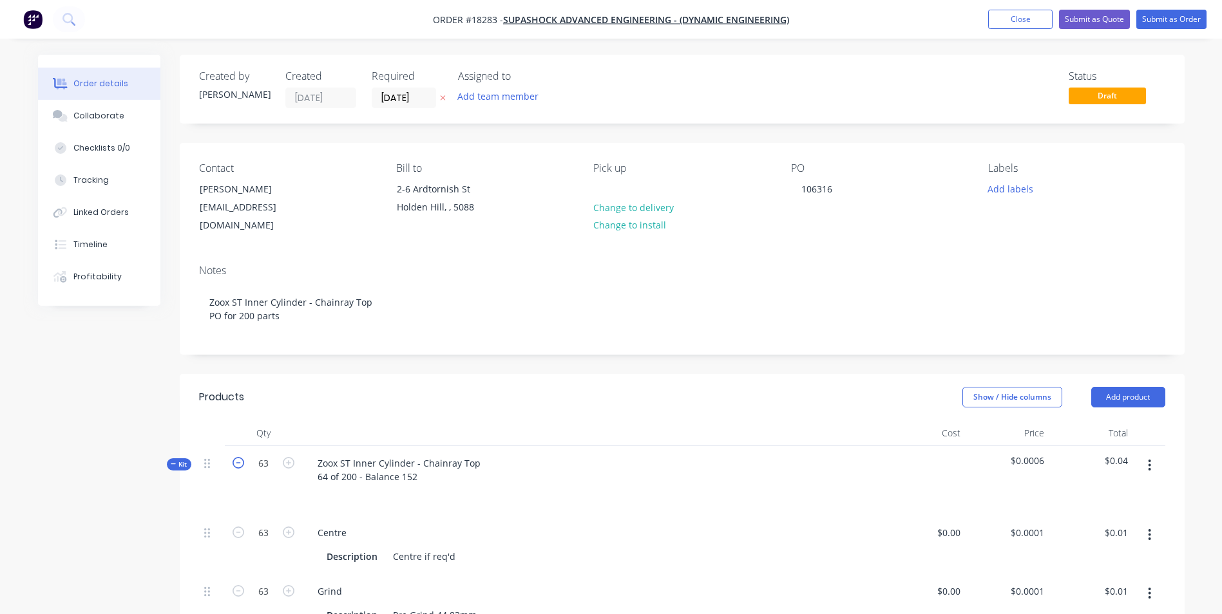
type input "62"
click at [236, 464] on icon "button" at bounding box center [238, 463] width 12 height 12
type input "61"
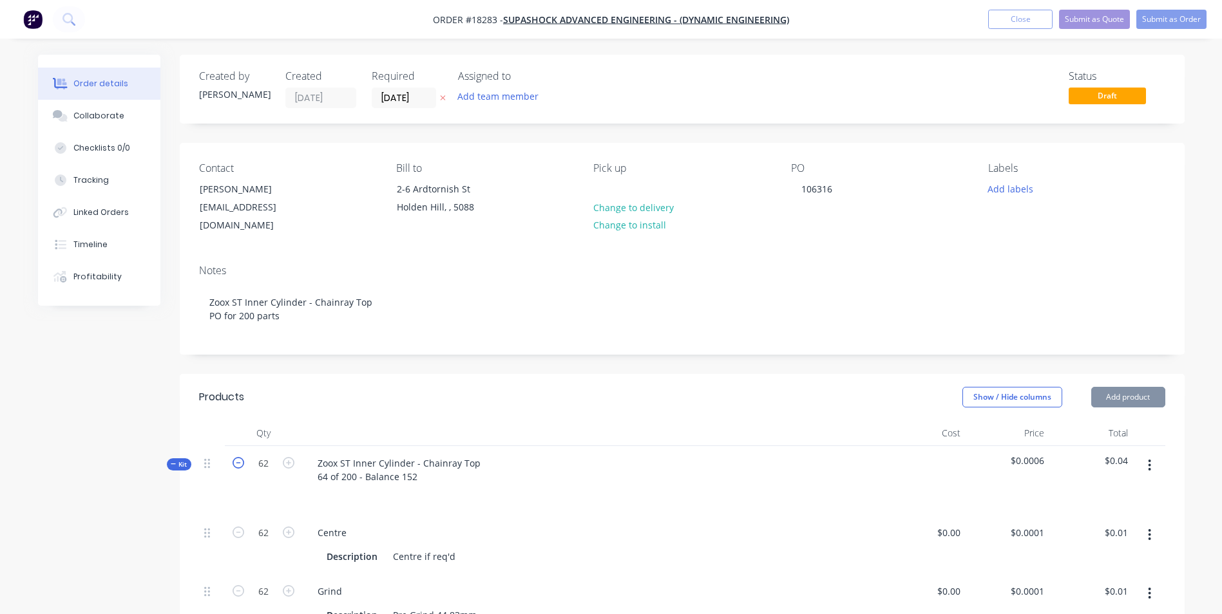
type input "61"
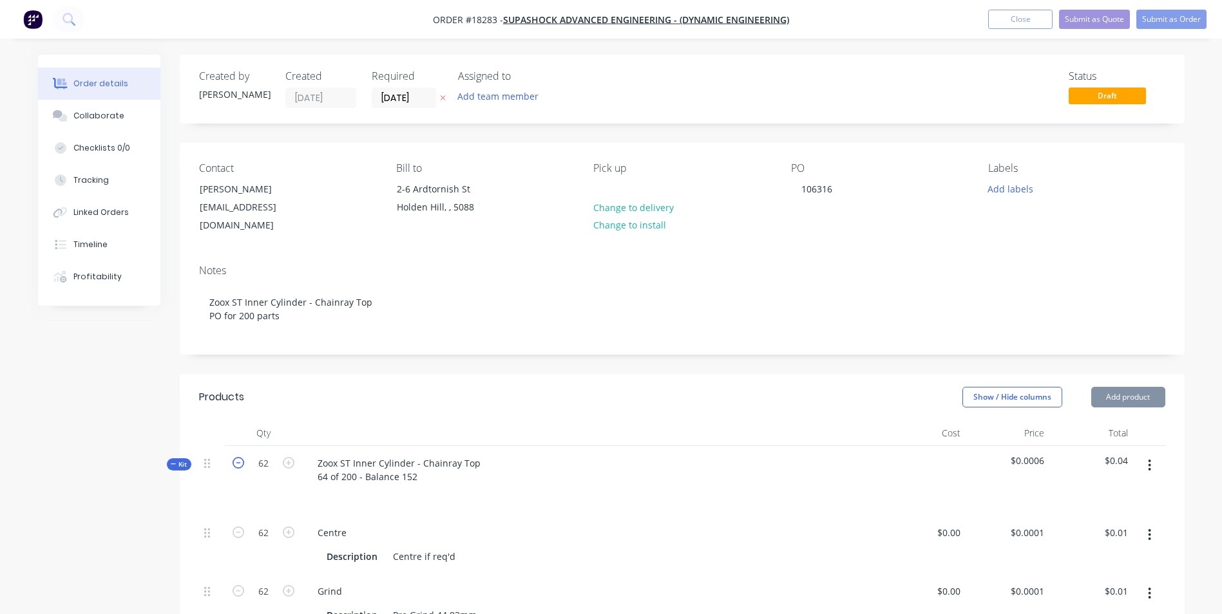
type input "61"
click at [236, 464] on icon "button" at bounding box center [238, 463] width 12 height 12
type input "60"
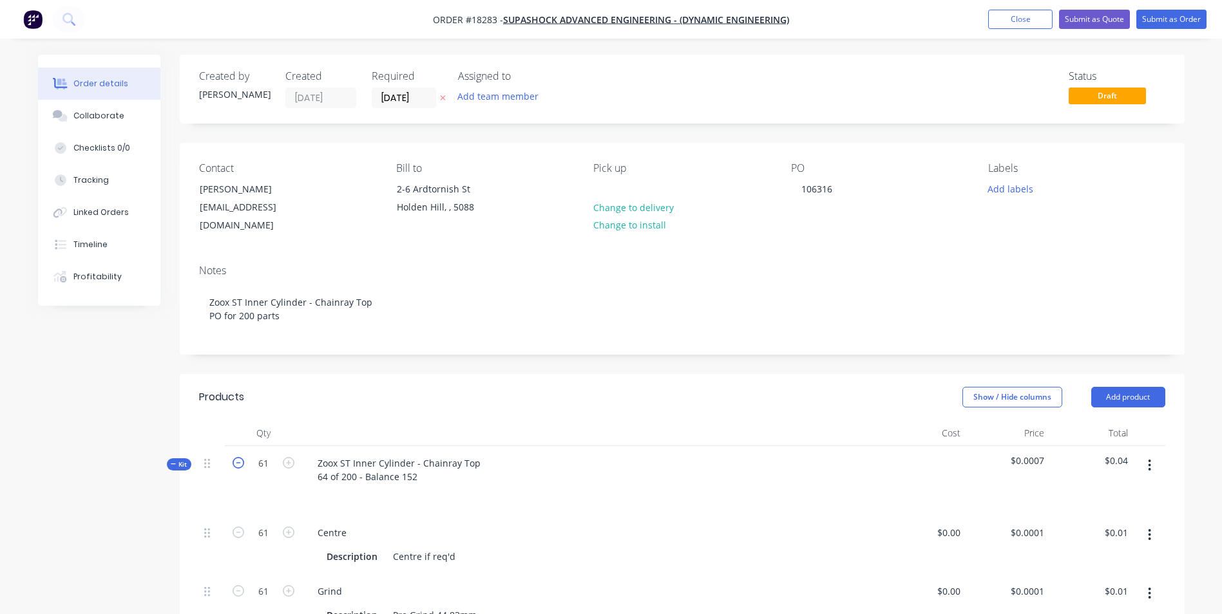
type input "60"
click at [328, 475] on div "Zoox ST Inner Cylinder - Chainray Top 64 of 200 - Balance 152" at bounding box center [399, 470] width 184 height 32
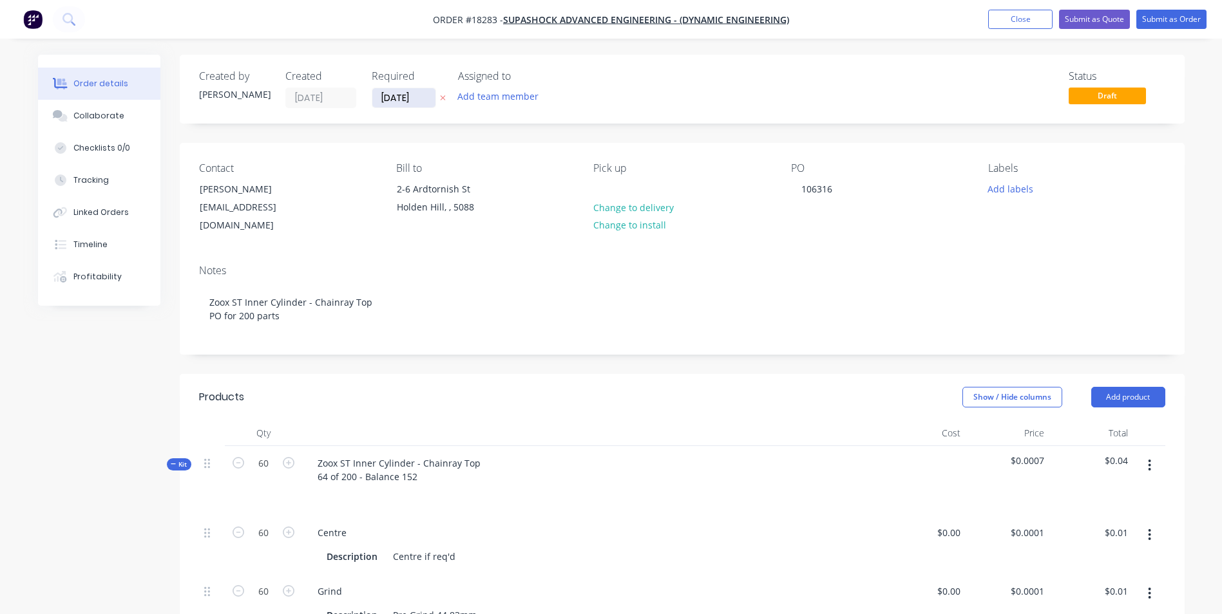
click at [424, 98] on input "[DATE]" at bounding box center [403, 97] width 63 height 19
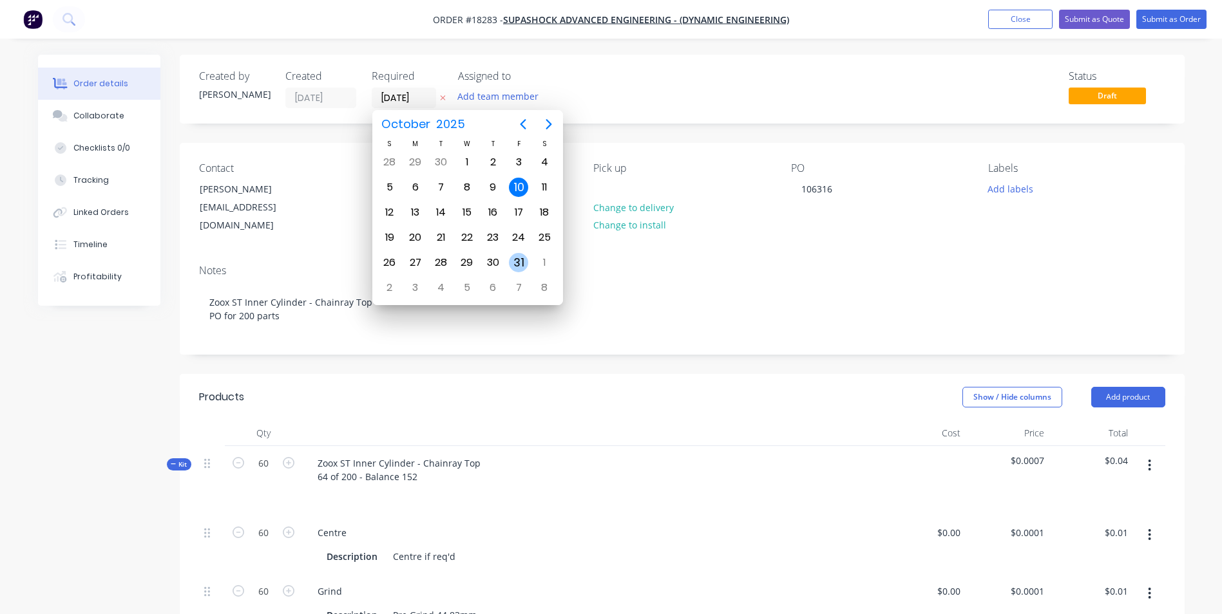
click at [523, 264] on div "31" at bounding box center [518, 262] width 19 height 19
type input "[DATE]"
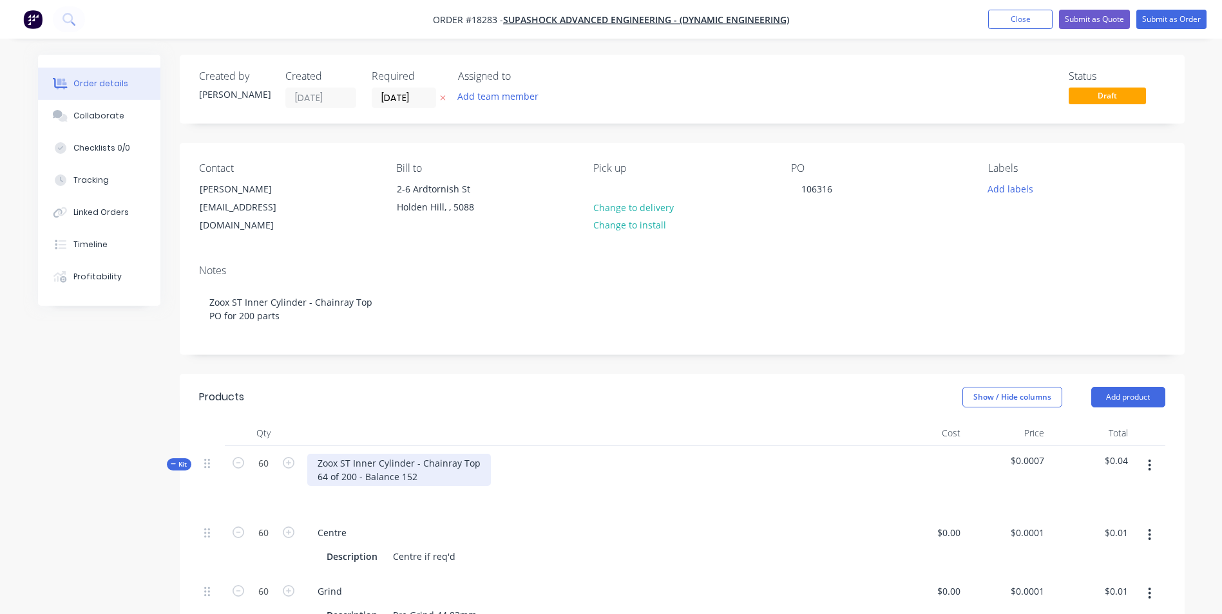
click at [325, 479] on div "Zoox ST Inner Cylinder - Chainray Top 64 of 200 - Balance 152" at bounding box center [399, 470] width 184 height 32
click at [424, 480] on div "Zoox ST Inner Cylinder - Chainray Top 60 of 200 - Balance 152" at bounding box center [399, 470] width 184 height 32
drag, startPoint x: 416, startPoint y: 477, endPoint x: 400, endPoint y: 476, distance: 16.2
click at [400, 476] on div "Zoox ST Inner Cylinder - Chainray Top 60 of 200 - Balance 152" at bounding box center [399, 470] width 184 height 32
click at [599, 477] on div "Zoox ST Inner Cylinder - Chainray Top 60 of 200 - Balance 92" at bounding box center [592, 481] width 580 height 70
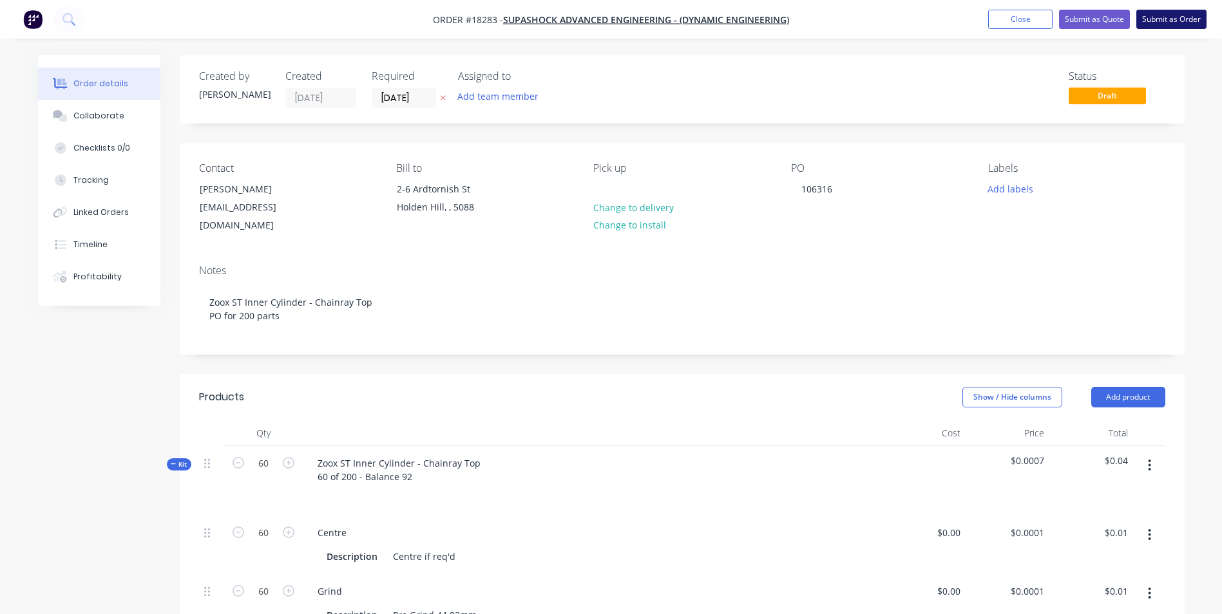
click at [1171, 16] on button "Submit as Order" at bounding box center [1171, 19] width 70 height 19
